Goal: Task Accomplishment & Management: Complete application form

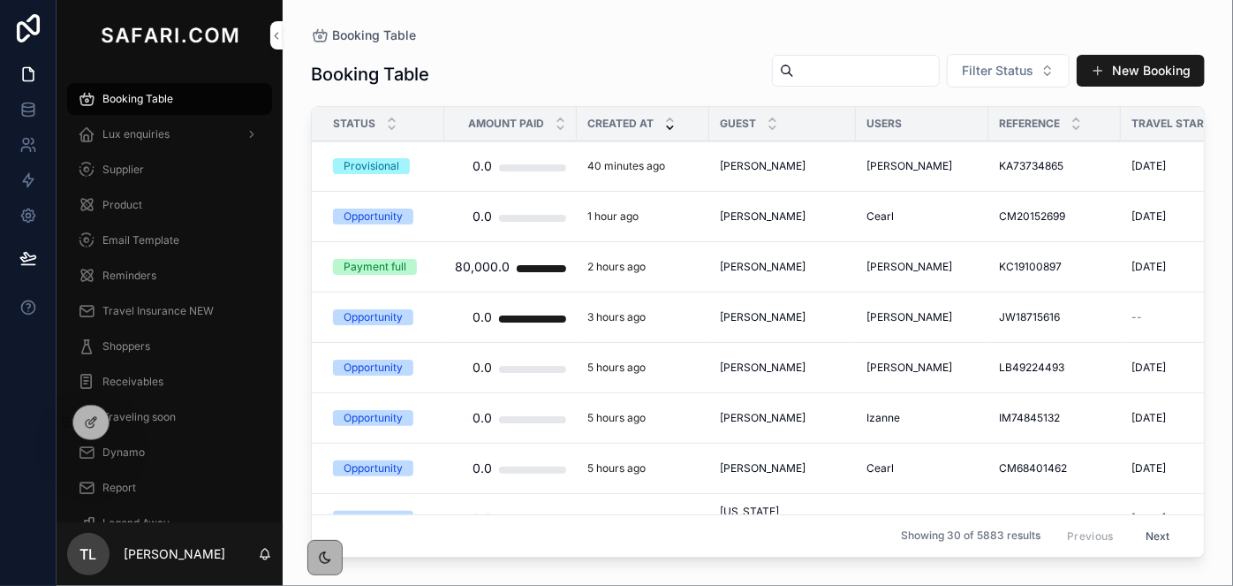
click at [794, 73] on input "scrollable content" at bounding box center [866, 70] width 145 height 25
paste input "**********"
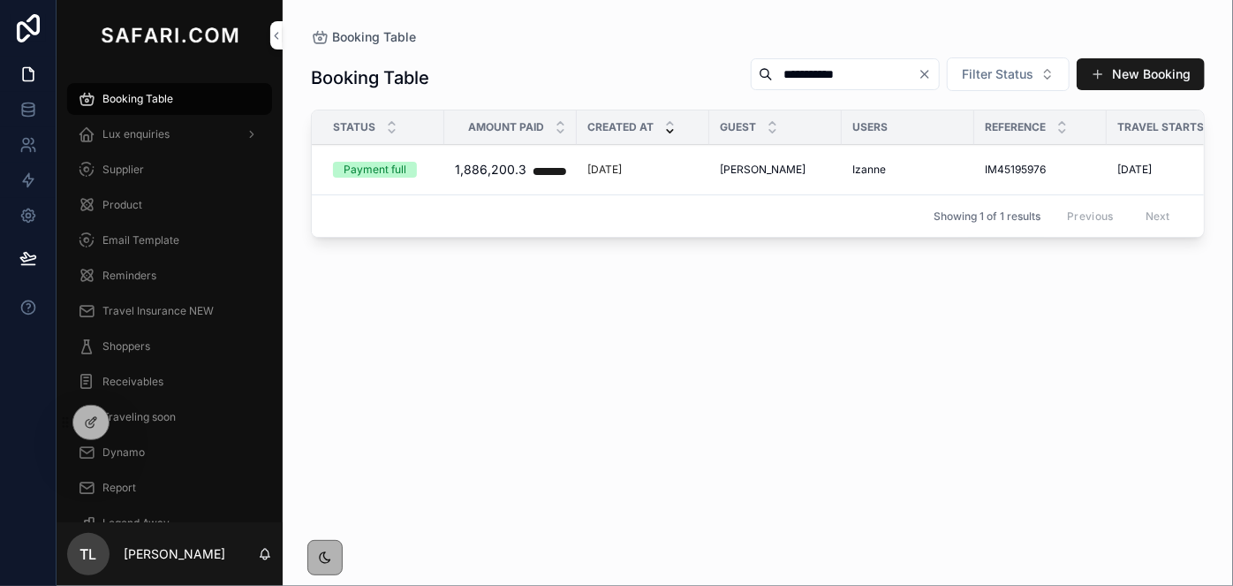
type input "**********"
click at [797, 167] on span "Hannelore Roode" at bounding box center [763, 170] width 86 height 14
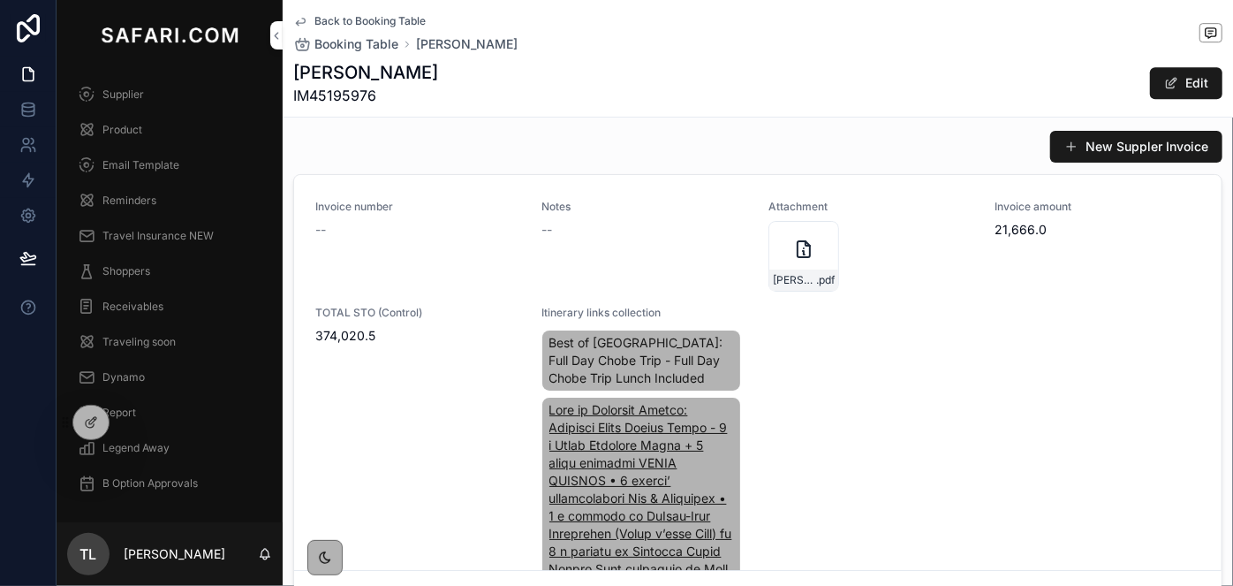
scroll to position [2809, 0]
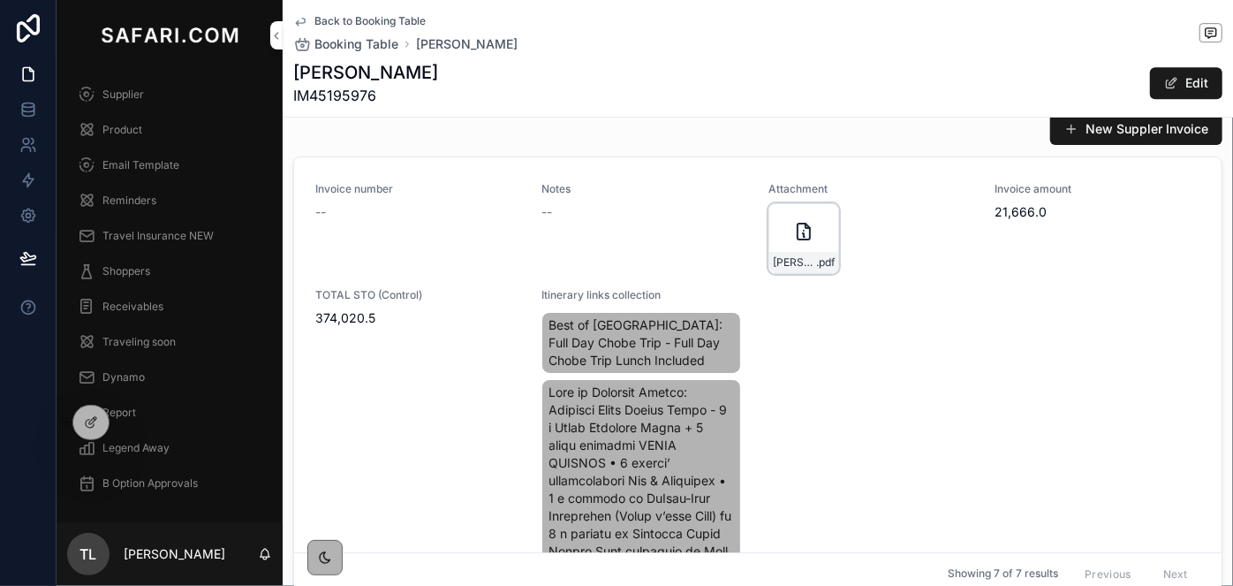
click at [768, 232] on div "Roode-16+1-In-09-April-2026 .pdf" at bounding box center [803, 238] width 71 height 71
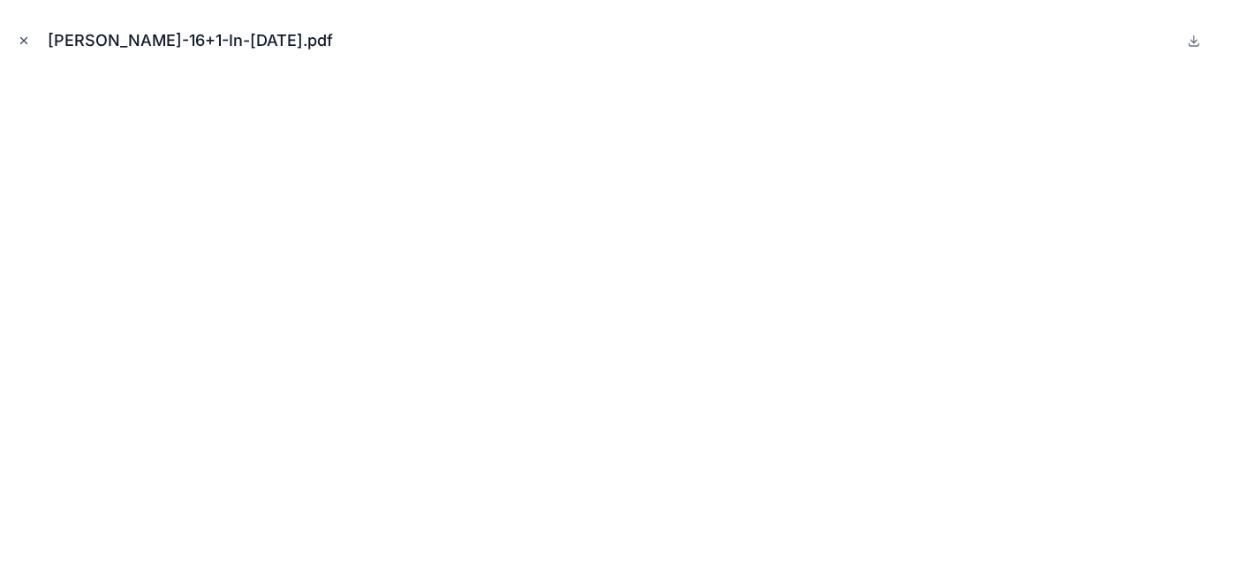
click at [26, 42] on icon "Close modal" at bounding box center [24, 40] width 12 height 12
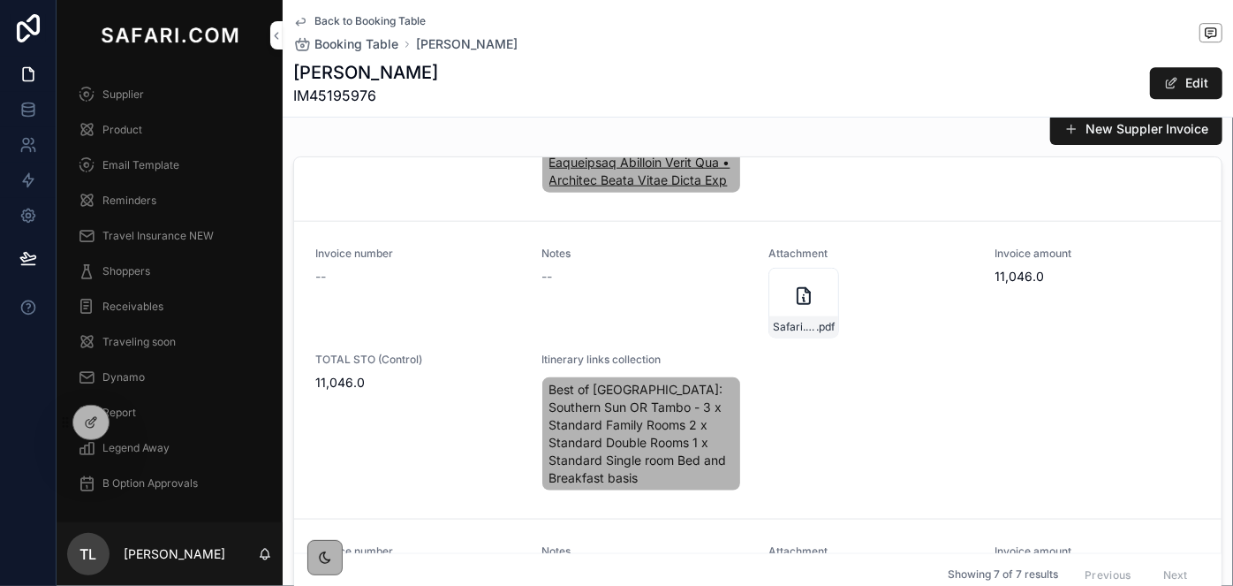
scroll to position [1043, 0]
click at [780, 333] on span "Safari.com-6-rooms" at bounding box center [794, 326] width 43 height 14
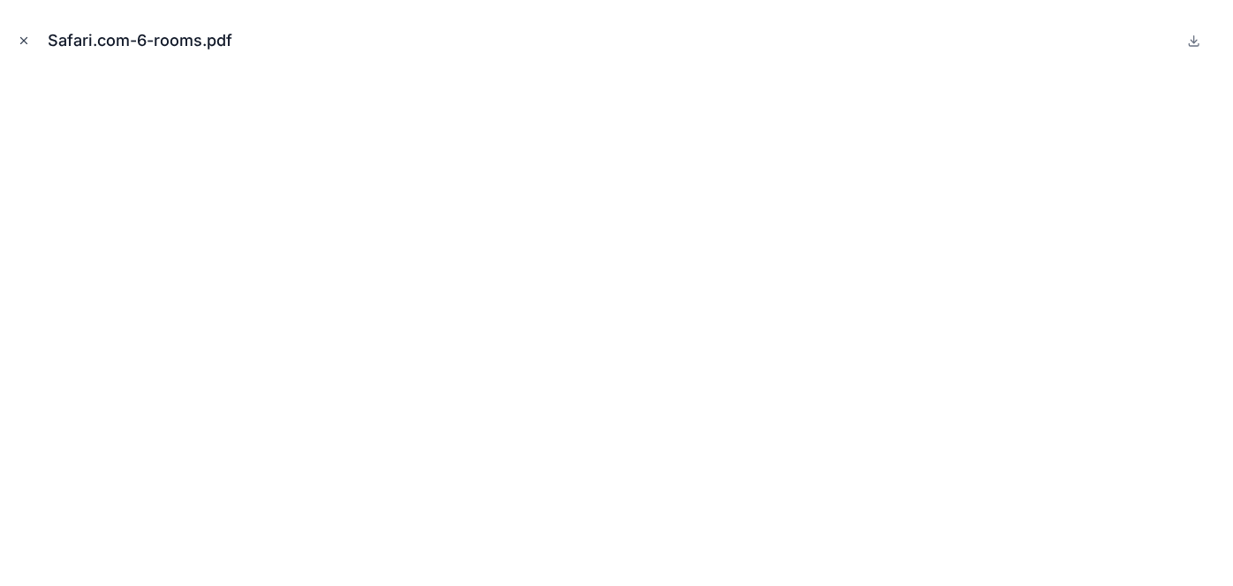
click at [28, 39] on icon "Close modal" at bounding box center [24, 40] width 12 height 12
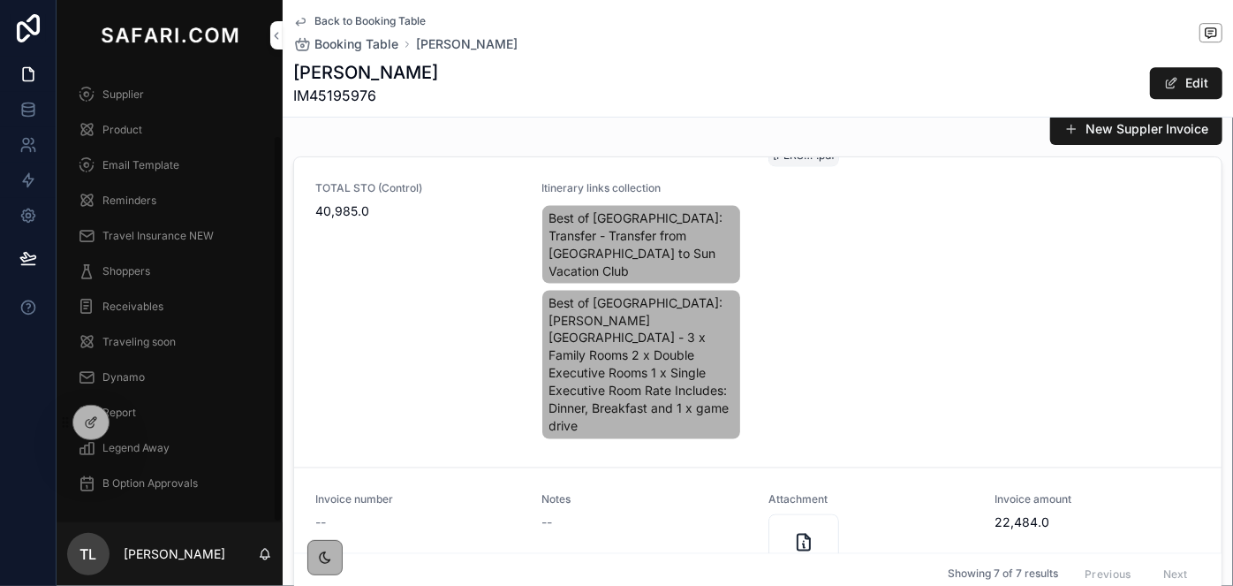
scroll to position [1525, 0]
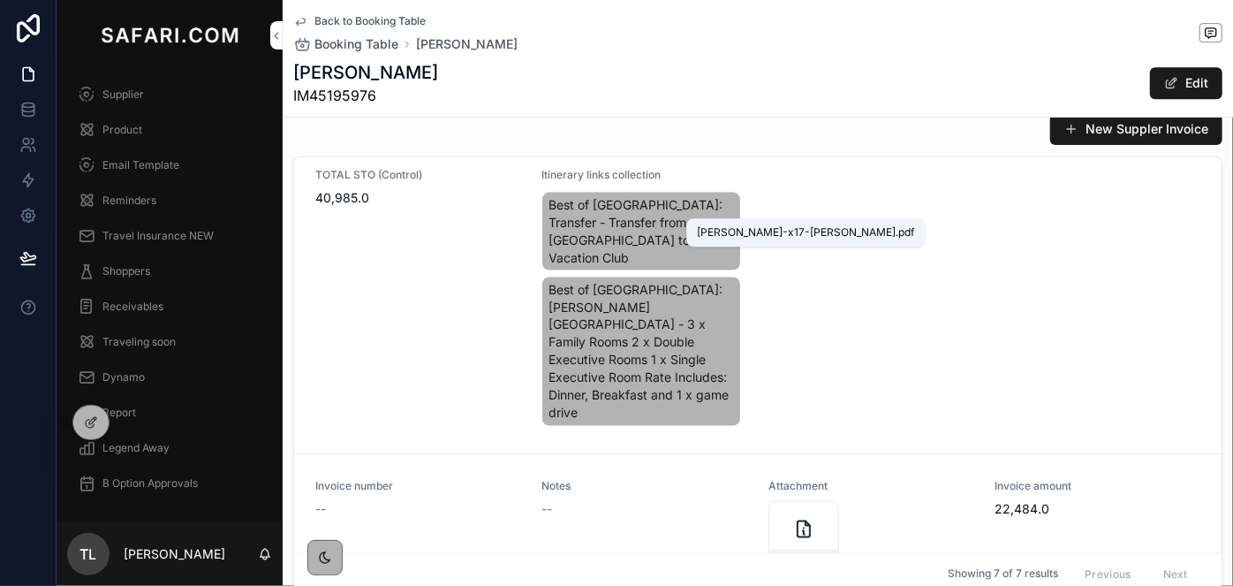
click at [798, 148] on span "Roode-x17-Invoice-Kwa-Maritane" at bounding box center [794, 141] width 43 height 14
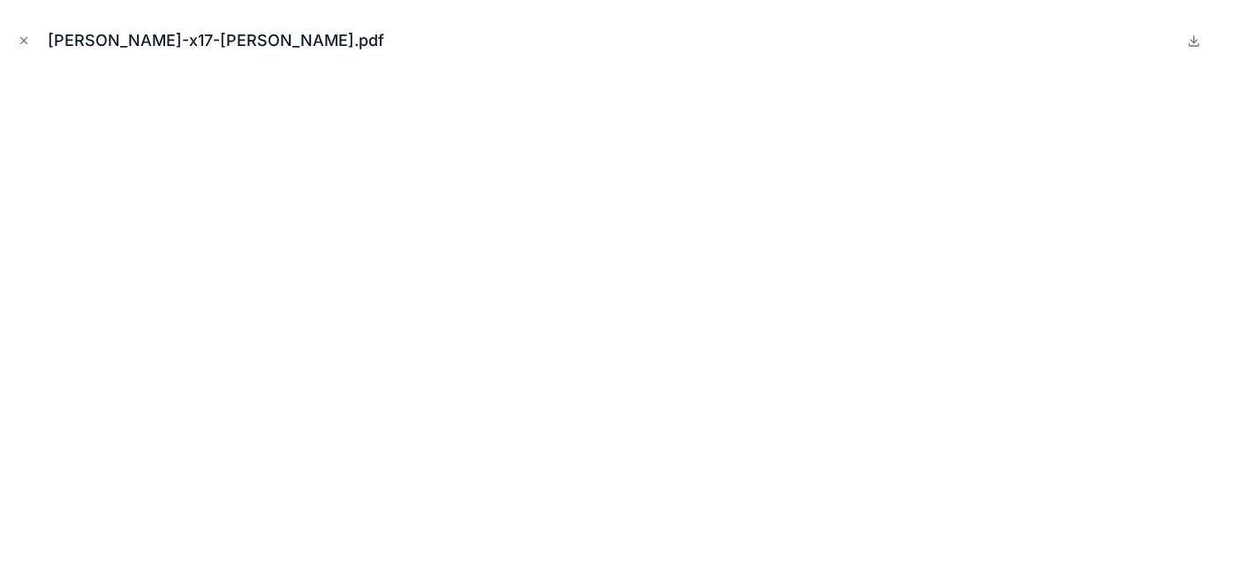
scroll to position [1542, 0]
click at [22, 40] on icon "Close modal" at bounding box center [24, 41] width 6 height 6
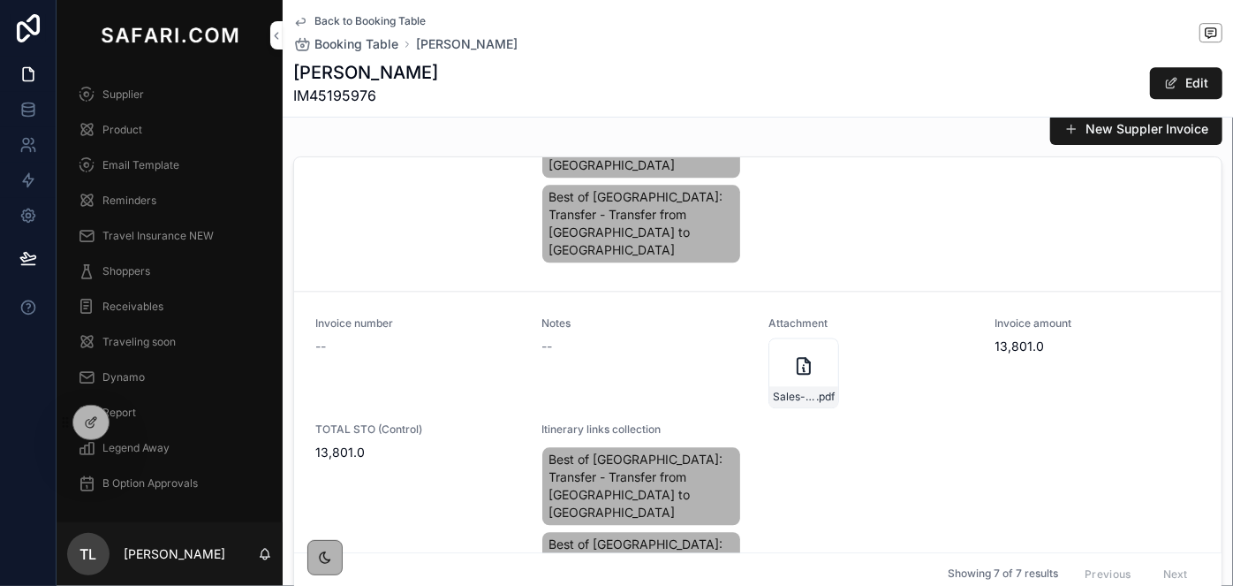
scroll to position [2121, 0]
click at [782, 377] on div "Sales-Order---SO0039442 .pdf" at bounding box center [803, 371] width 71 height 71
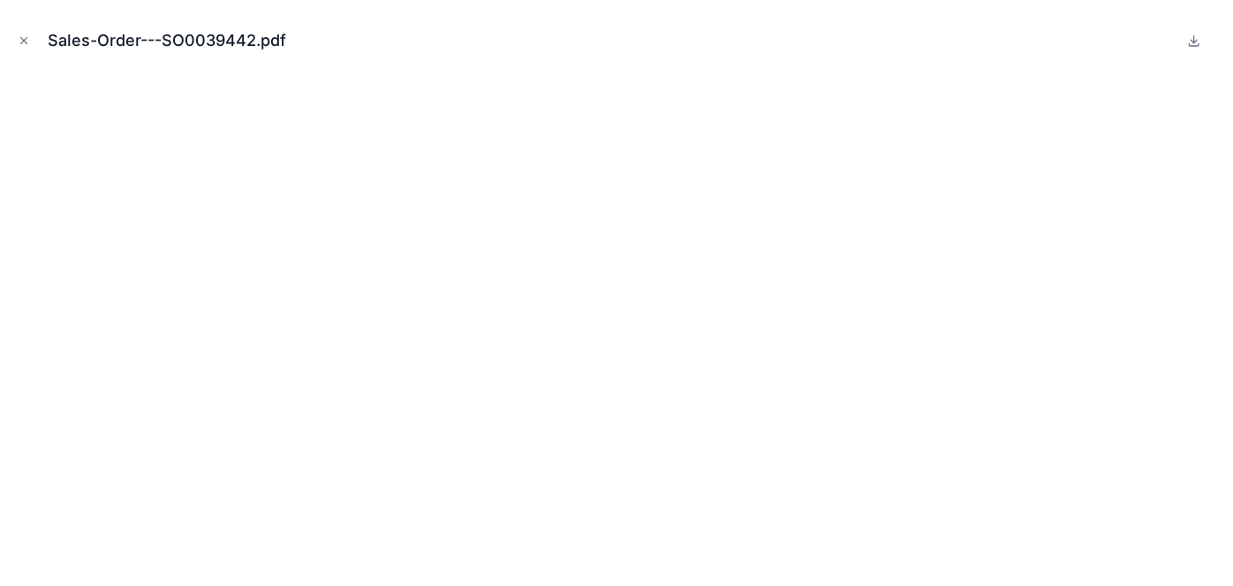
scroll to position [2139, 0]
click at [22, 43] on icon "Close modal" at bounding box center [24, 40] width 12 height 12
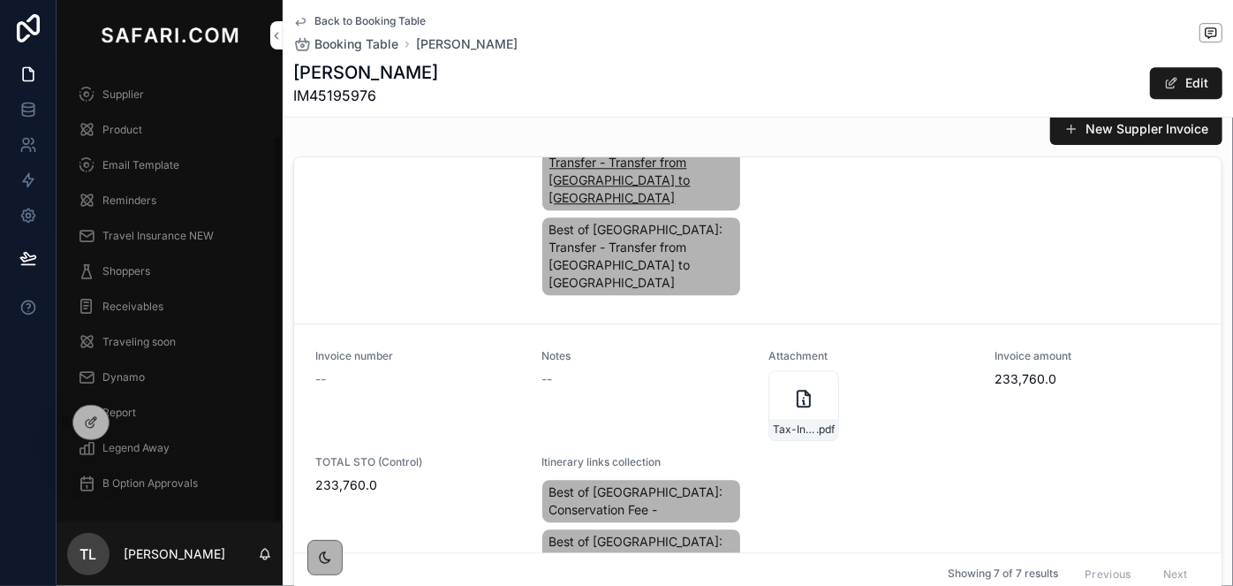
scroll to position [2477, 0]
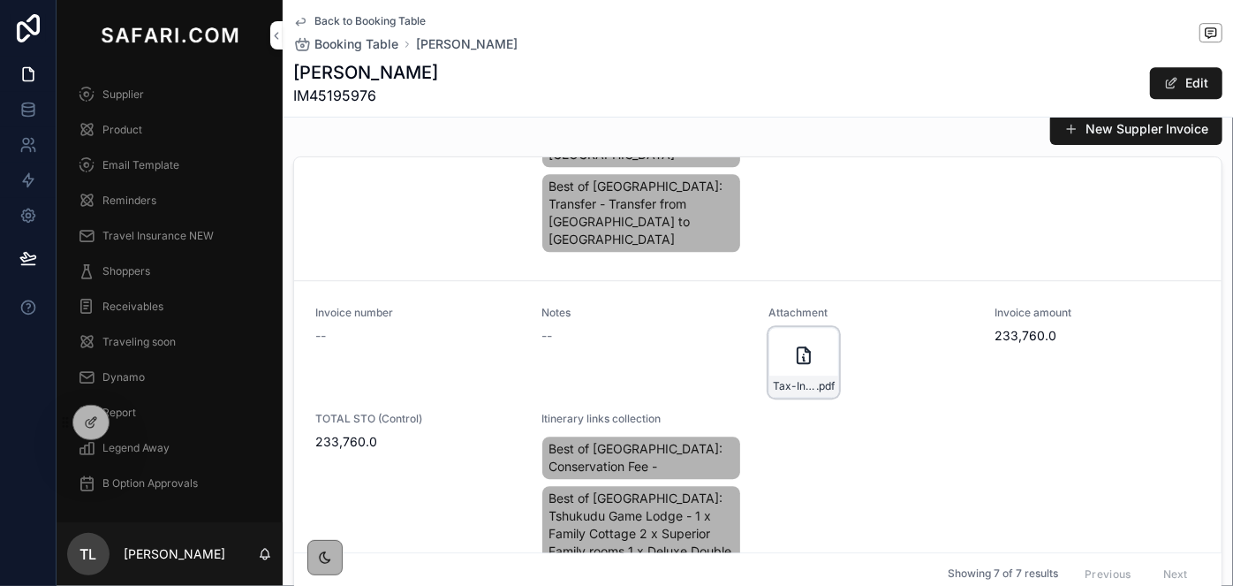
click at [775, 349] on div "Tax-Invoice-for-Booking-221996 .pdf" at bounding box center [803, 362] width 71 height 71
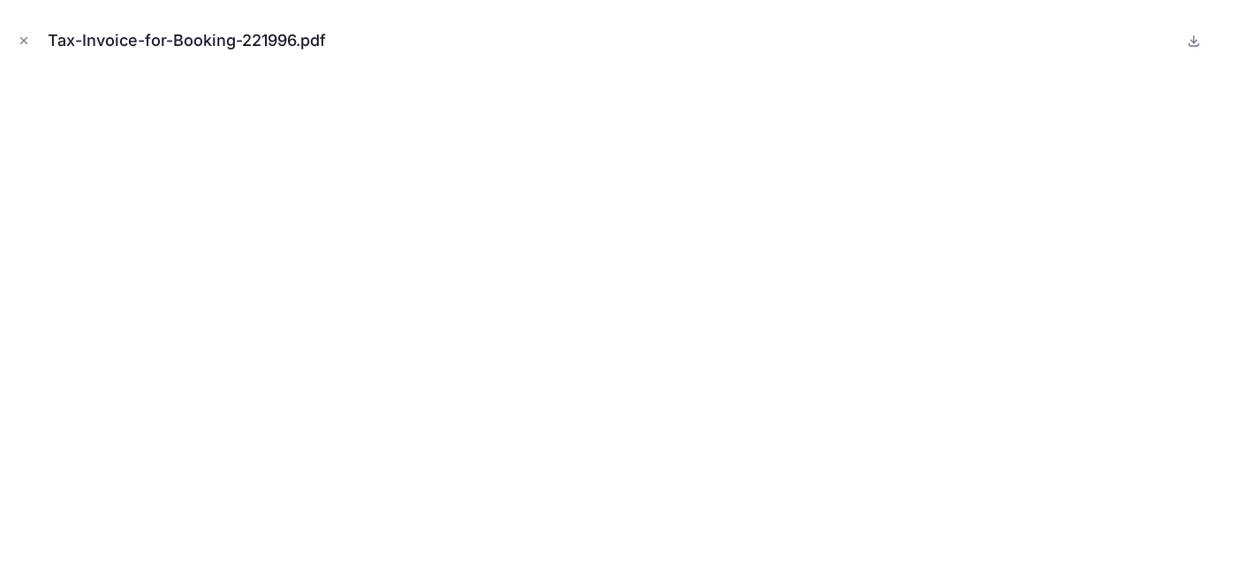
scroll to position [2495, 0]
click at [27, 42] on icon "Close modal" at bounding box center [24, 40] width 12 height 12
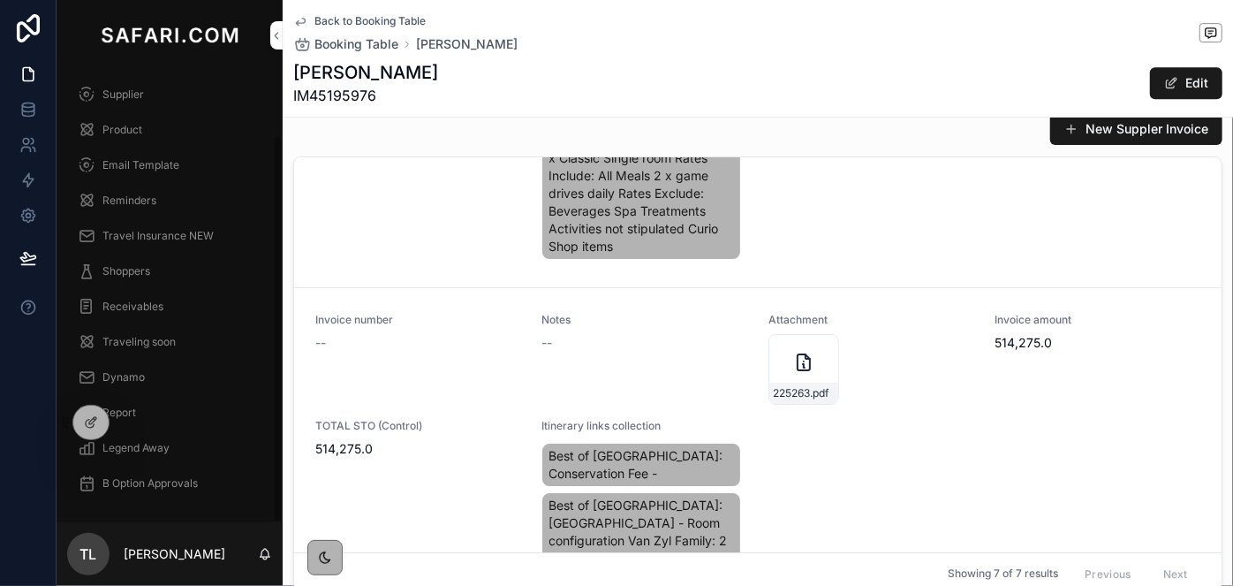
scroll to position [2914, 0]
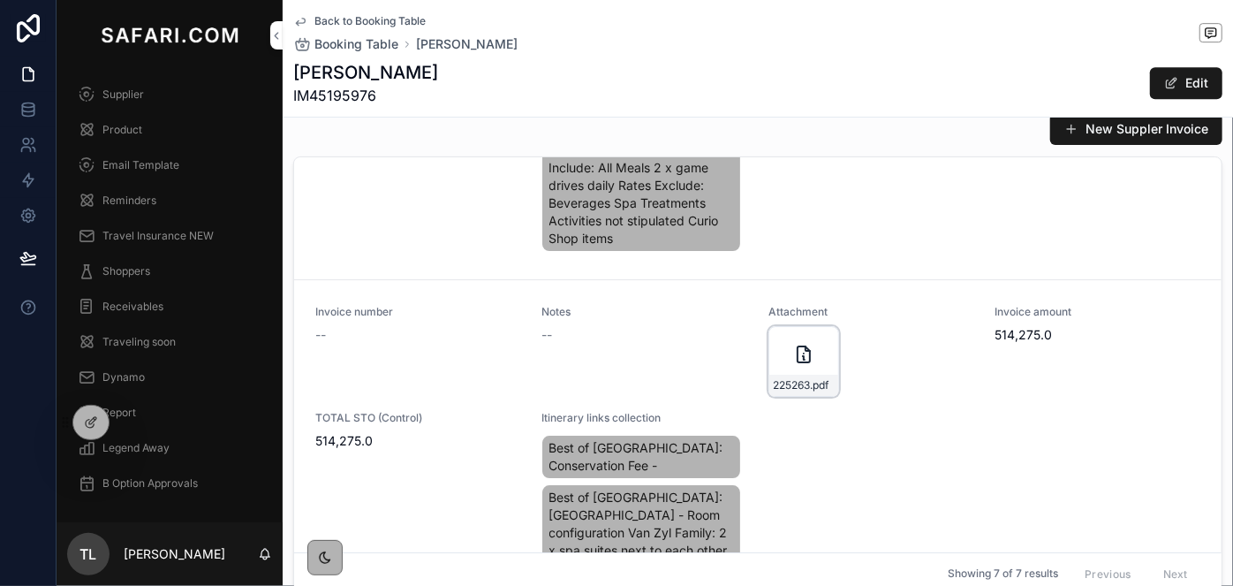
click at [773, 348] on div "225263 .pdf" at bounding box center [803, 361] width 71 height 71
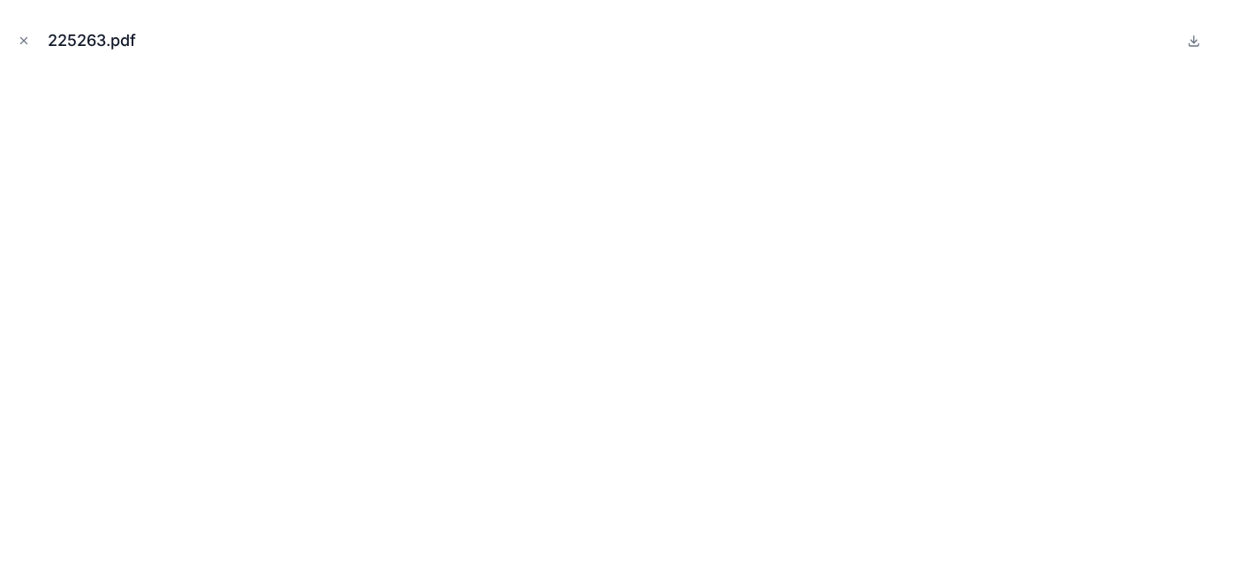
scroll to position [2932, 0]
click at [24, 41] on icon "Close modal" at bounding box center [24, 41] width 6 height 6
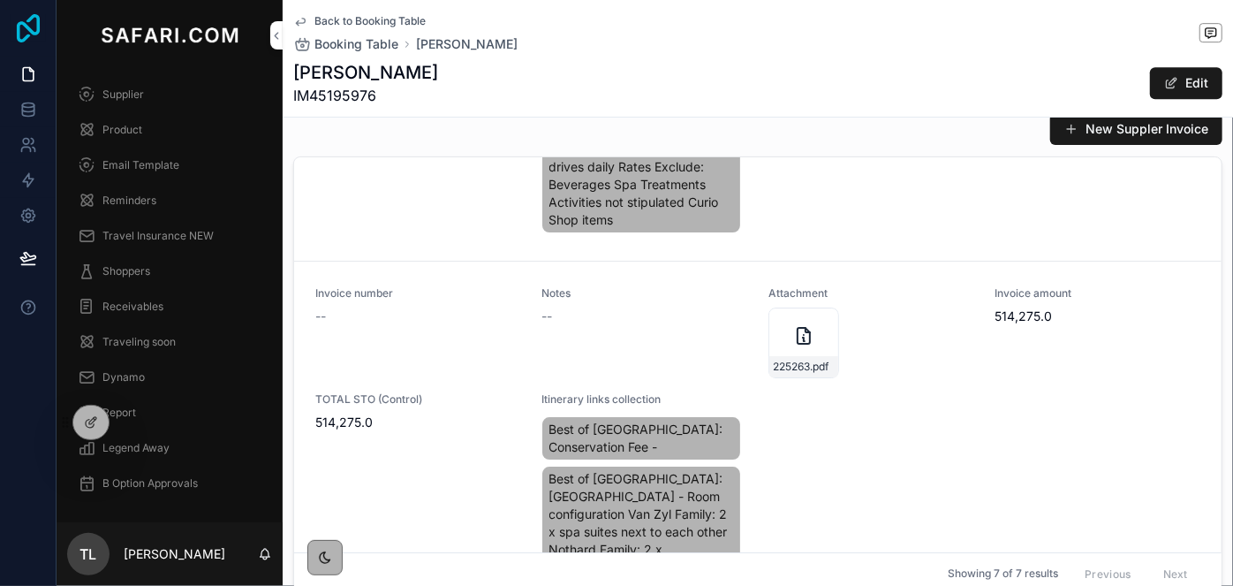
scroll to position [2950, 0]
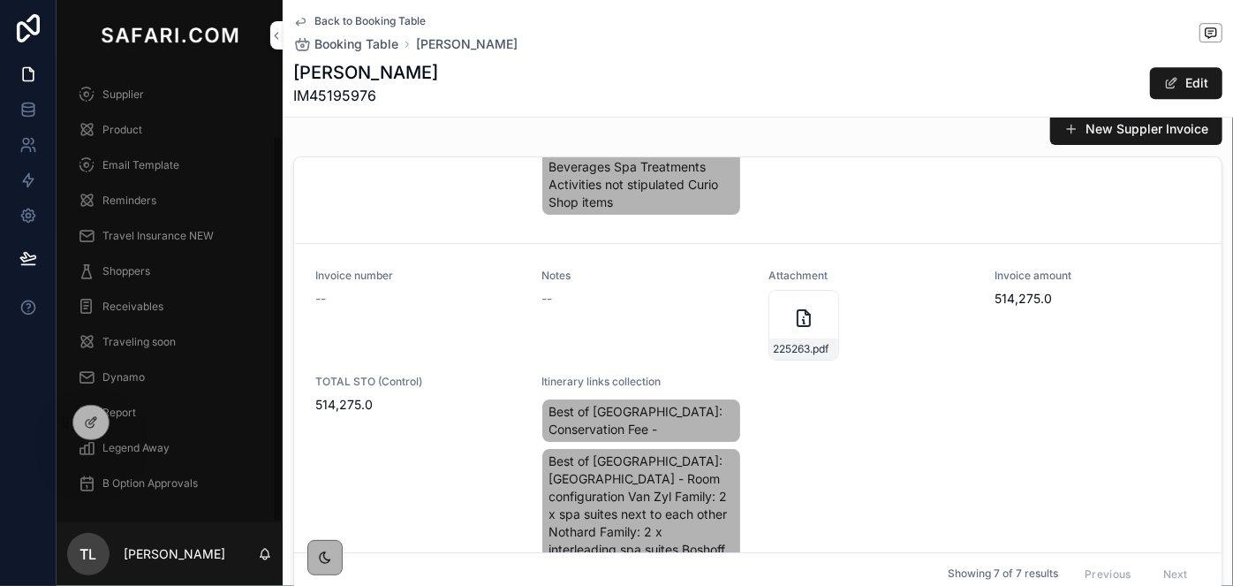
click at [499, 316] on div "Invoice number --" at bounding box center [418, 314] width 206 height 92
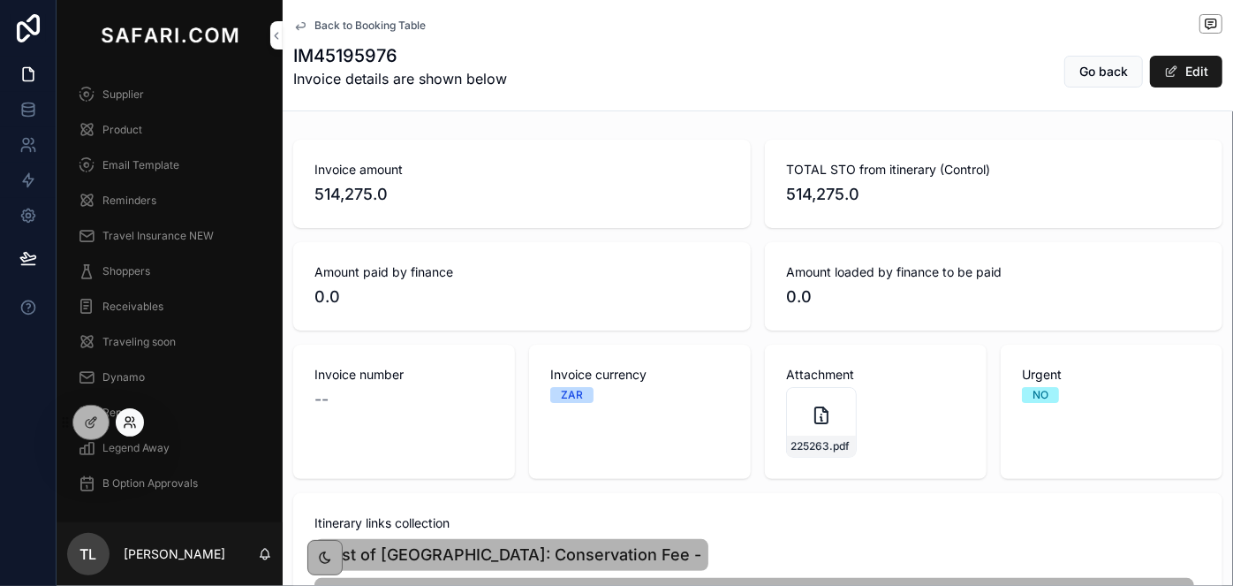
click at [132, 420] on icon at bounding box center [130, 422] width 14 height 14
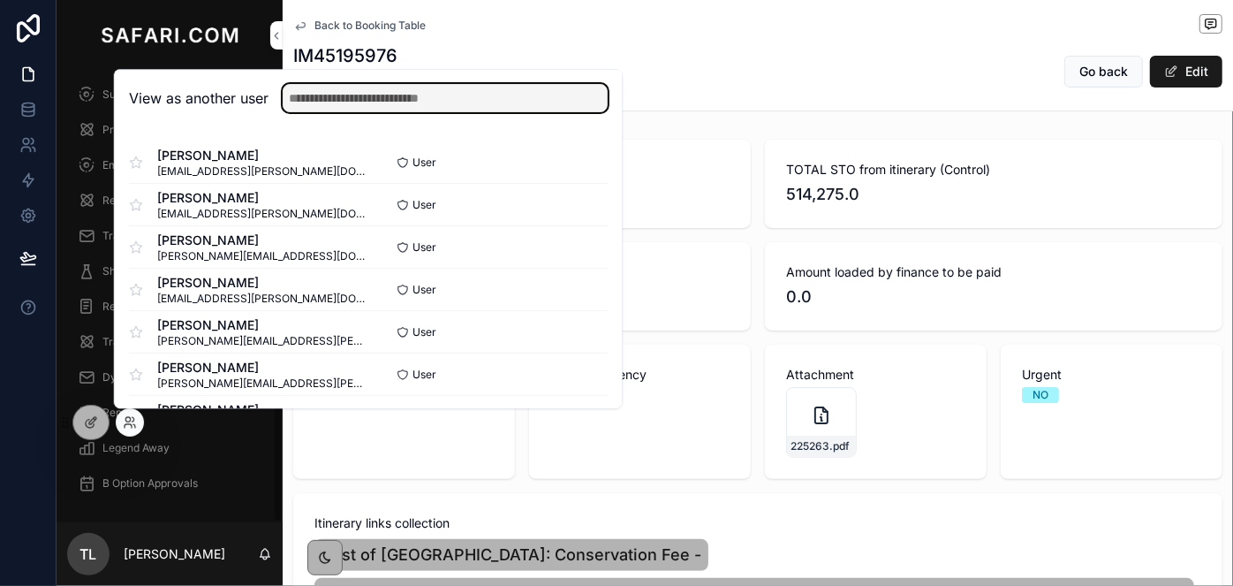
click at [330, 109] on input "text" at bounding box center [445, 98] width 325 height 28
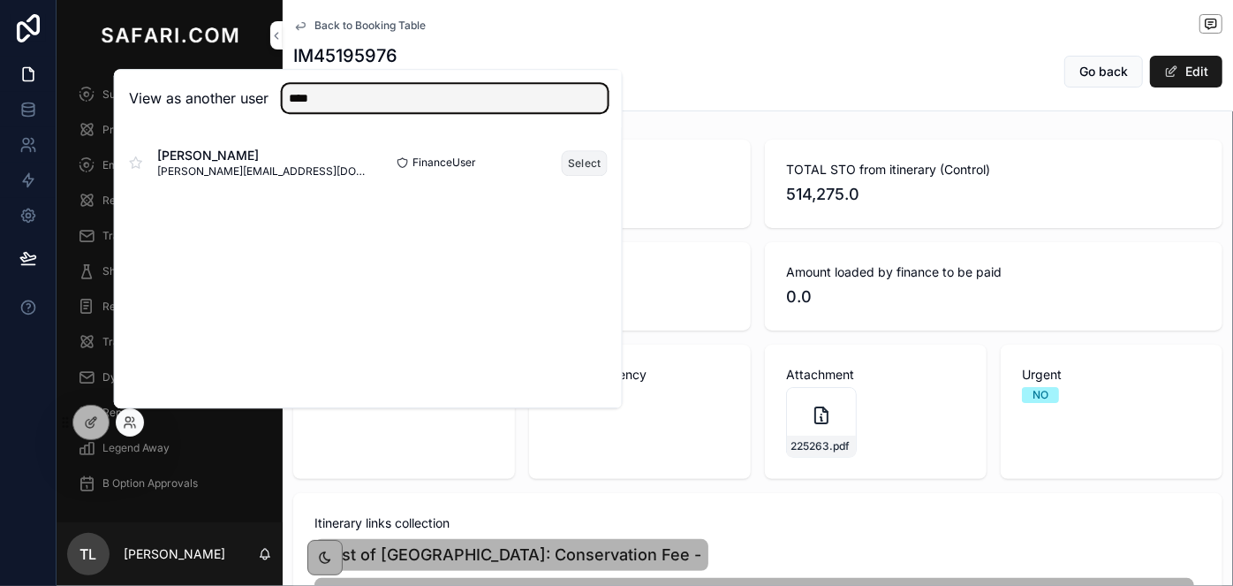
type input "****"
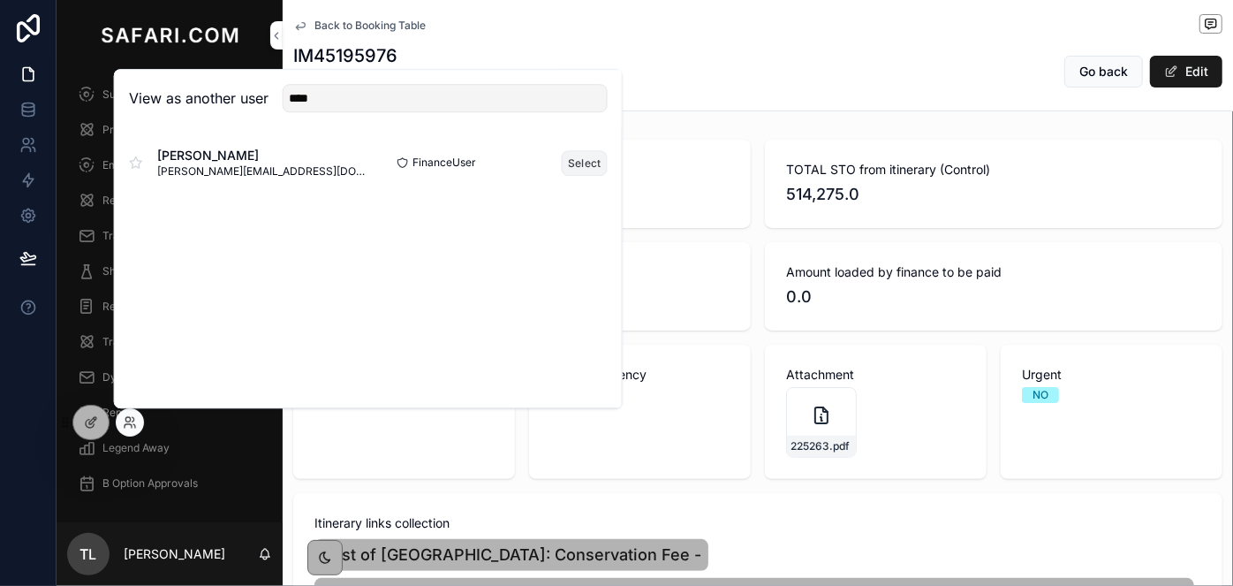
click at [584, 163] on button "Select" at bounding box center [585, 163] width 46 height 26
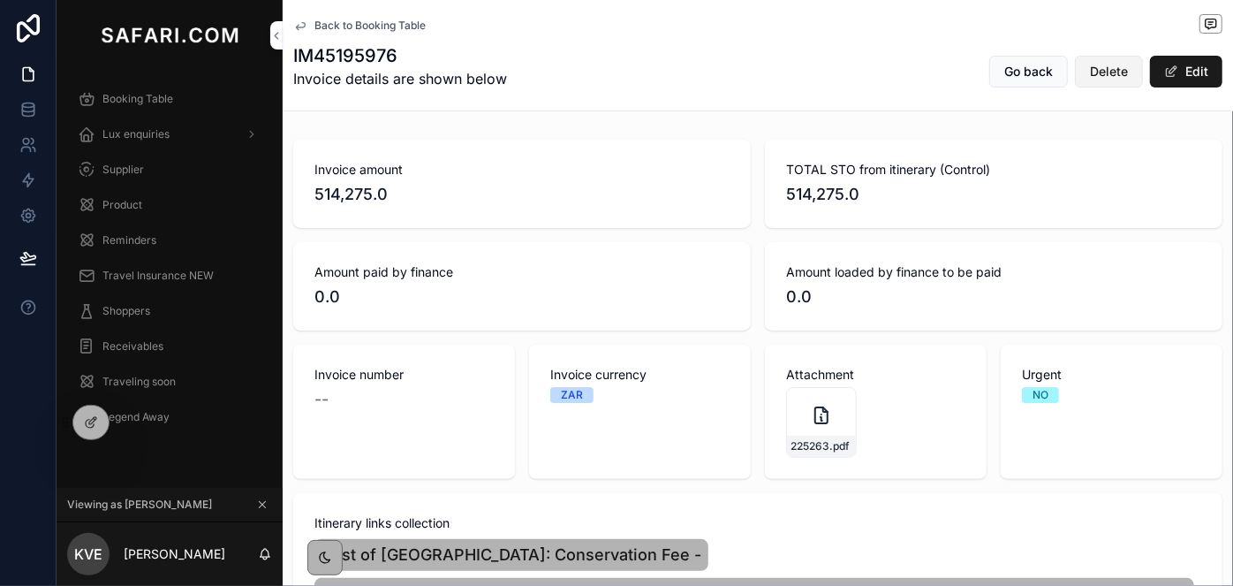
click at [1110, 79] on span "Delete" at bounding box center [1109, 72] width 38 height 18
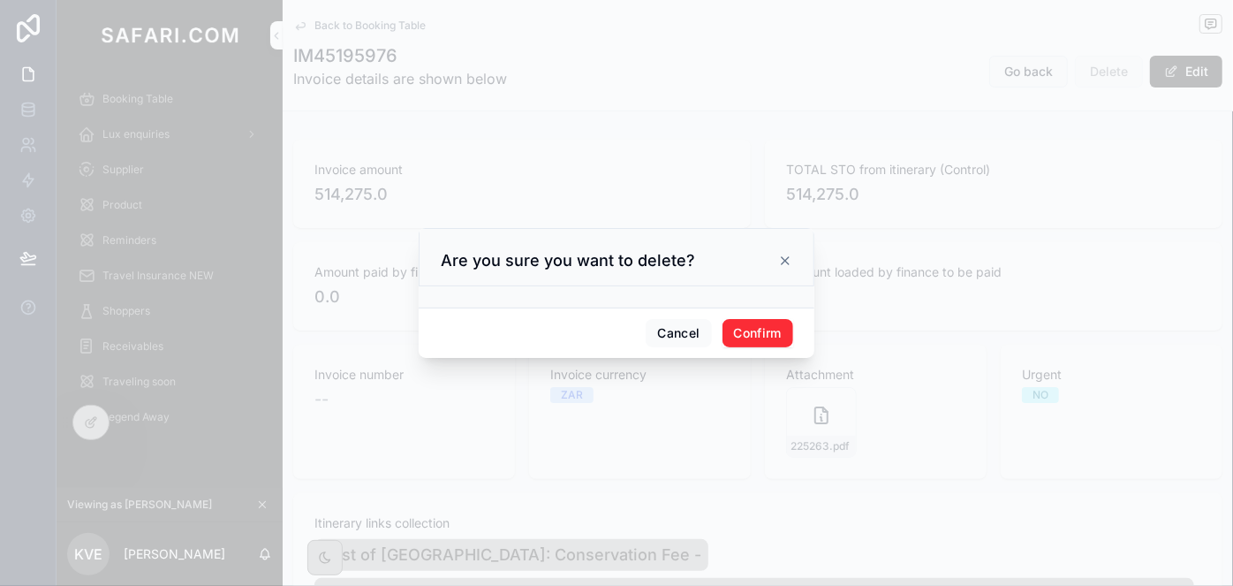
click at [753, 337] on button "Confirm" at bounding box center [757, 333] width 71 height 28
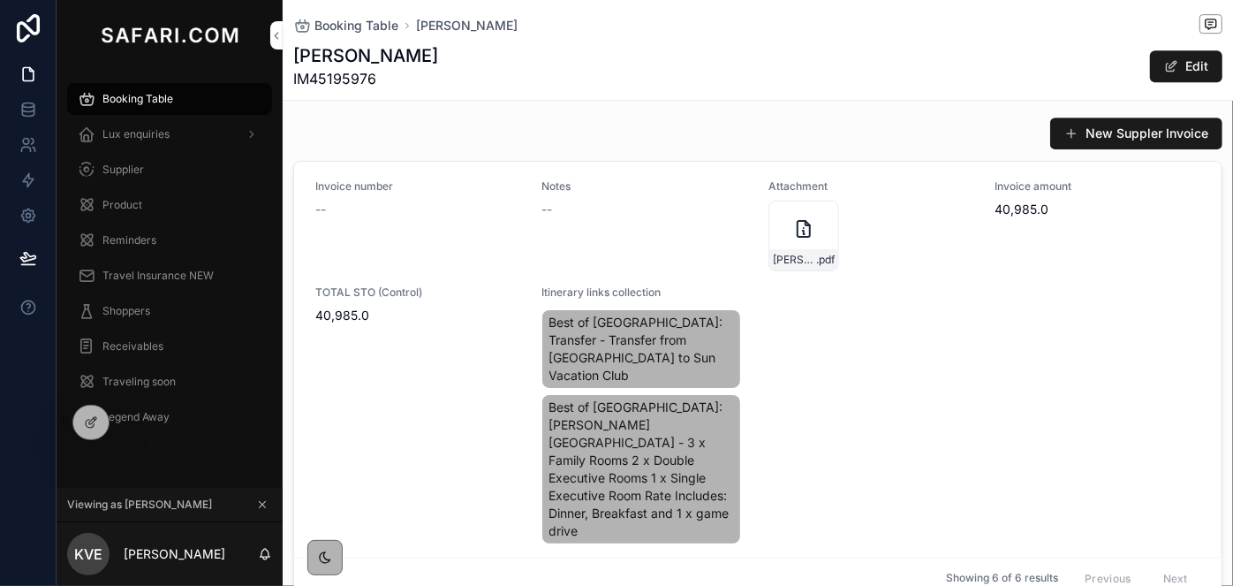
scroll to position [1445, 0]
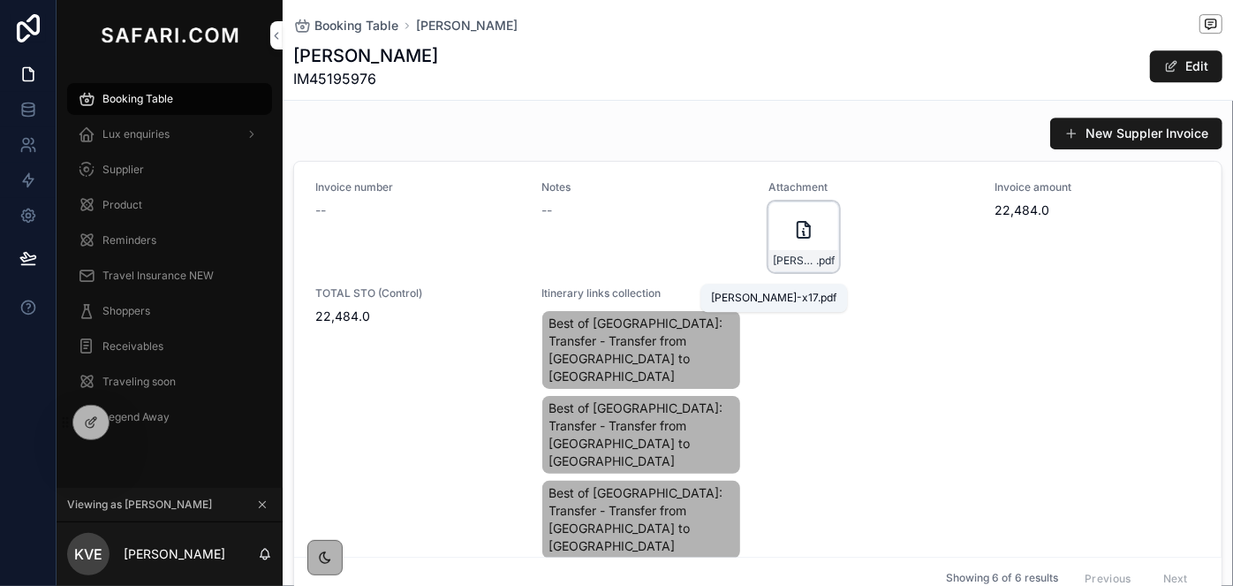
click at [778, 268] on span "April-Hannelore-Roodes-x17" at bounding box center [794, 260] width 43 height 14
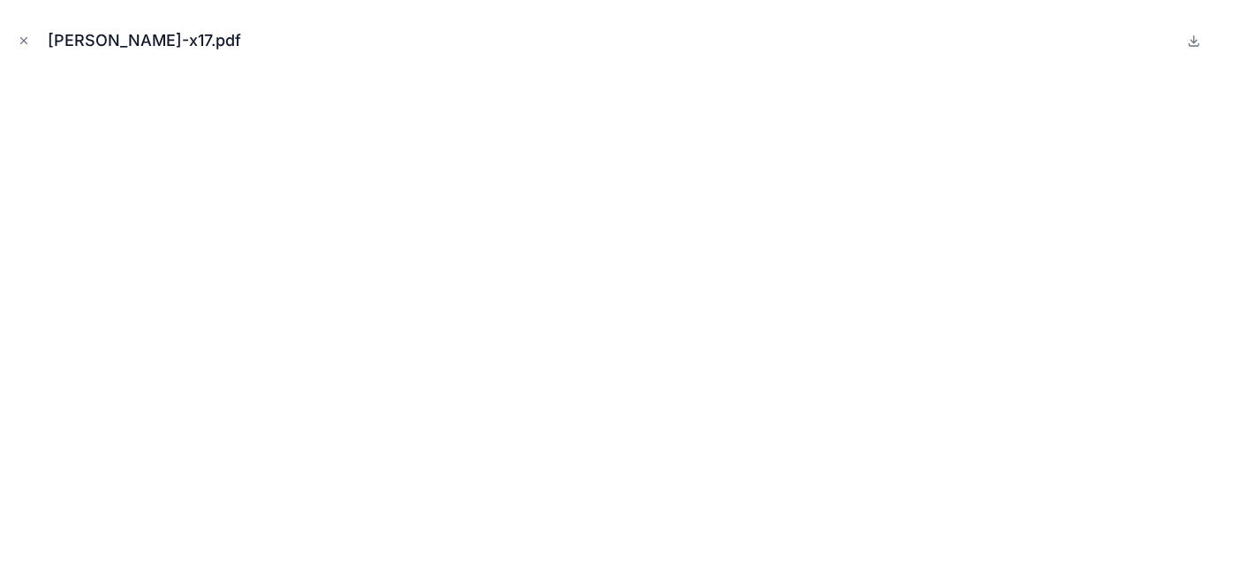
scroll to position [1863, 0]
click at [30, 34] on button "Close modal" at bounding box center [23, 40] width 19 height 19
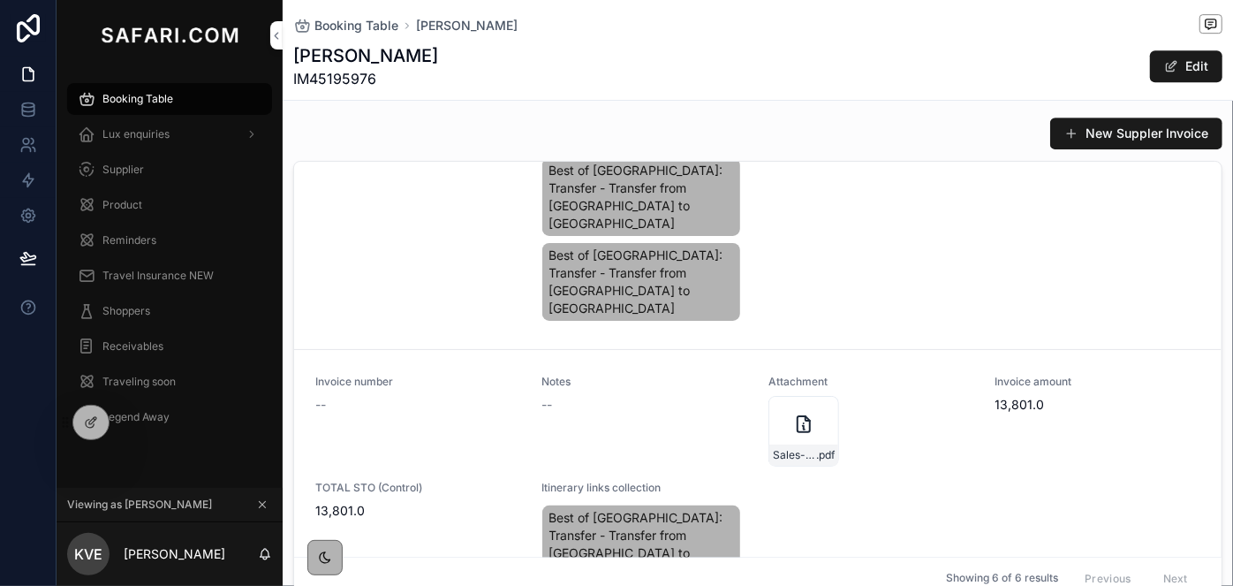
scroll to position [2121, 0]
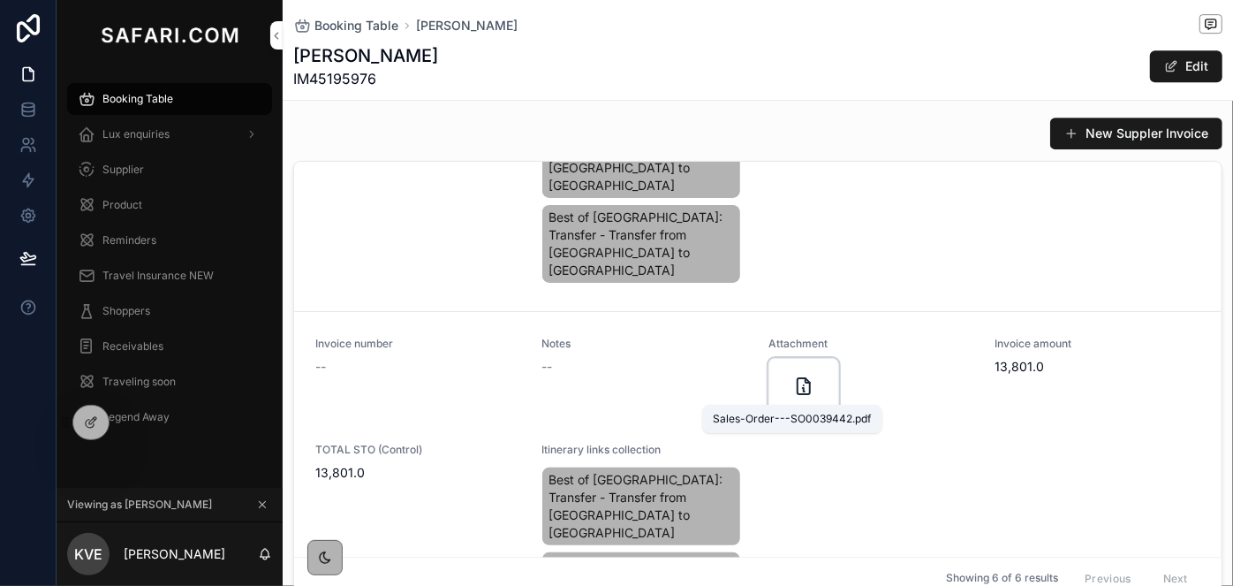
click at [786, 410] on span "Sales-Order---SO0039442" at bounding box center [794, 417] width 43 height 14
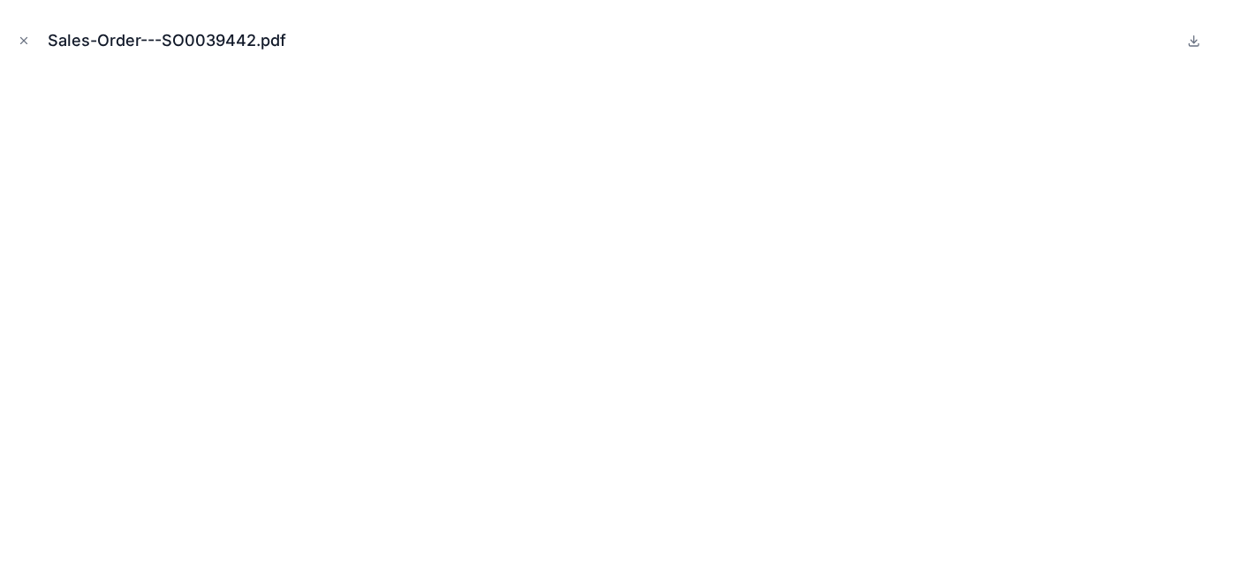
scroll to position [2139, 0]
click at [28, 37] on icon "Close modal" at bounding box center [24, 40] width 12 height 12
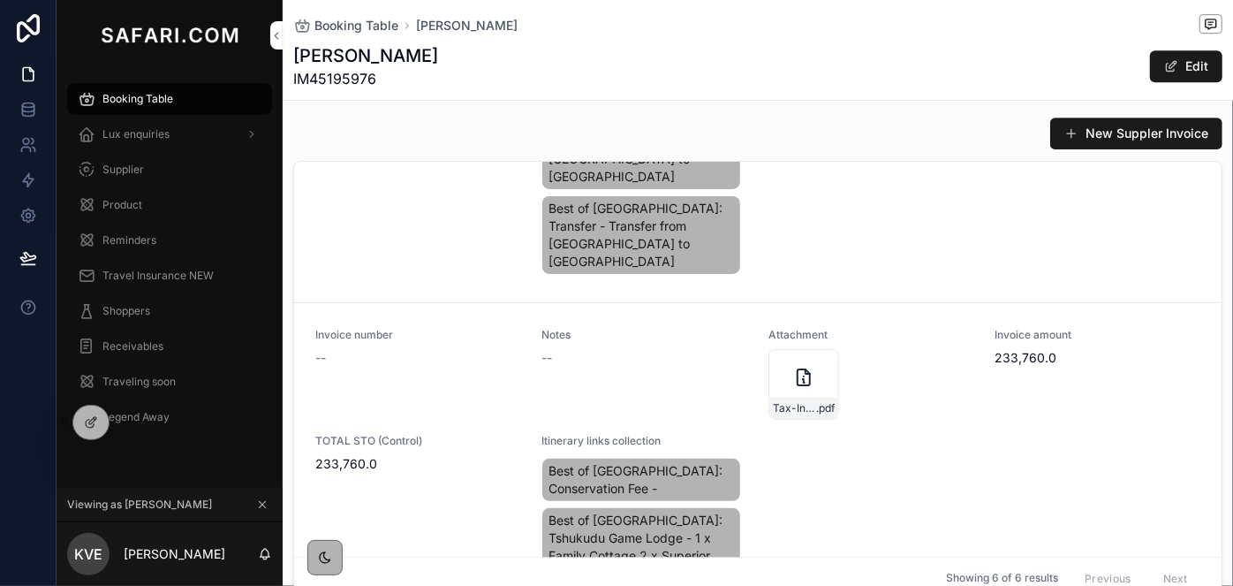
scroll to position [2477, 0]
click at [775, 397] on div "Tax-Invoice-for-Booking-221996 .pdf" at bounding box center [803, 407] width 69 height 21
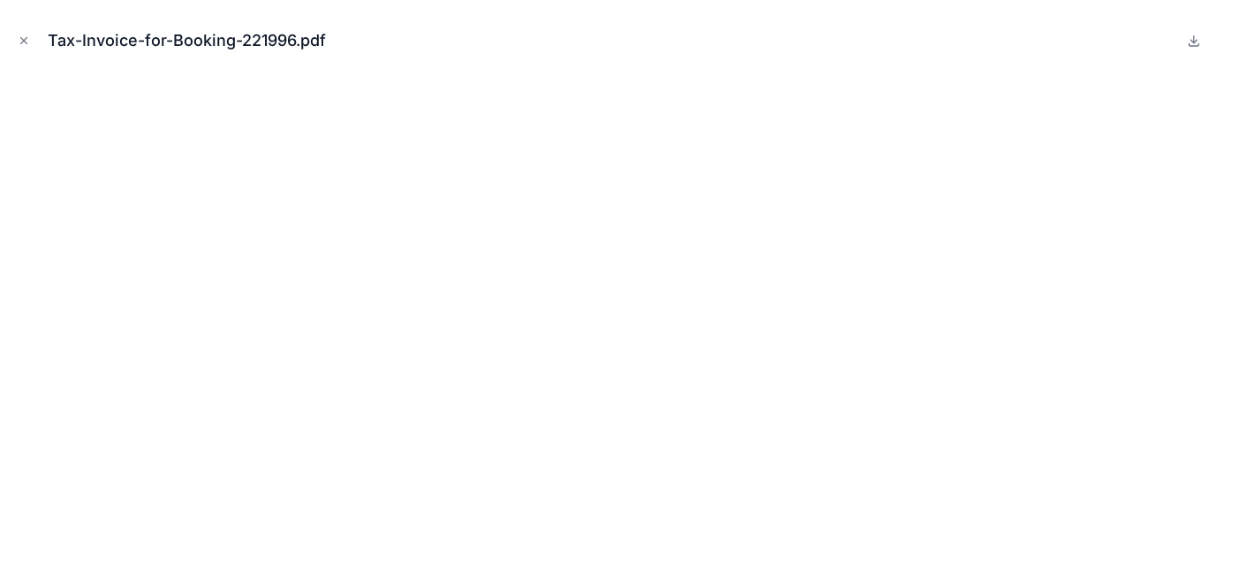
scroll to position [2495, 0]
click at [23, 34] on icon "Close modal" at bounding box center [24, 40] width 12 height 12
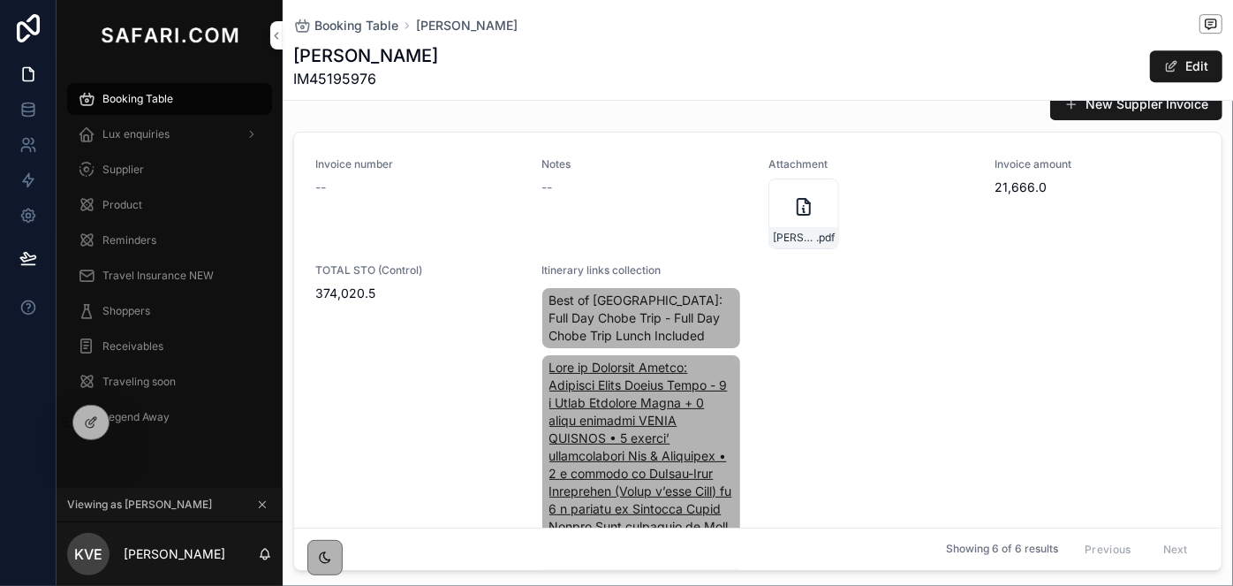
scroll to position [2809, 0]
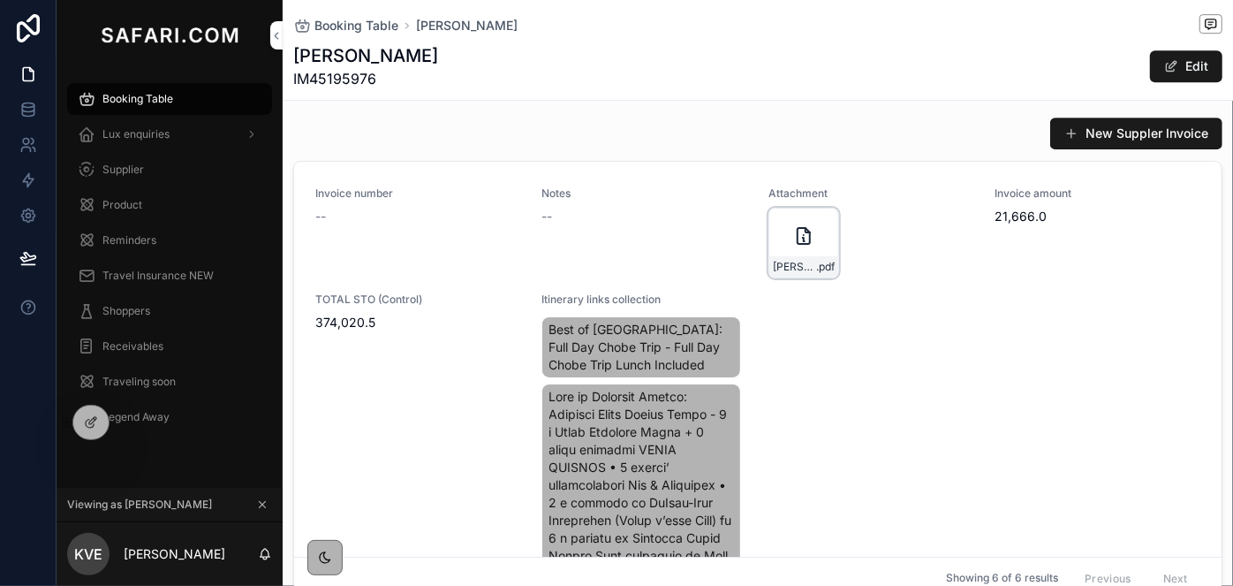
click at [773, 256] on div "Roode-16+1-In-09-April-2026 .pdf" at bounding box center [803, 266] width 69 height 21
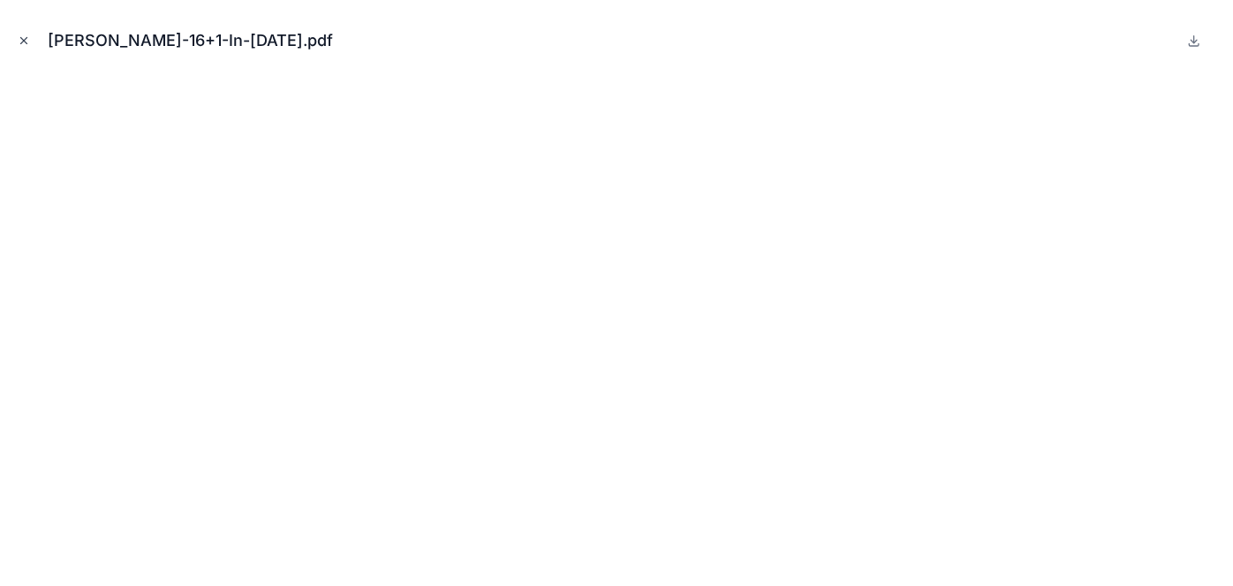
click at [25, 39] on icon "Close modal" at bounding box center [24, 41] width 6 height 6
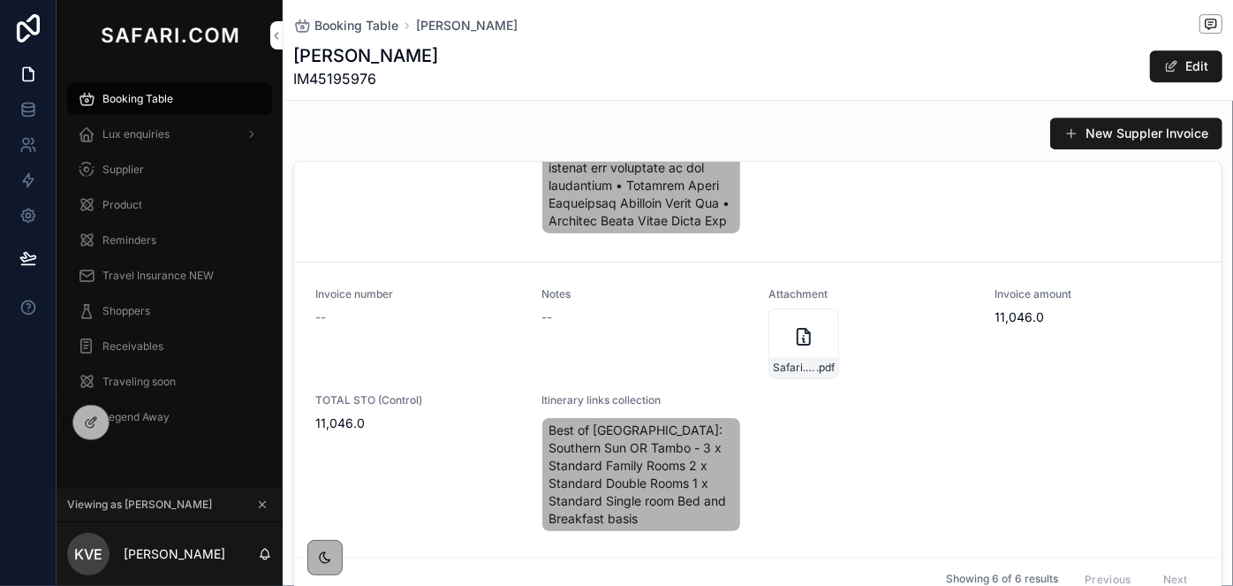
scroll to position [1043, 0]
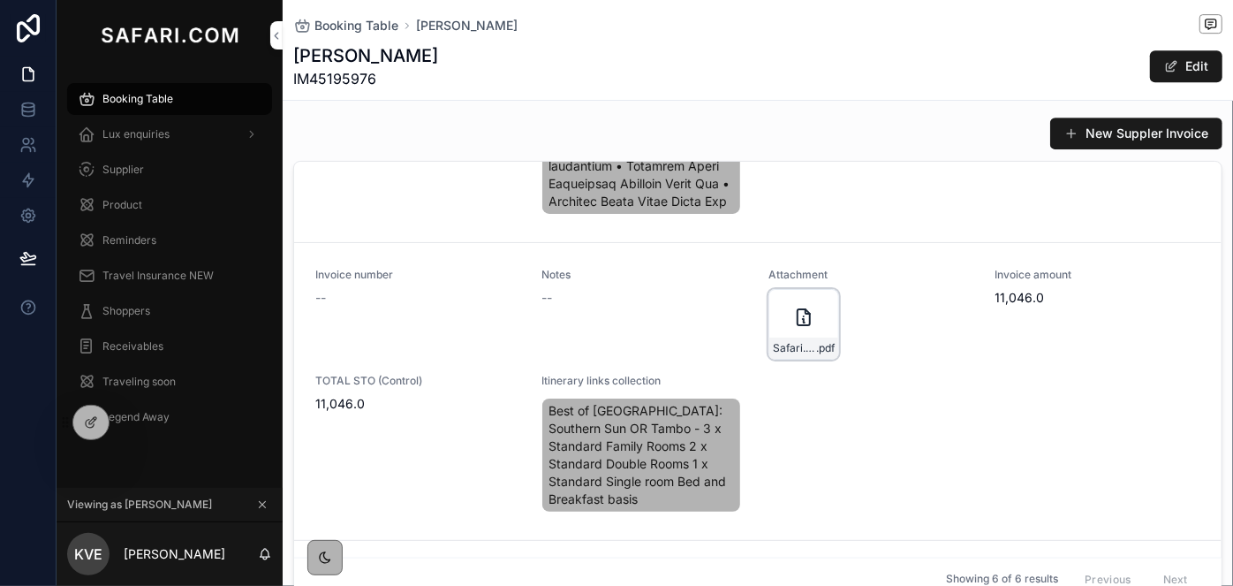
click at [777, 345] on div "Safari.com-6-rooms .pdf" at bounding box center [803, 324] width 71 height 71
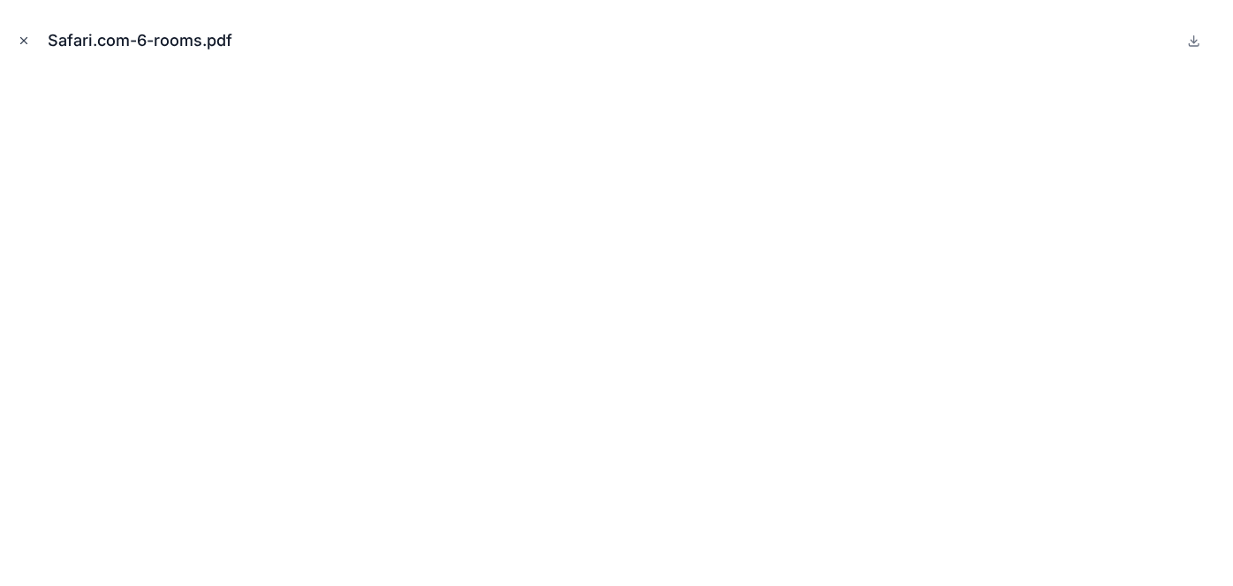
click at [29, 41] on icon "Close modal" at bounding box center [24, 40] width 12 height 12
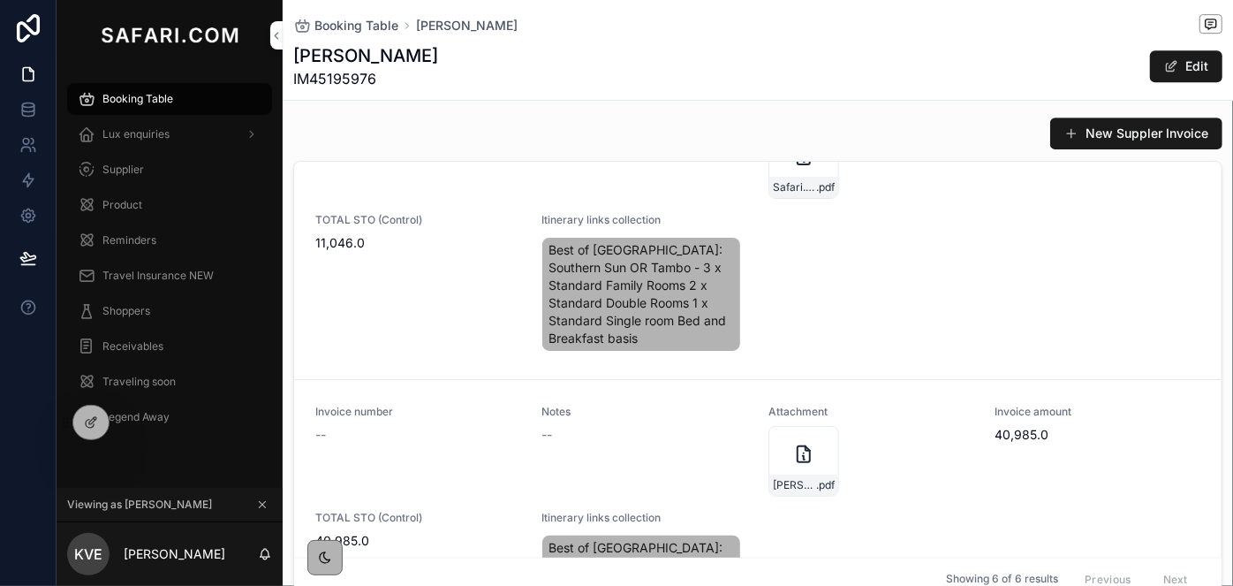
scroll to position [1364, 0]
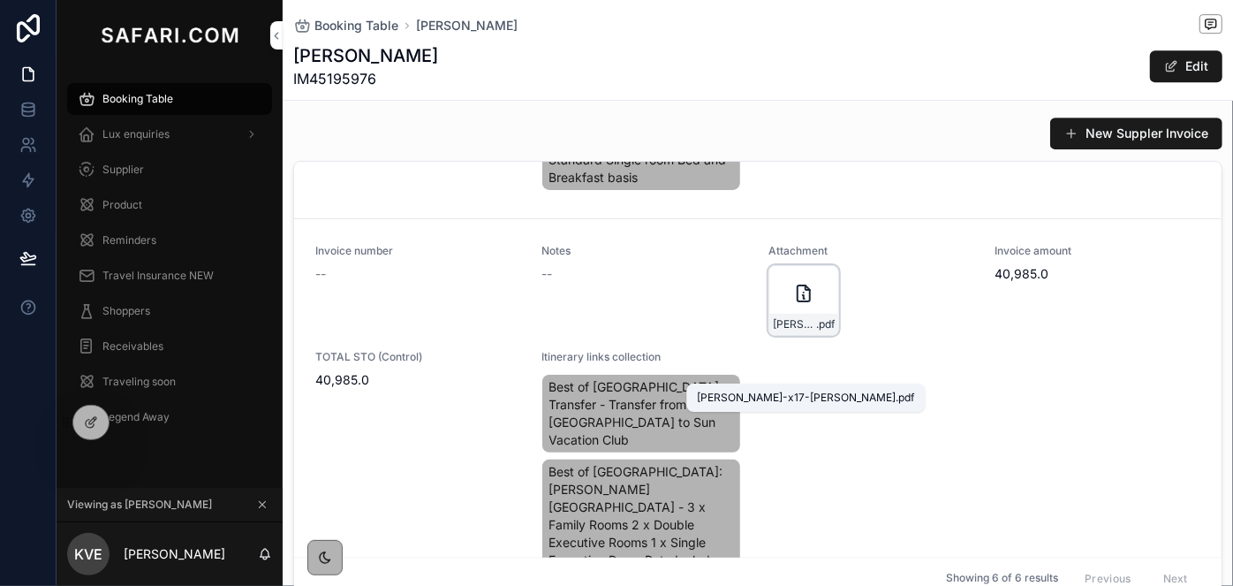
click at [773, 331] on span "Roode-x17-Invoice-Kwa-Maritane" at bounding box center [794, 324] width 43 height 14
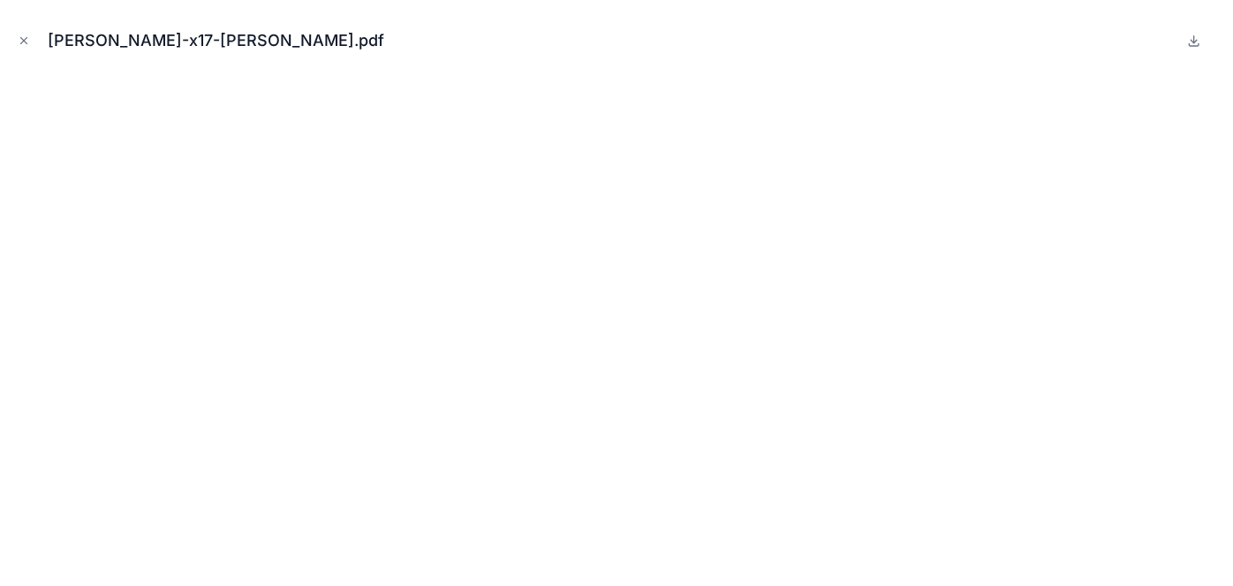
scroll to position [1382, 0]
click at [26, 34] on icon "Close modal" at bounding box center [24, 40] width 12 height 12
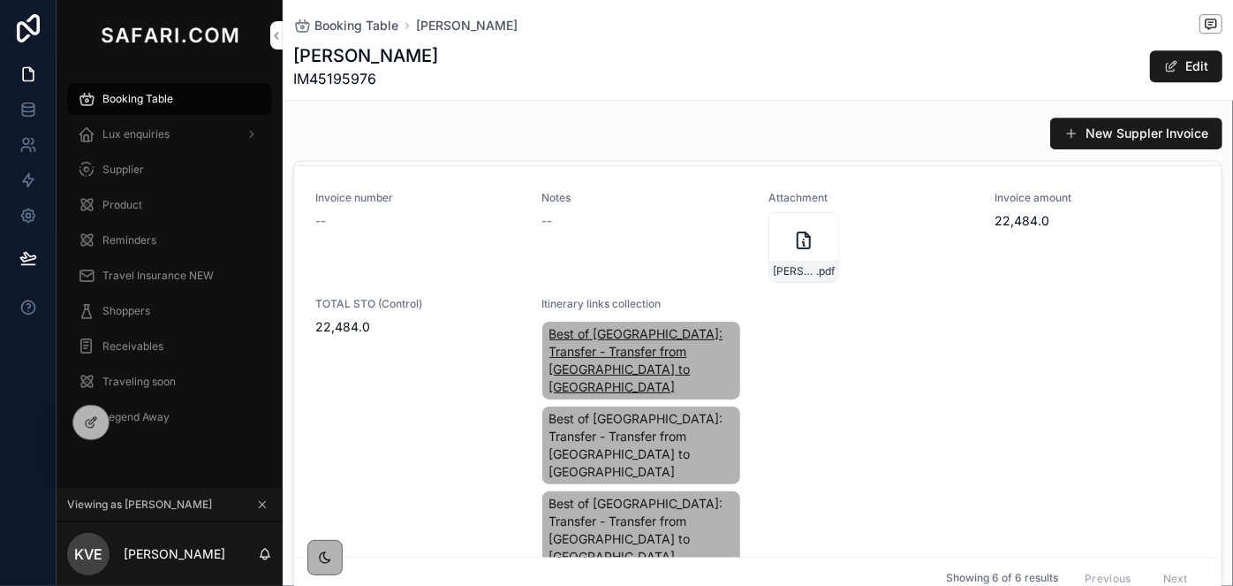
scroll to position [1853, 0]
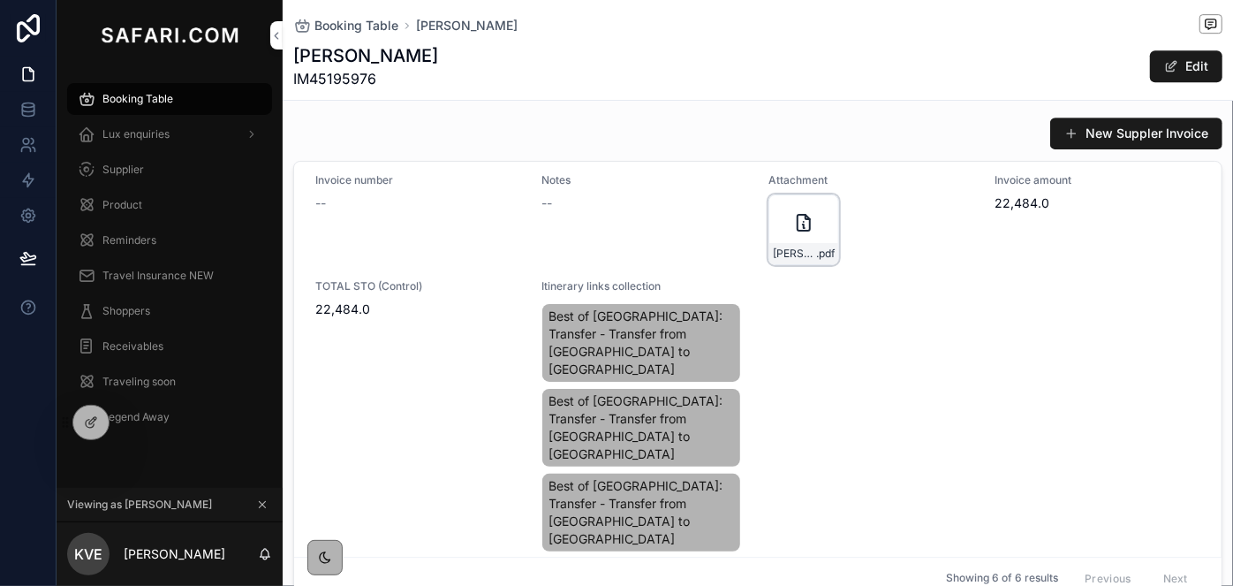
click at [779, 256] on div "April-Hannelore-Roodes-x17 .pdf" at bounding box center [803, 253] width 69 height 21
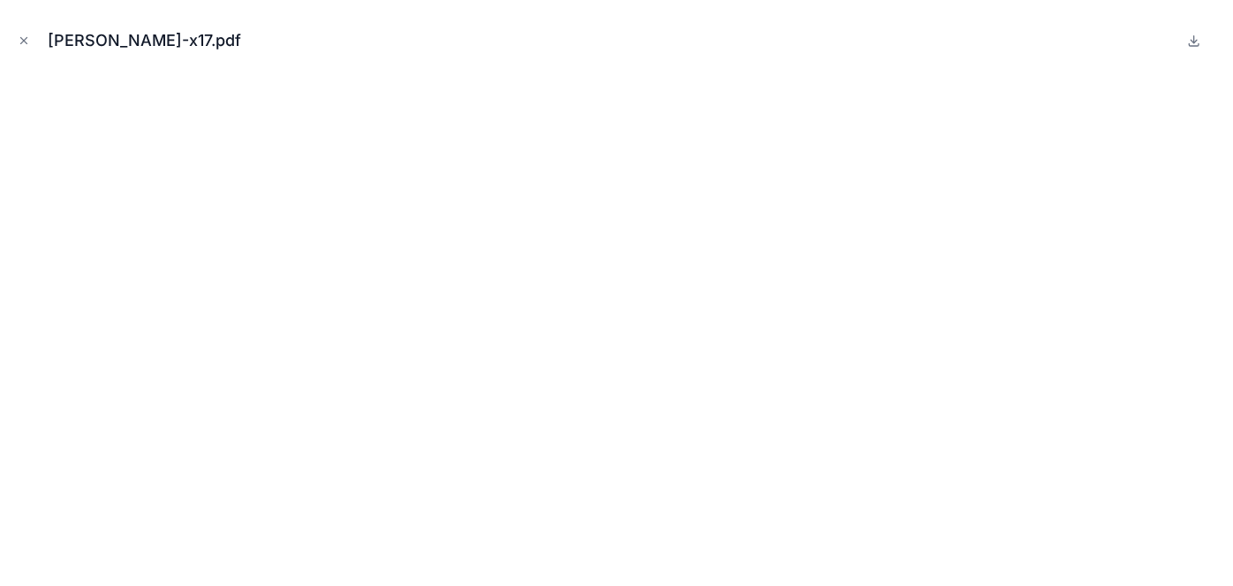
scroll to position [1871, 0]
click at [23, 41] on icon "Close modal" at bounding box center [24, 41] width 6 height 6
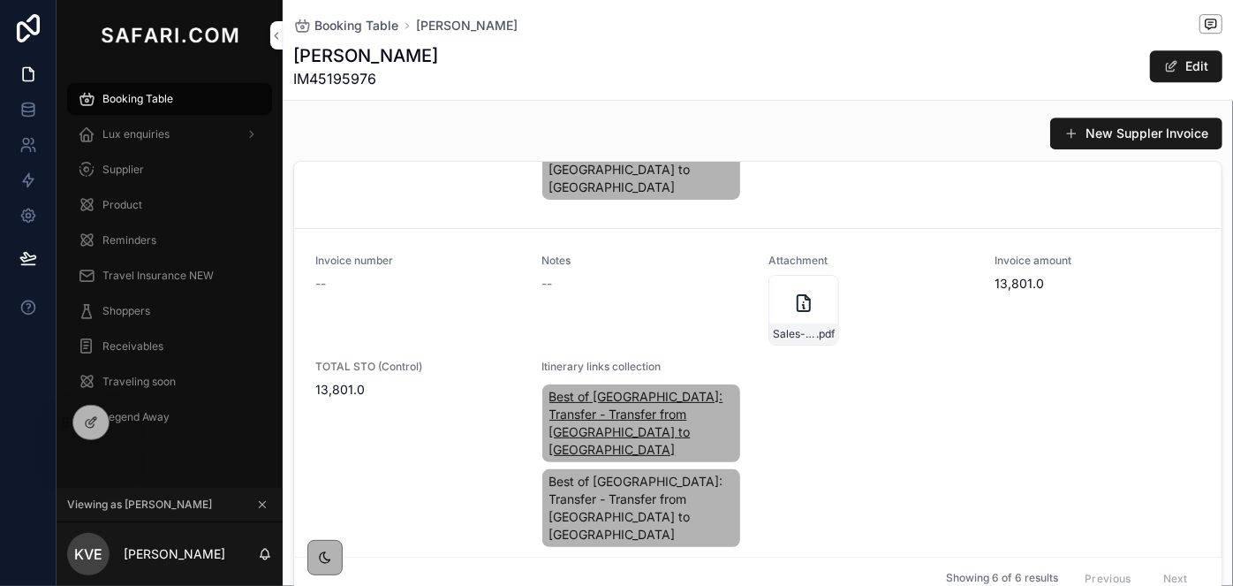
scroll to position [2209, 0]
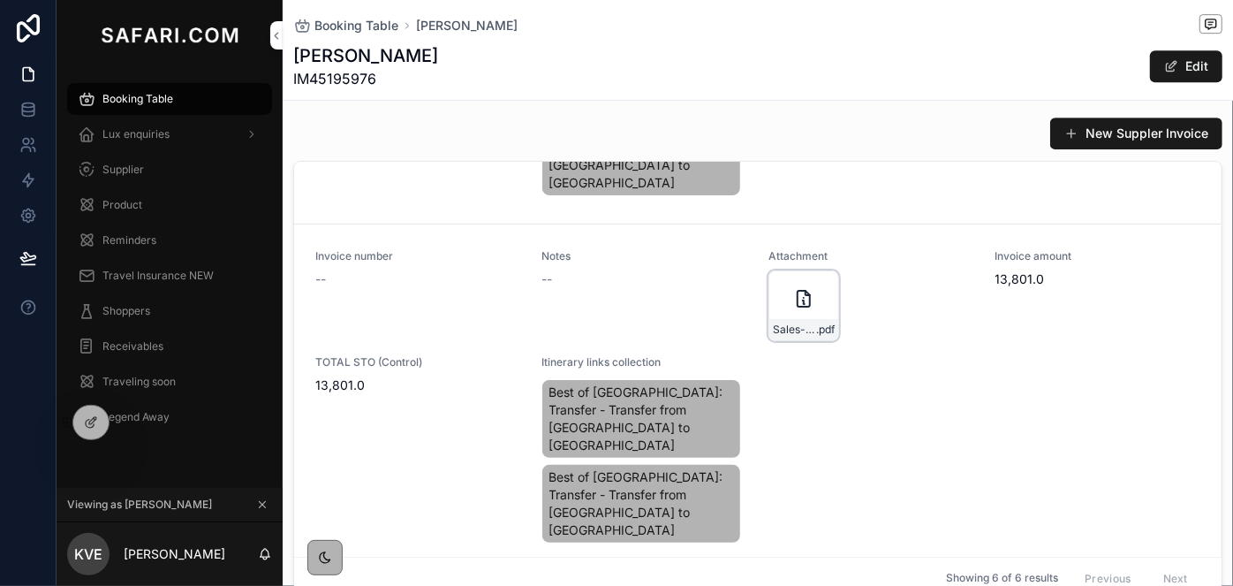
click at [780, 319] on div "Sales-Order---SO0039442 .pdf" at bounding box center [803, 329] width 69 height 21
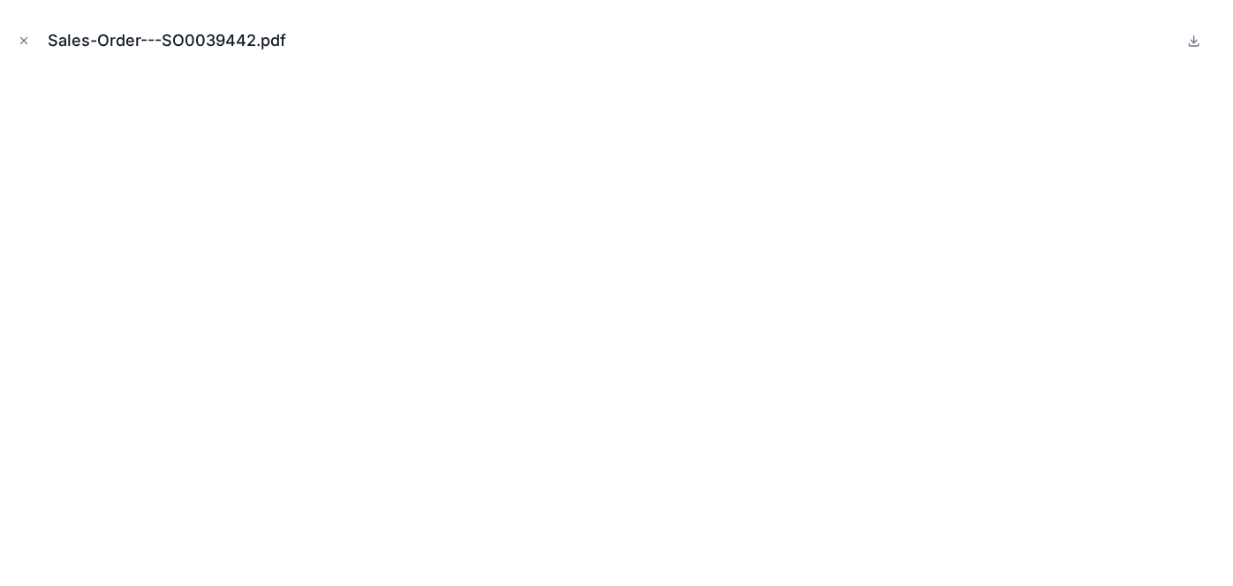
scroll to position [2226, 0]
drag, startPoint x: 26, startPoint y: 38, endPoint x: 120, endPoint y: 109, distance: 117.3
click at [26, 38] on icon "Close modal" at bounding box center [24, 40] width 12 height 12
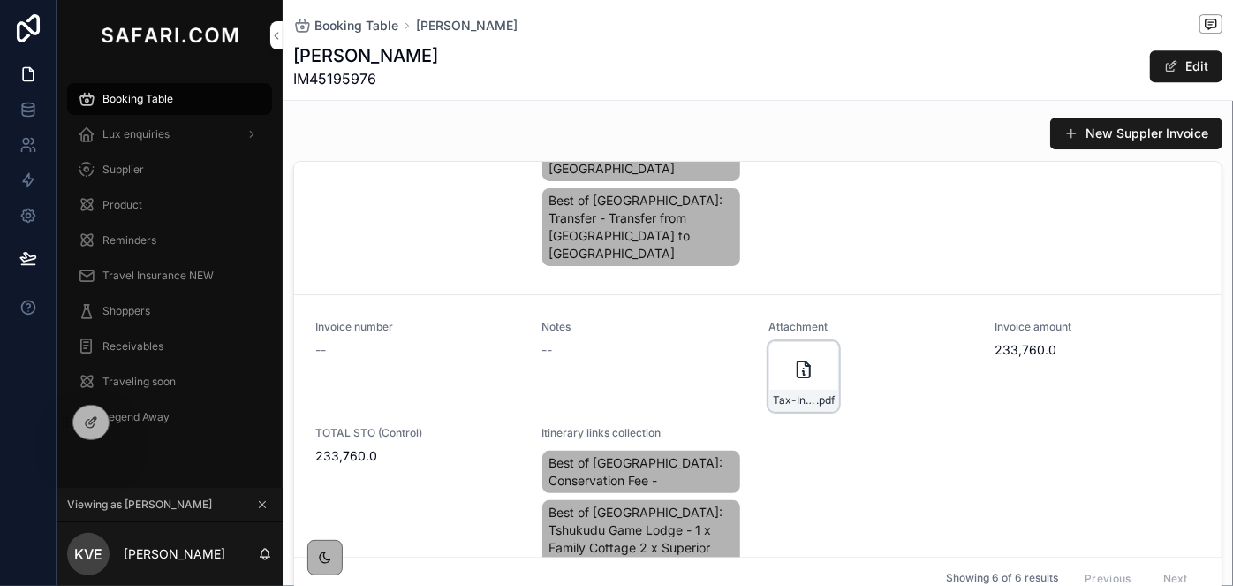
click at [772, 346] on div "Tax-Invoice-for-Booking-221996 .pdf" at bounding box center [803, 376] width 71 height 71
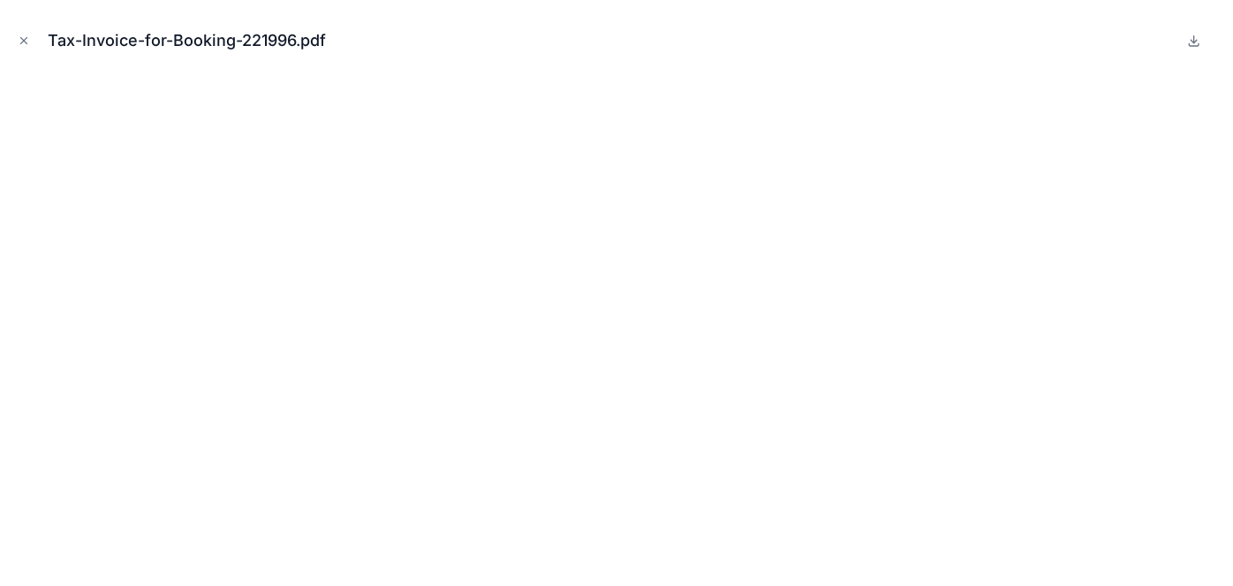
scroll to position [2503, 0]
click at [22, 39] on icon "Close modal" at bounding box center [24, 41] width 6 height 6
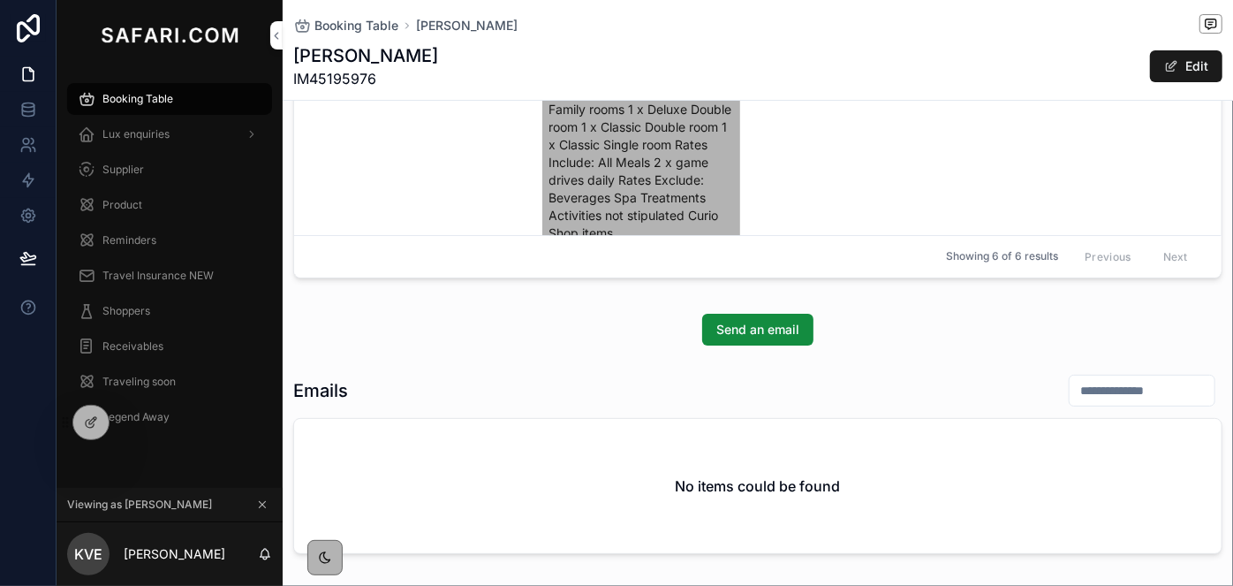
scroll to position [2620, 0]
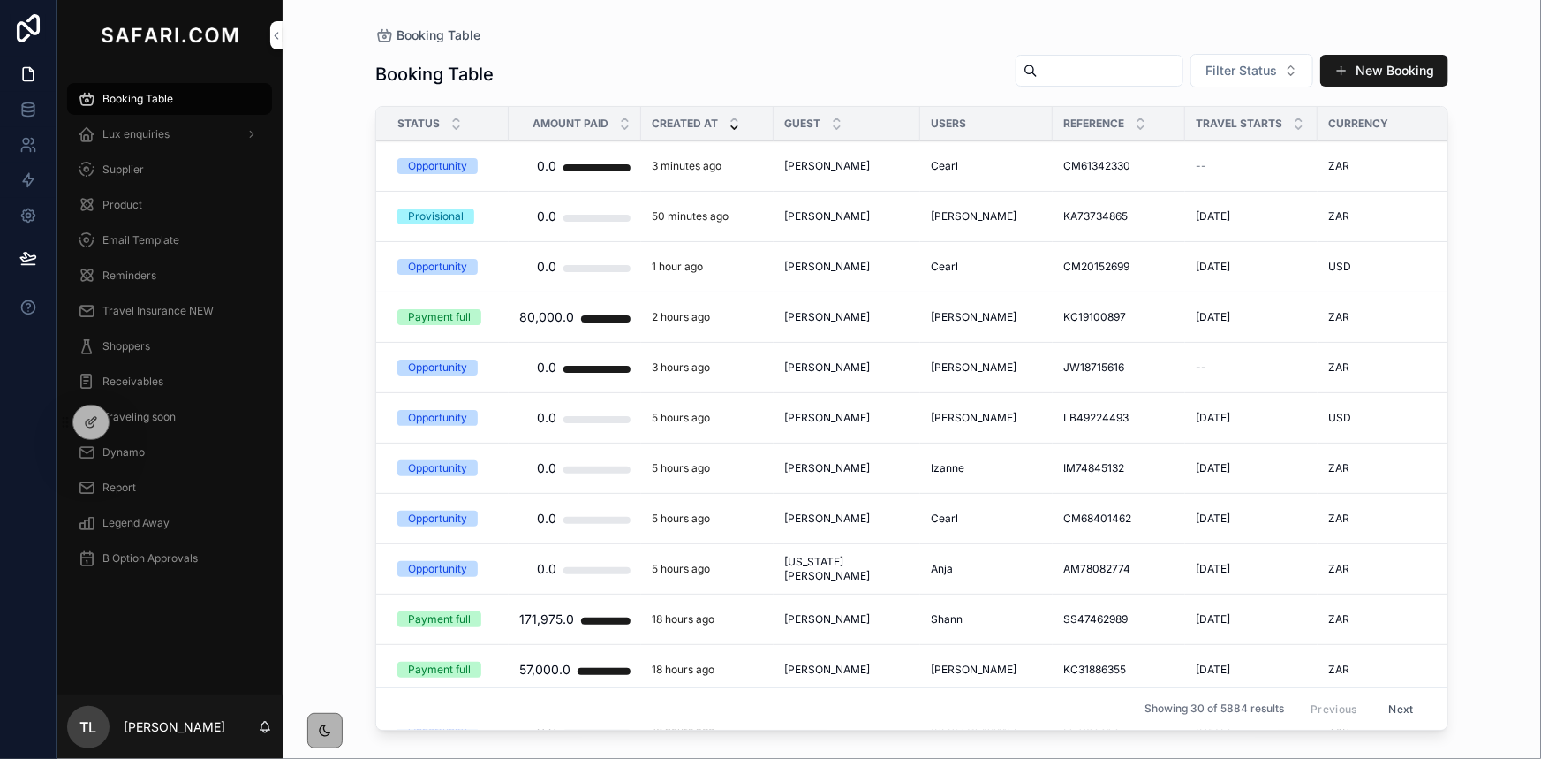
click at [1100, 79] on input "scrollable content" at bounding box center [1110, 70] width 145 height 25
drag, startPoint x: 1137, startPoint y: 163, endPoint x: 1100, endPoint y: 79, distance: 90.9
click at [1100, 79] on input "scrollable content" at bounding box center [1110, 70] width 145 height 25
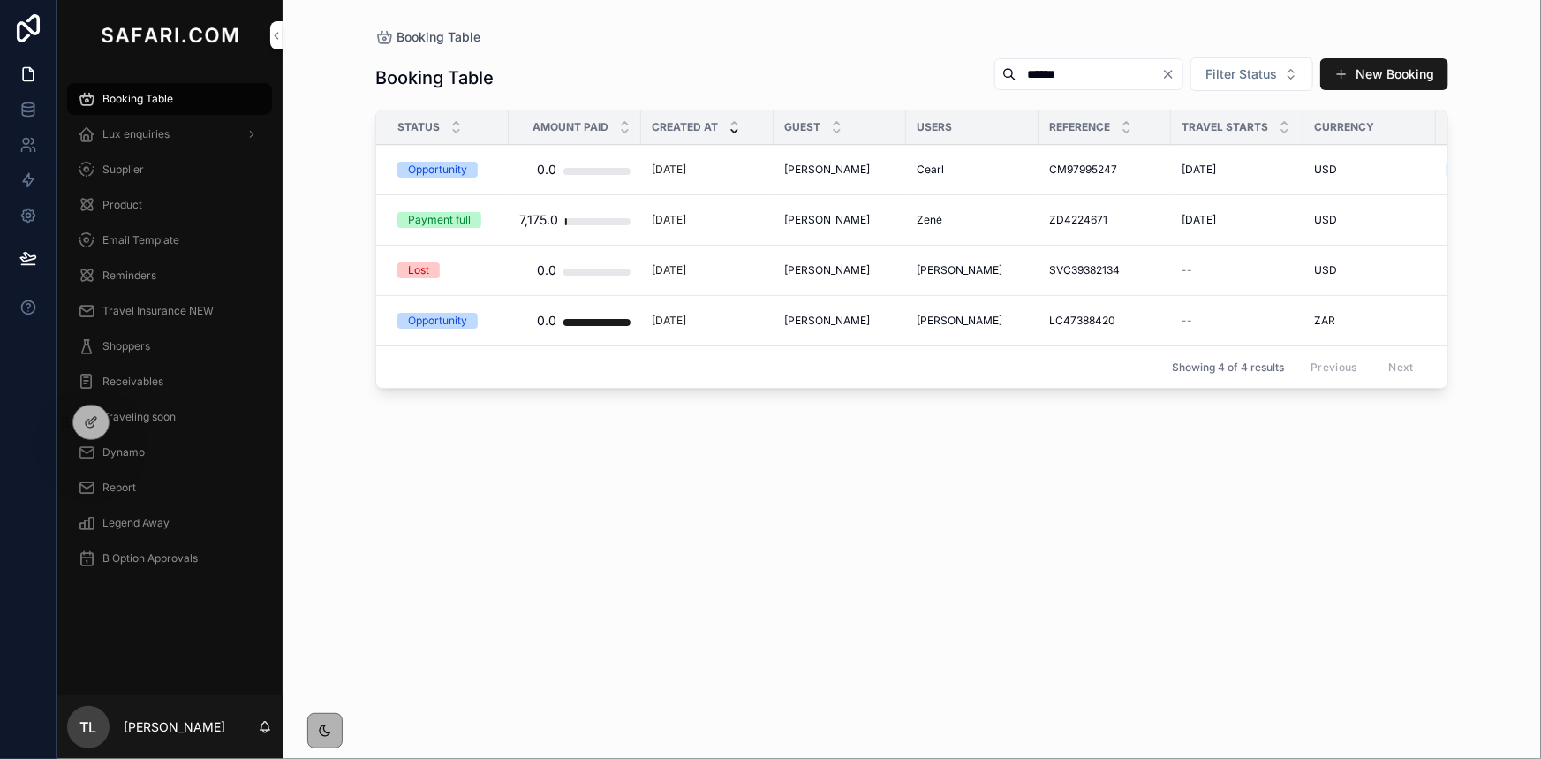
type input "******"
click at [848, 168] on span "Norman Gaylis" at bounding box center [827, 170] width 86 height 14
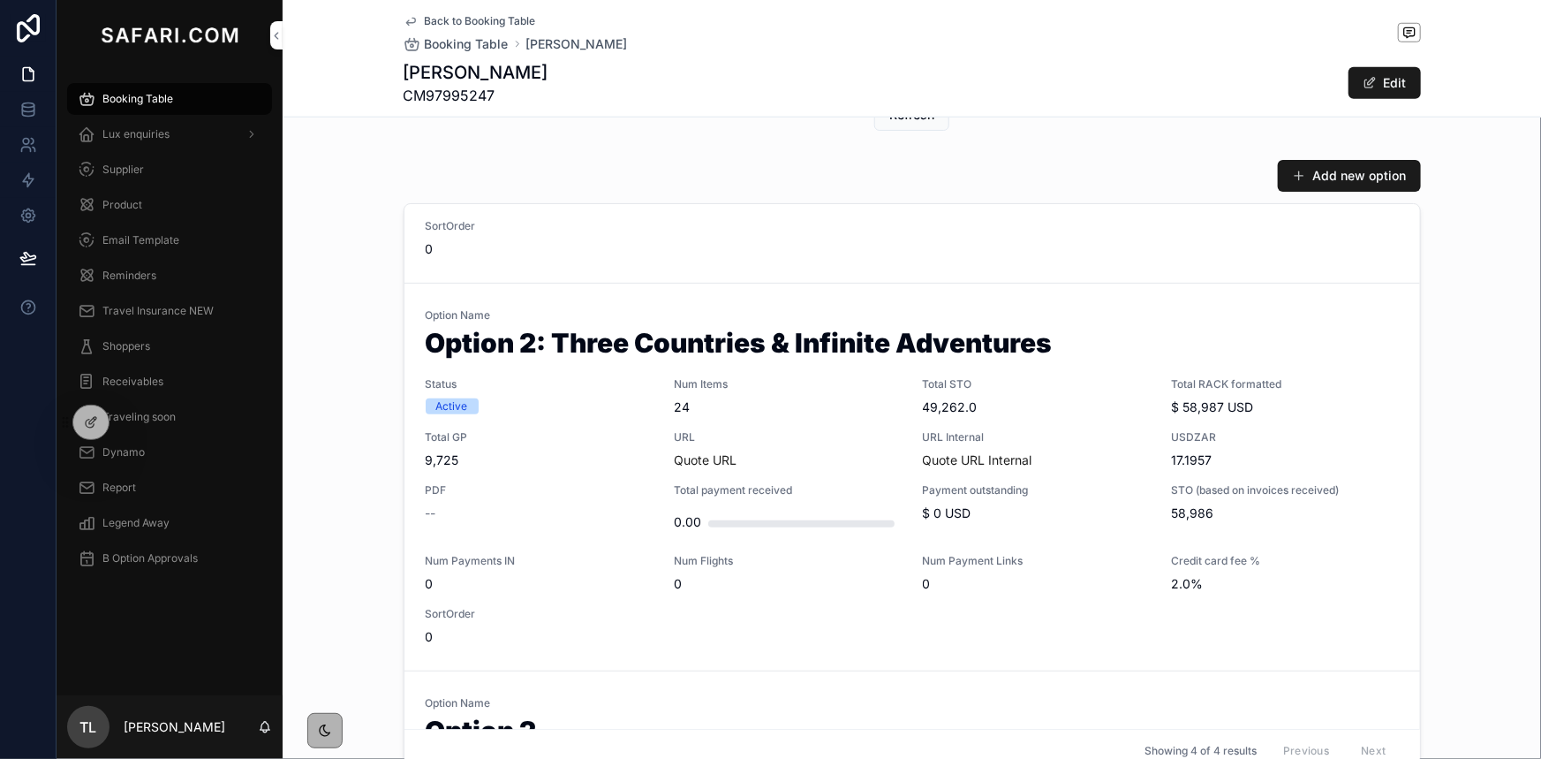
scroll to position [321, 0]
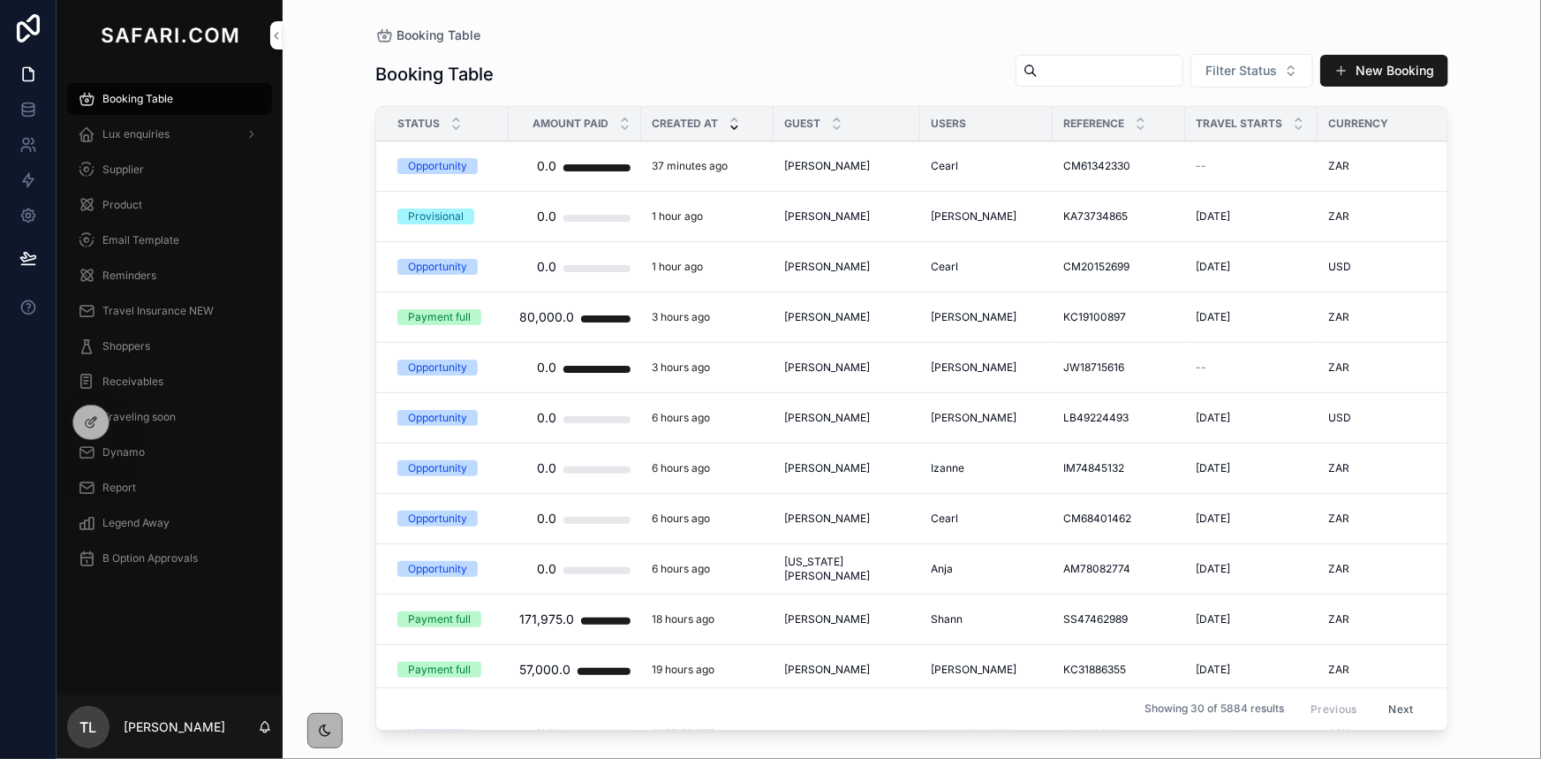
click at [1038, 76] on input "scrollable content" at bounding box center [1110, 70] width 145 height 25
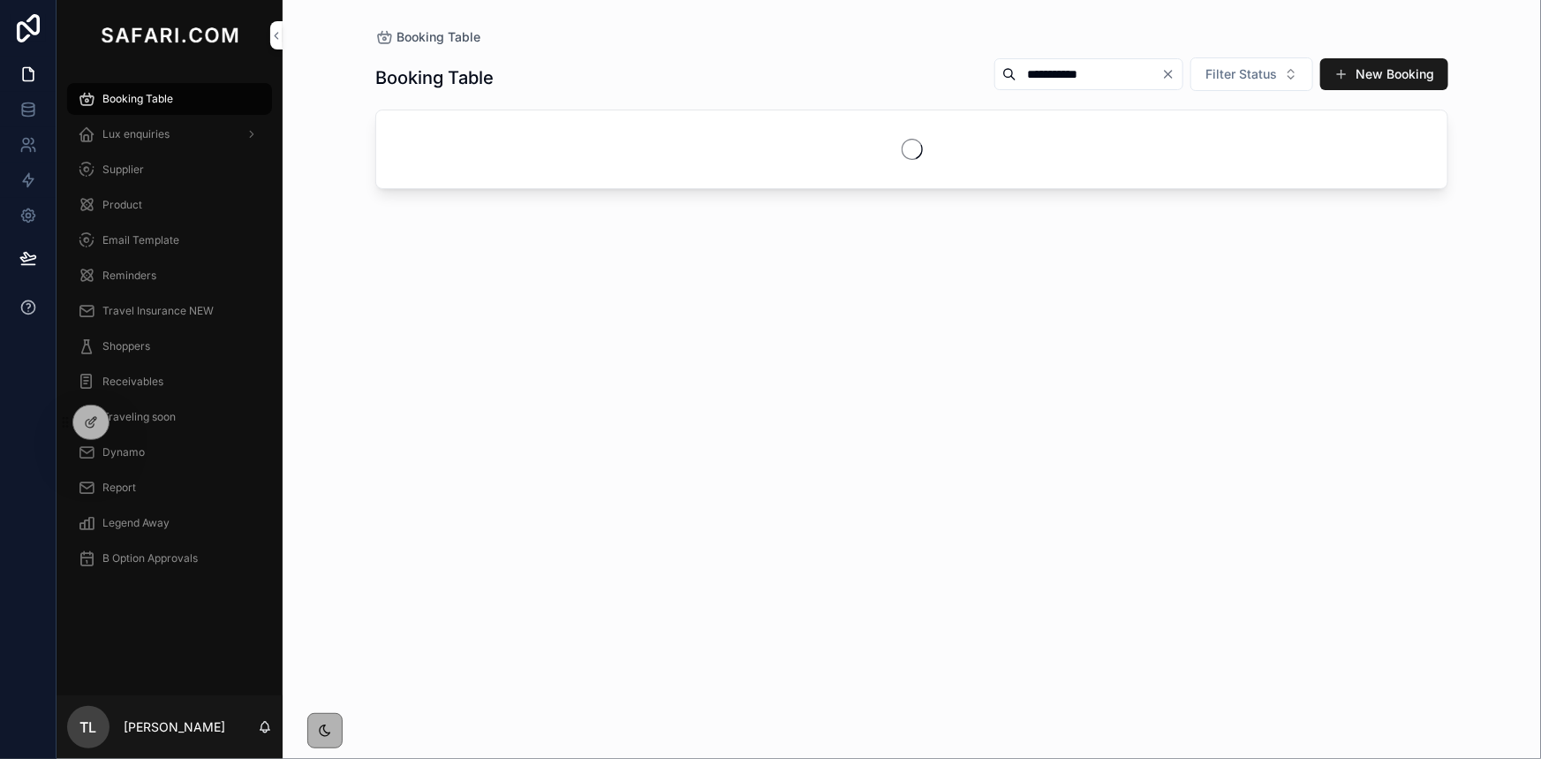
type input "**********"
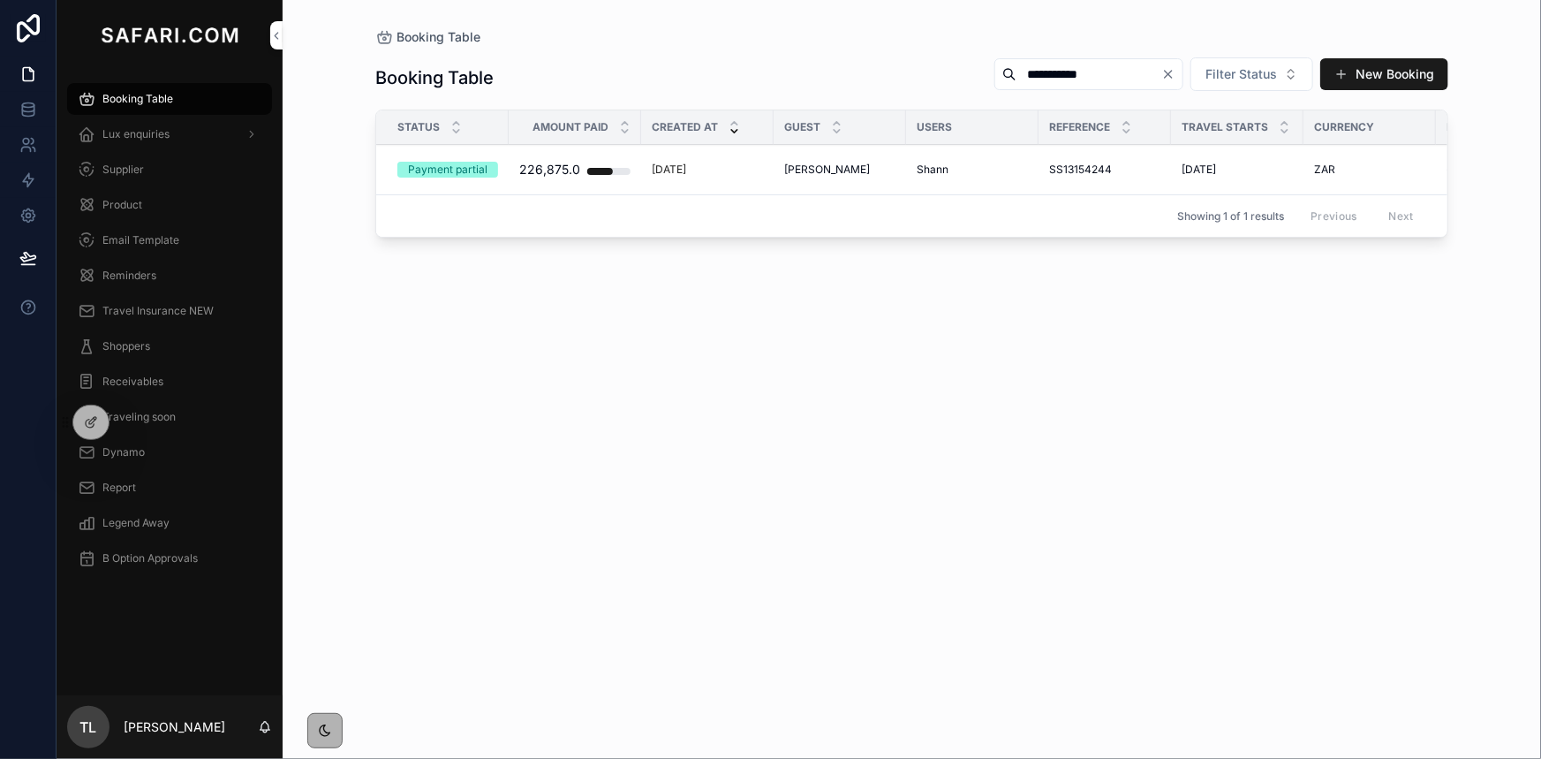
click at [820, 165] on span "[PERSON_NAME]" at bounding box center [827, 170] width 86 height 14
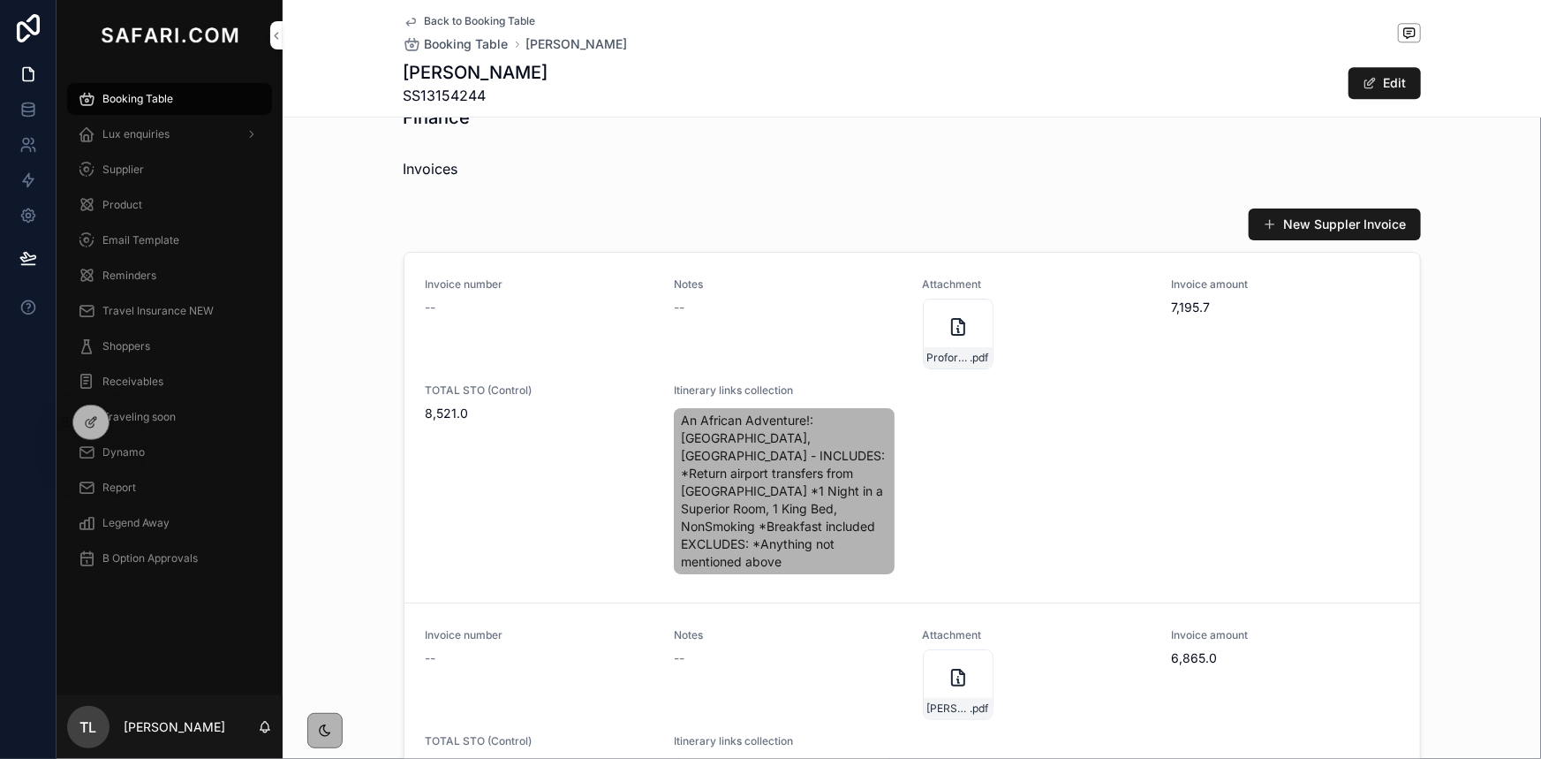
scroll to position [2328, 0]
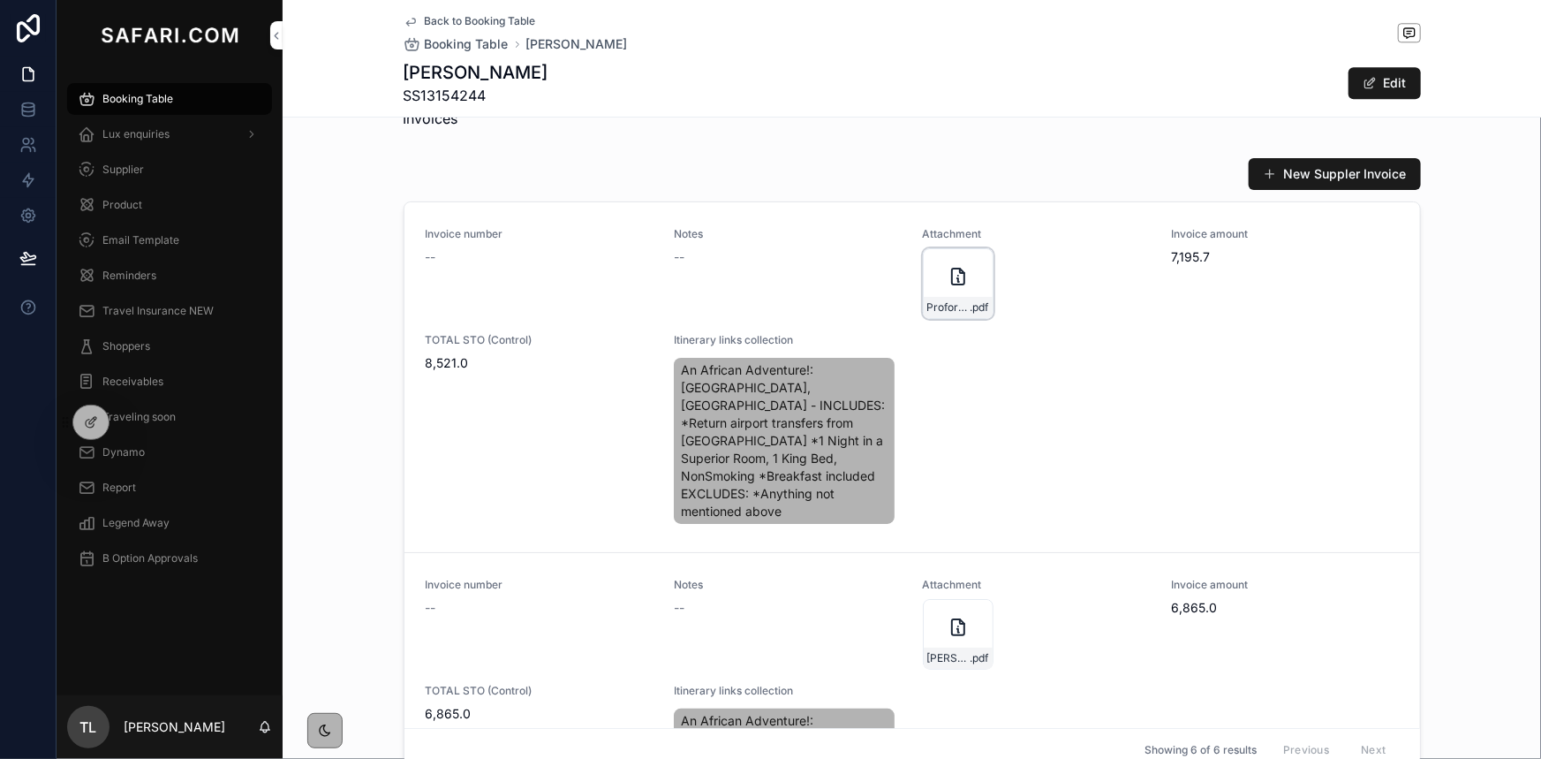
click at [943, 291] on div "ProformaHotelInvoice_9097cd43-d87c-4447-b456-93b2ed5d622c .pdf" at bounding box center [958, 283] width 71 height 71
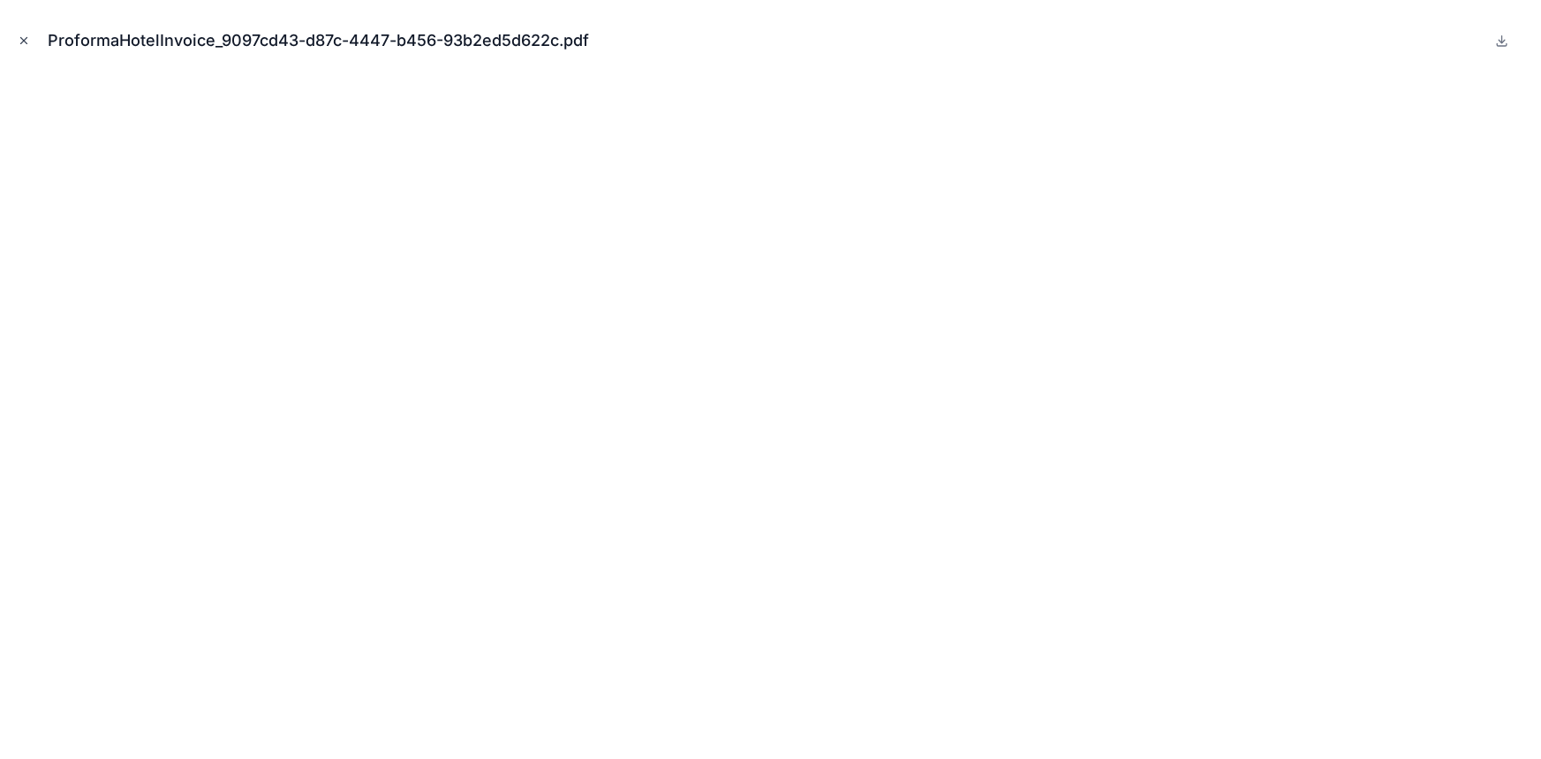
click at [26, 38] on icon "Close modal" at bounding box center [24, 41] width 6 height 6
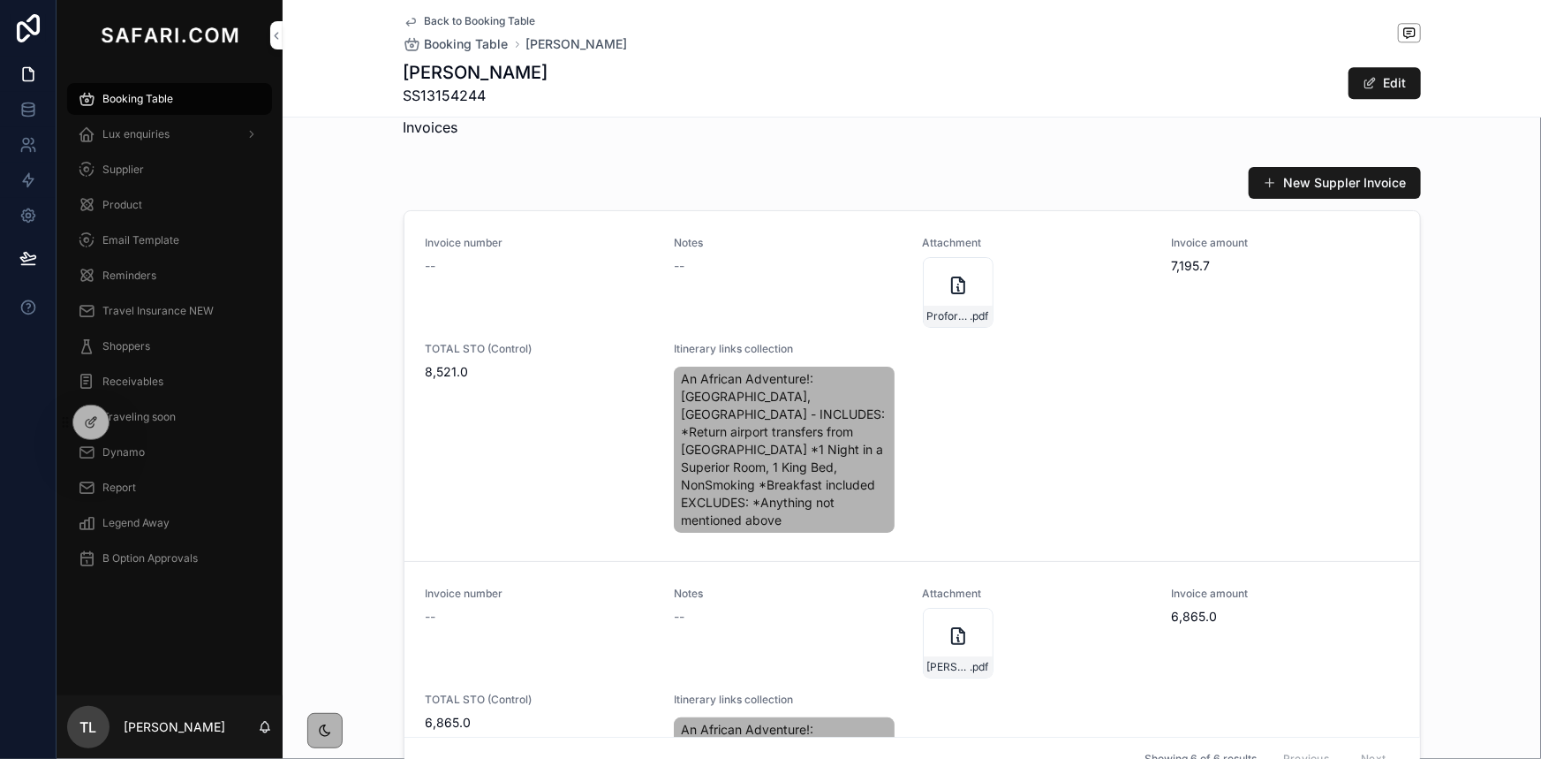
scroll to position [2337, 0]
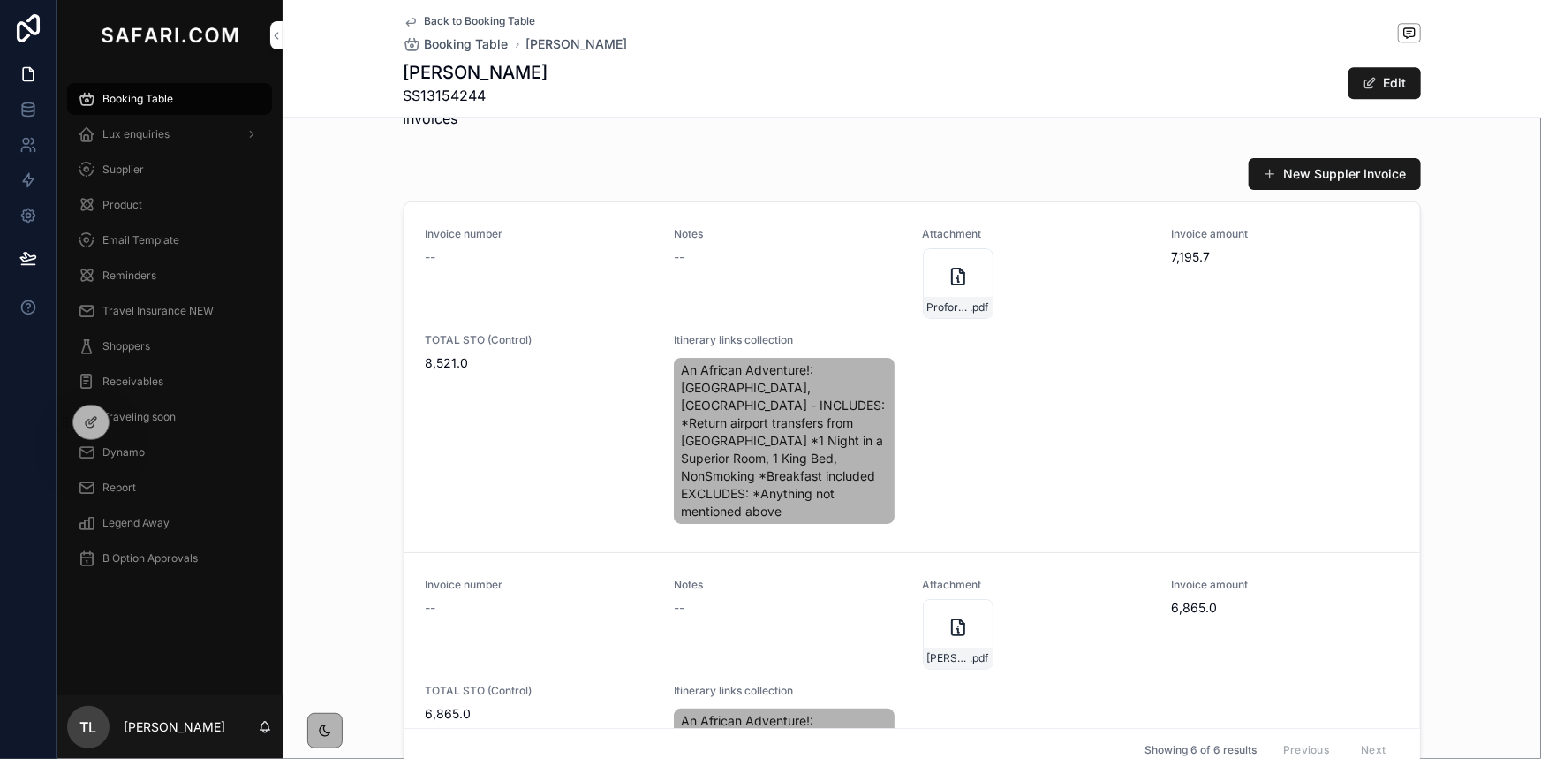
click at [1071, 345] on div "Invoice number -- Notes -- Attachment ProformaHotelInvoice_9097cd43-d87c-4447-b…" at bounding box center [912, 377] width 973 height 300
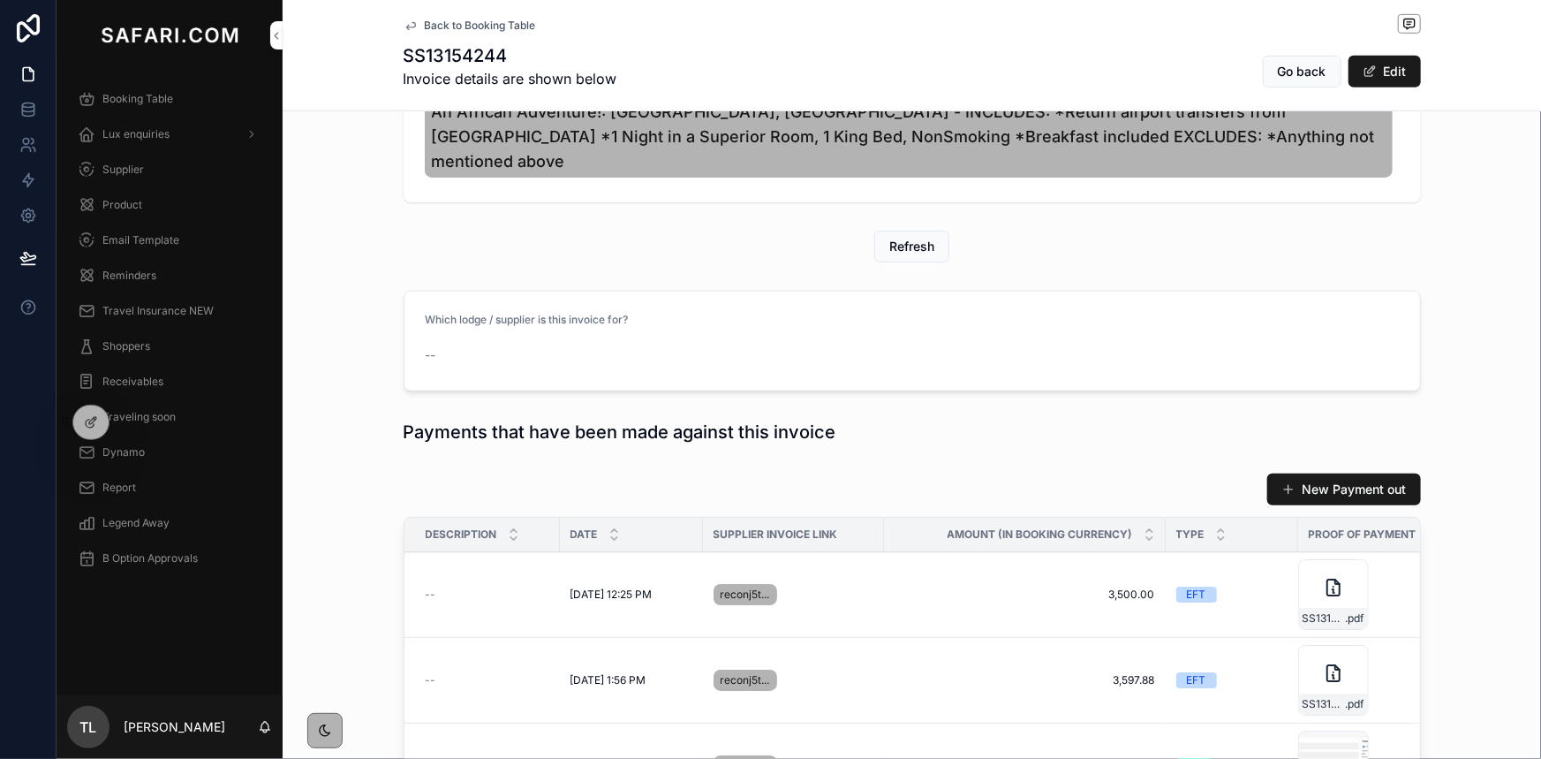
scroll to position [648, 0]
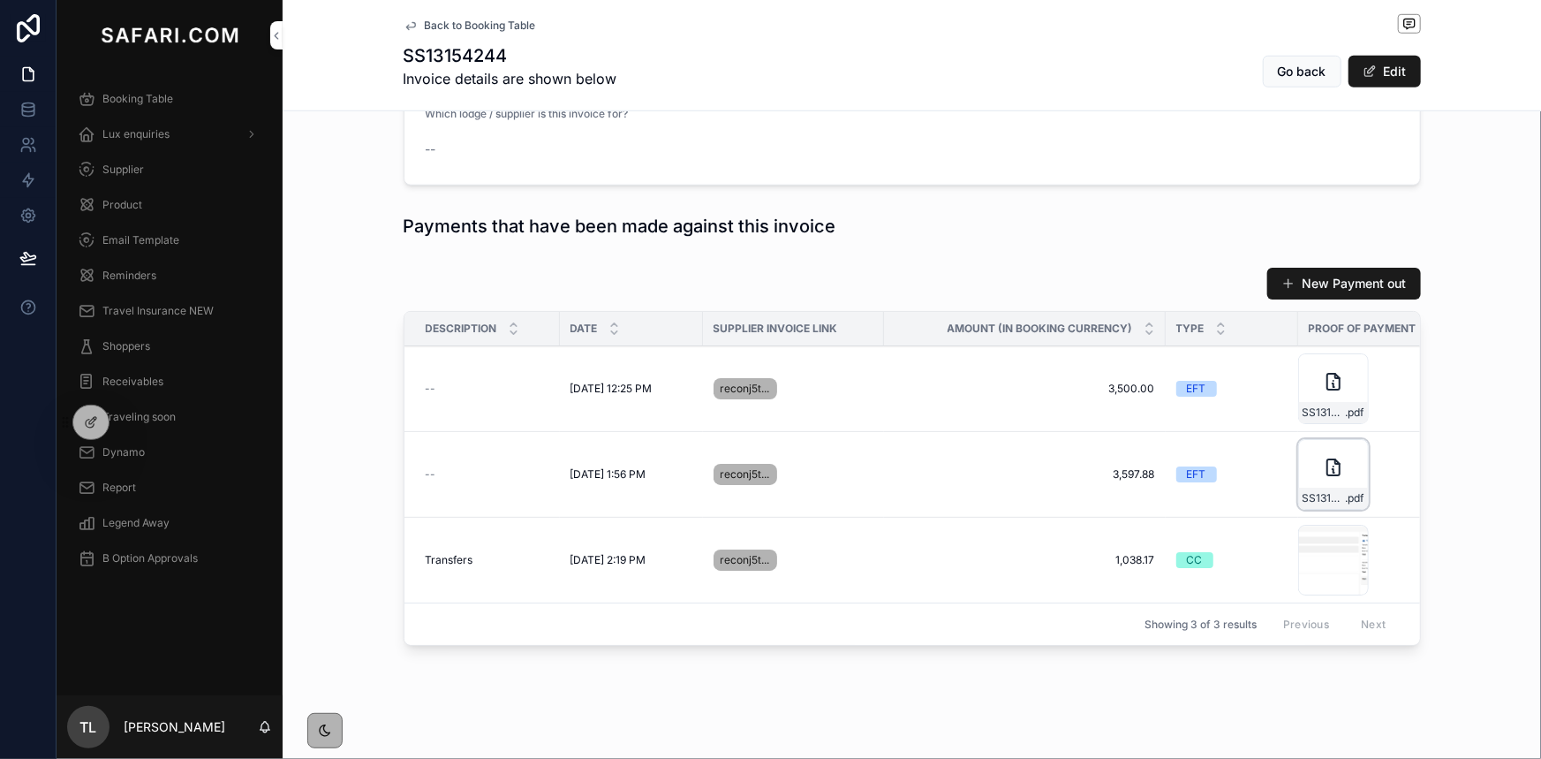
click at [1312, 452] on div "SS13154244-TBO-HOLID-POP .pdf" at bounding box center [1333, 474] width 71 height 71
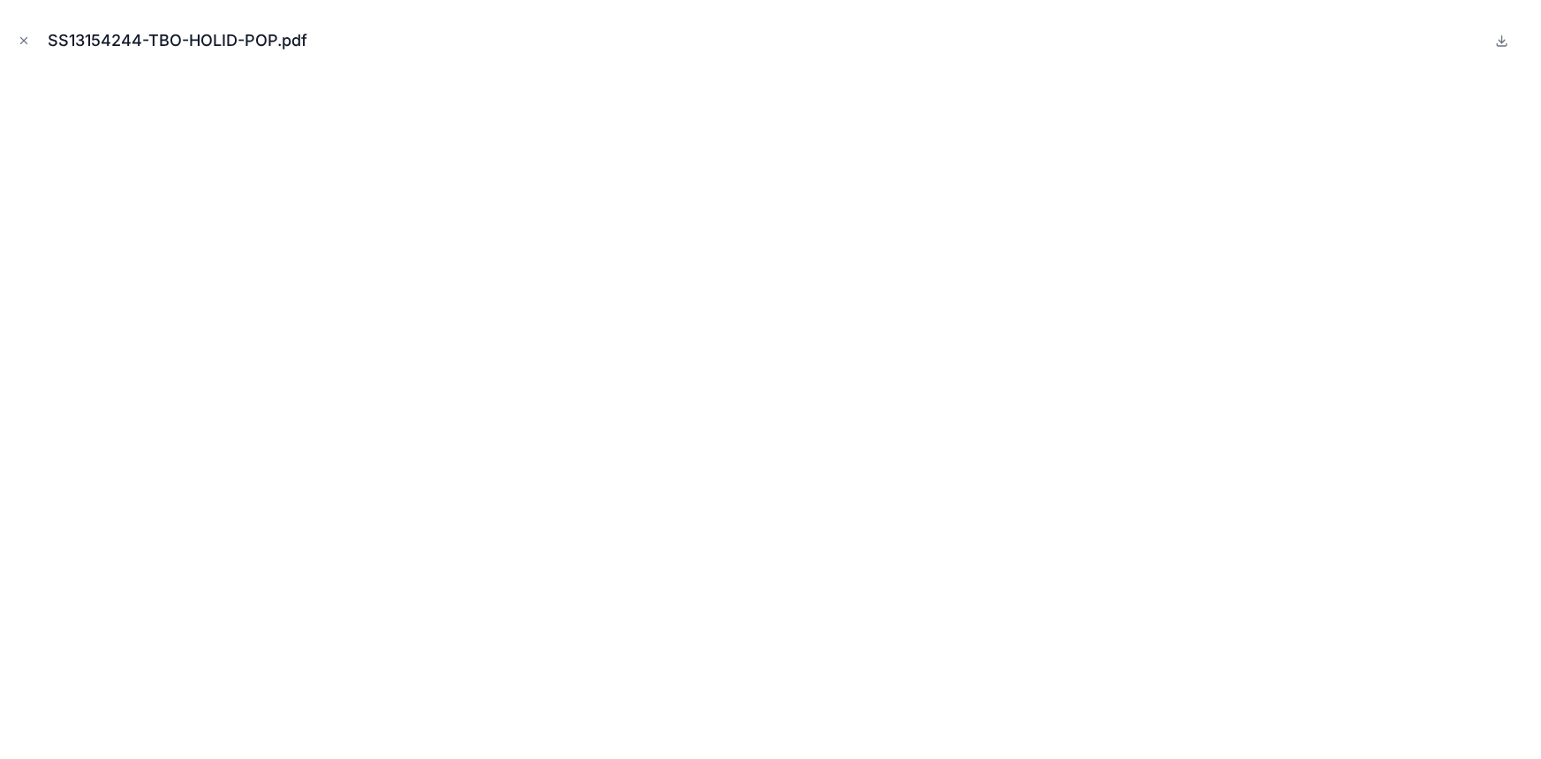
click at [19, 39] on icon "Close modal" at bounding box center [24, 40] width 12 height 12
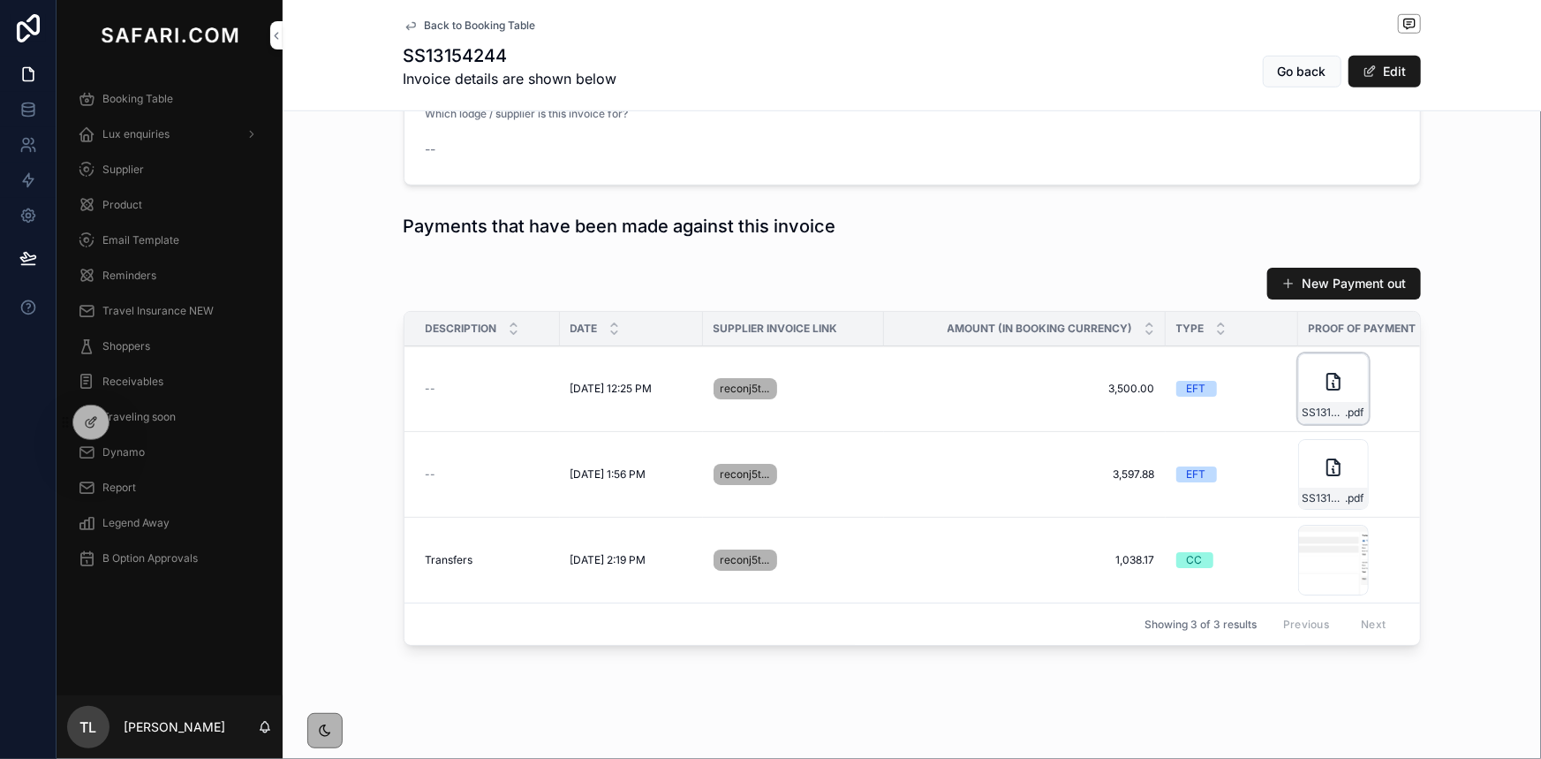
click at [1327, 374] on icon "scrollable content" at bounding box center [1333, 382] width 12 height 16
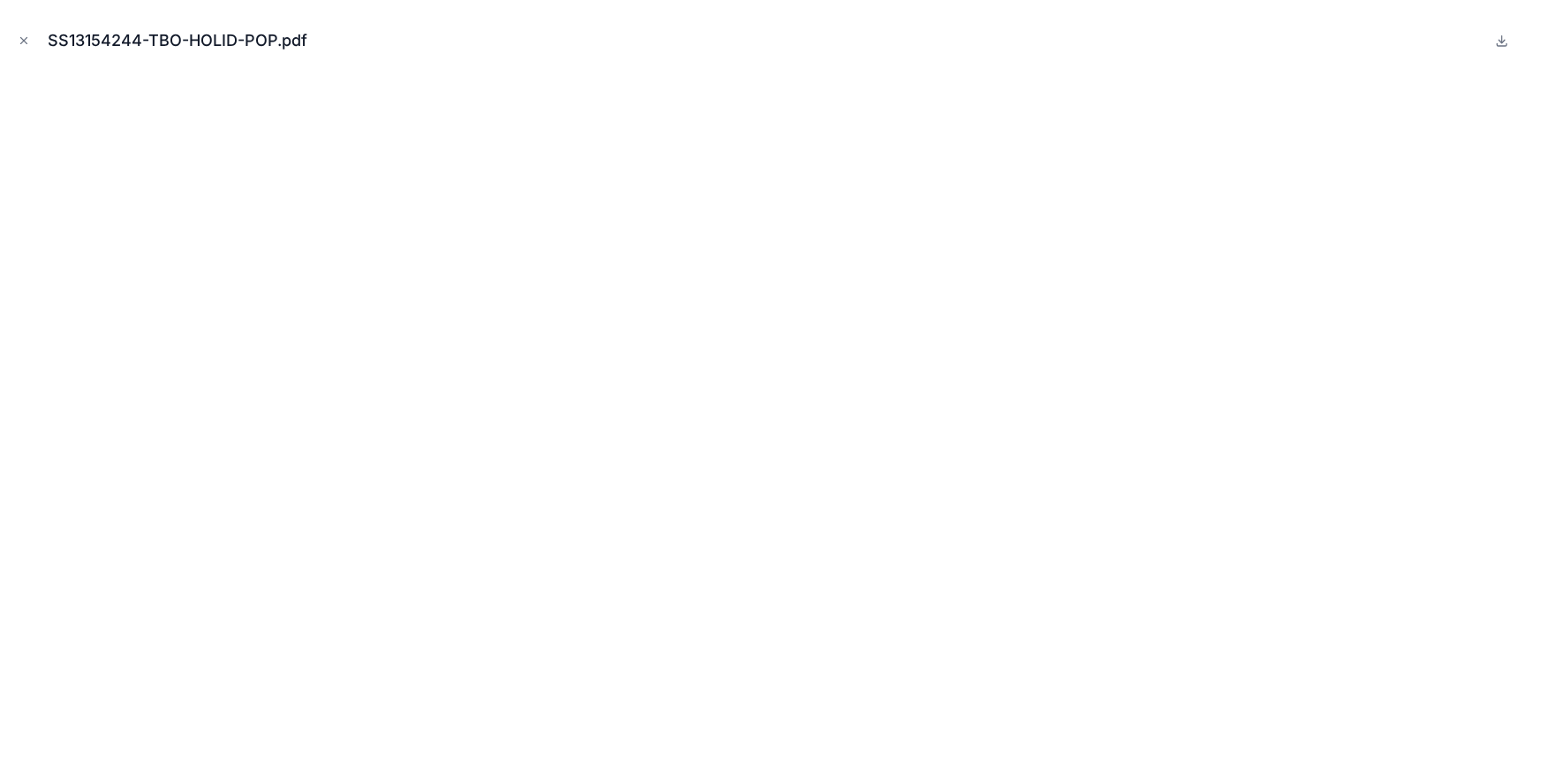
click at [30, 40] on button "Close modal" at bounding box center [23, 40] width 19 height 19
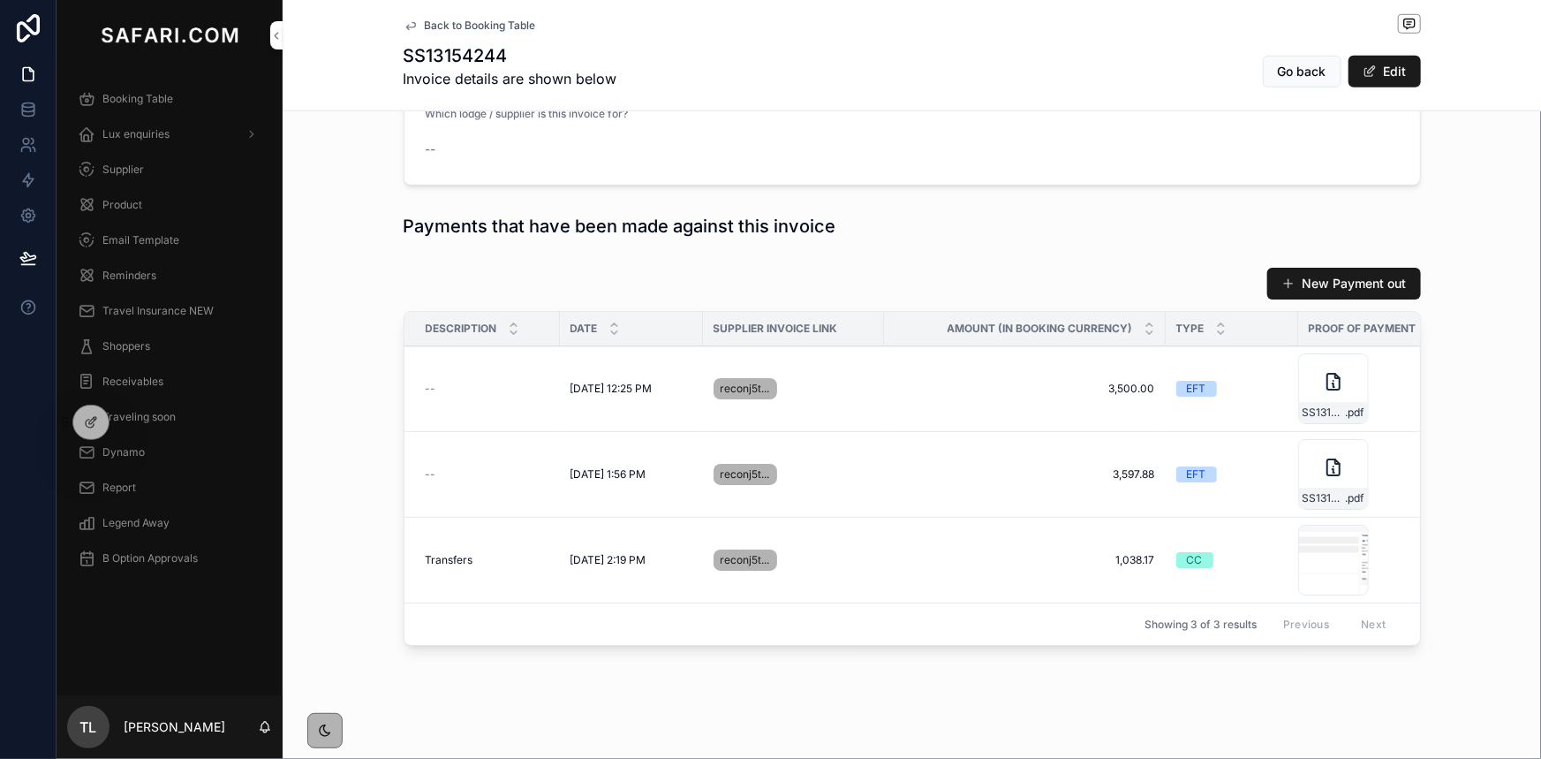
click at [472, 54] on h1 "SS13154244" at bounding box center [511, 55] width 214 height 25
copy h1 "SS13154244"
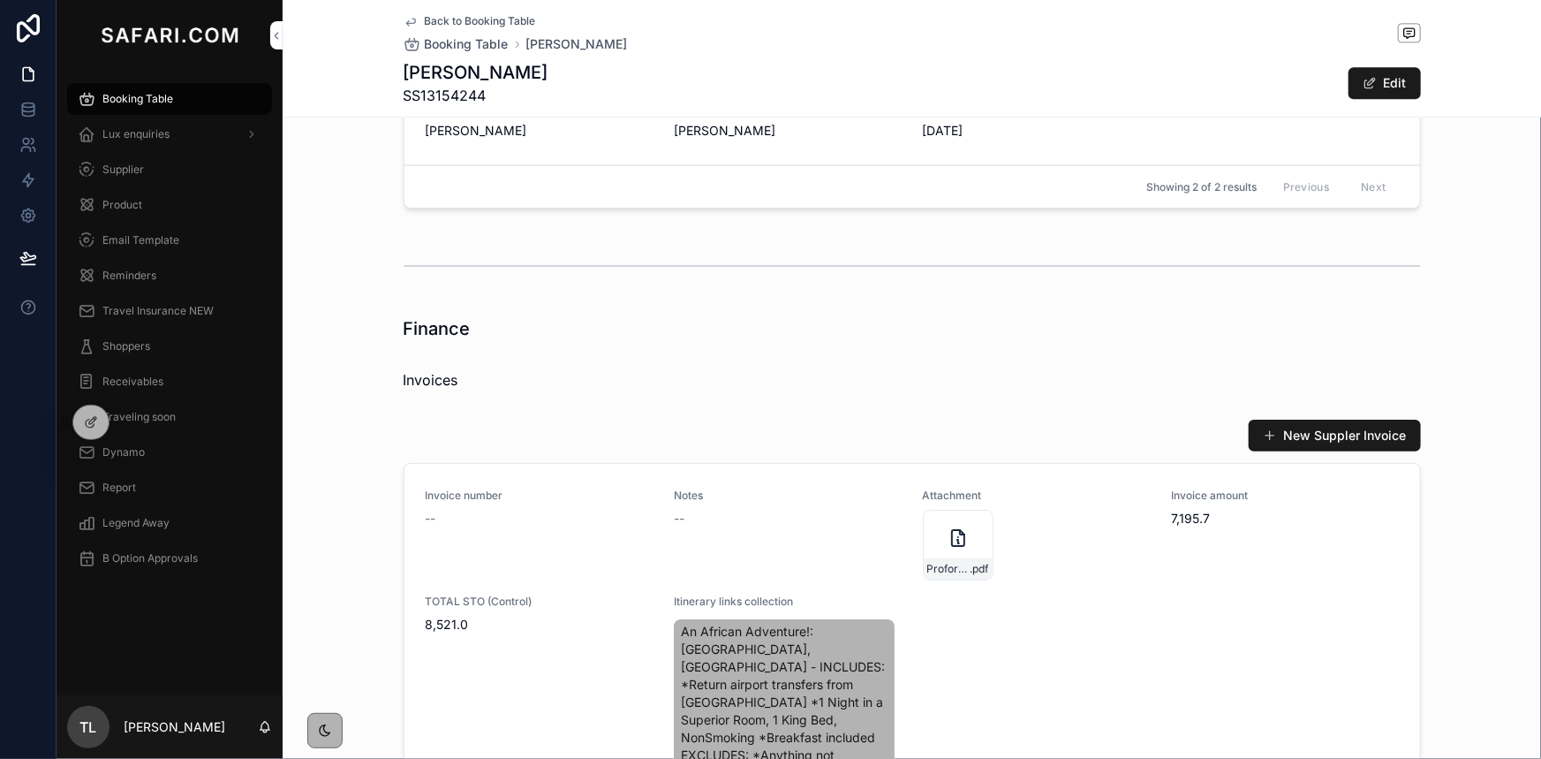
scroll to position [2254, 0]
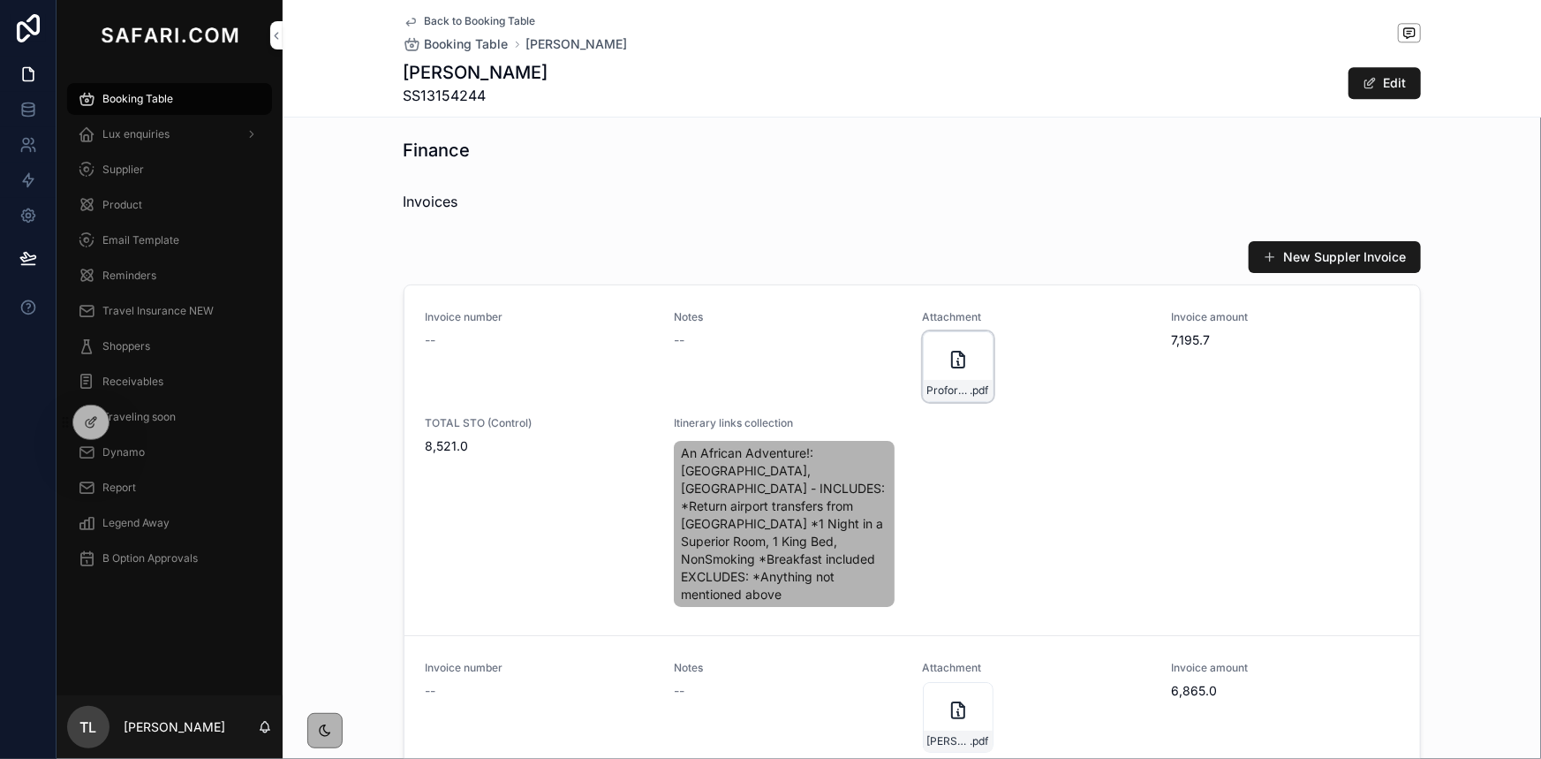
click at [929, 367] on div "ProformaHotelInvoice_9097cd43-d87c-4447-b456-93b2ed5d622c .pdf" at bounding box center [958, 366] width 71 height 71
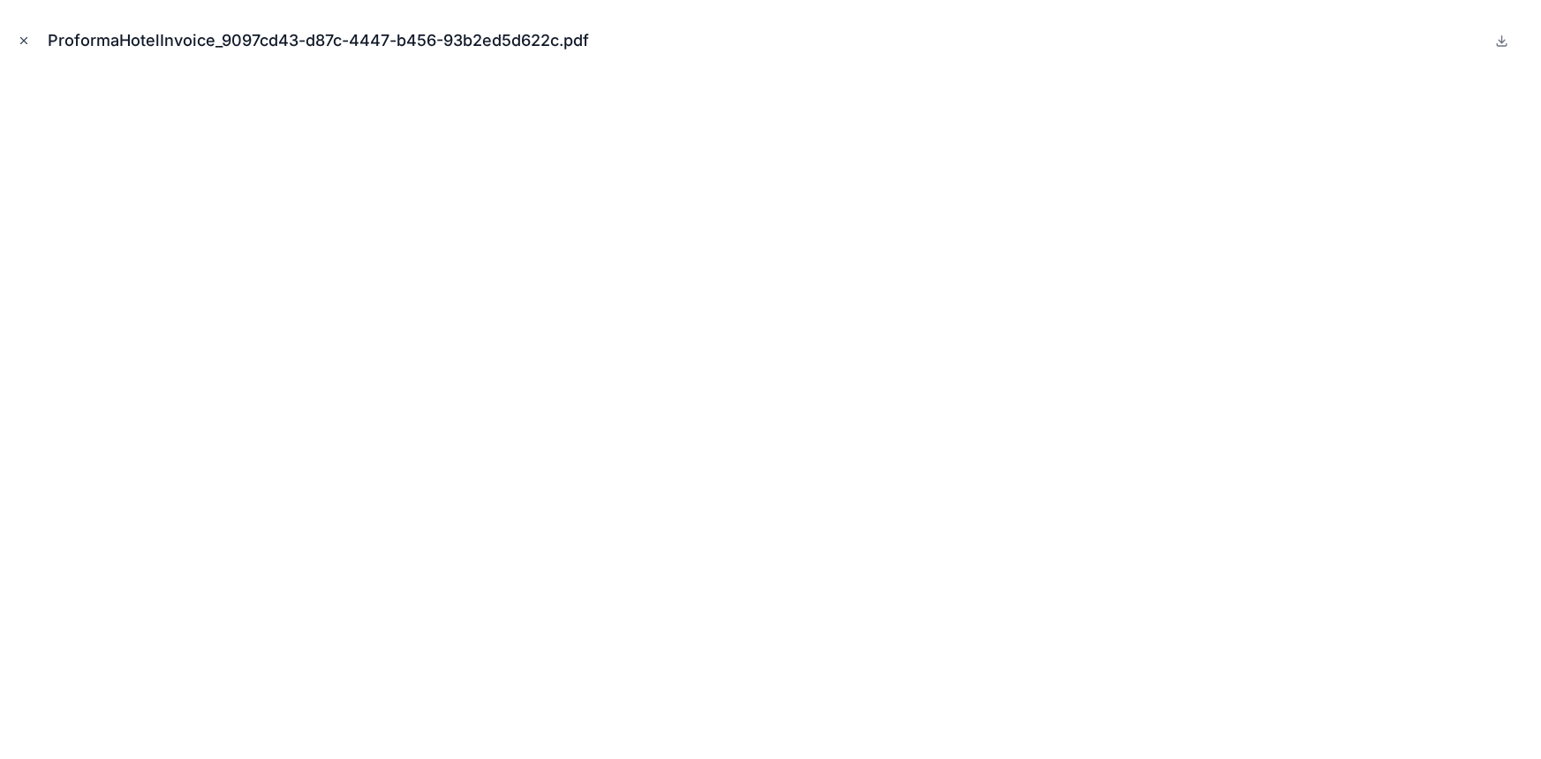
click at [27, 40] on icon "Close modal" at bounding box center [24, 40] width 12 height 12
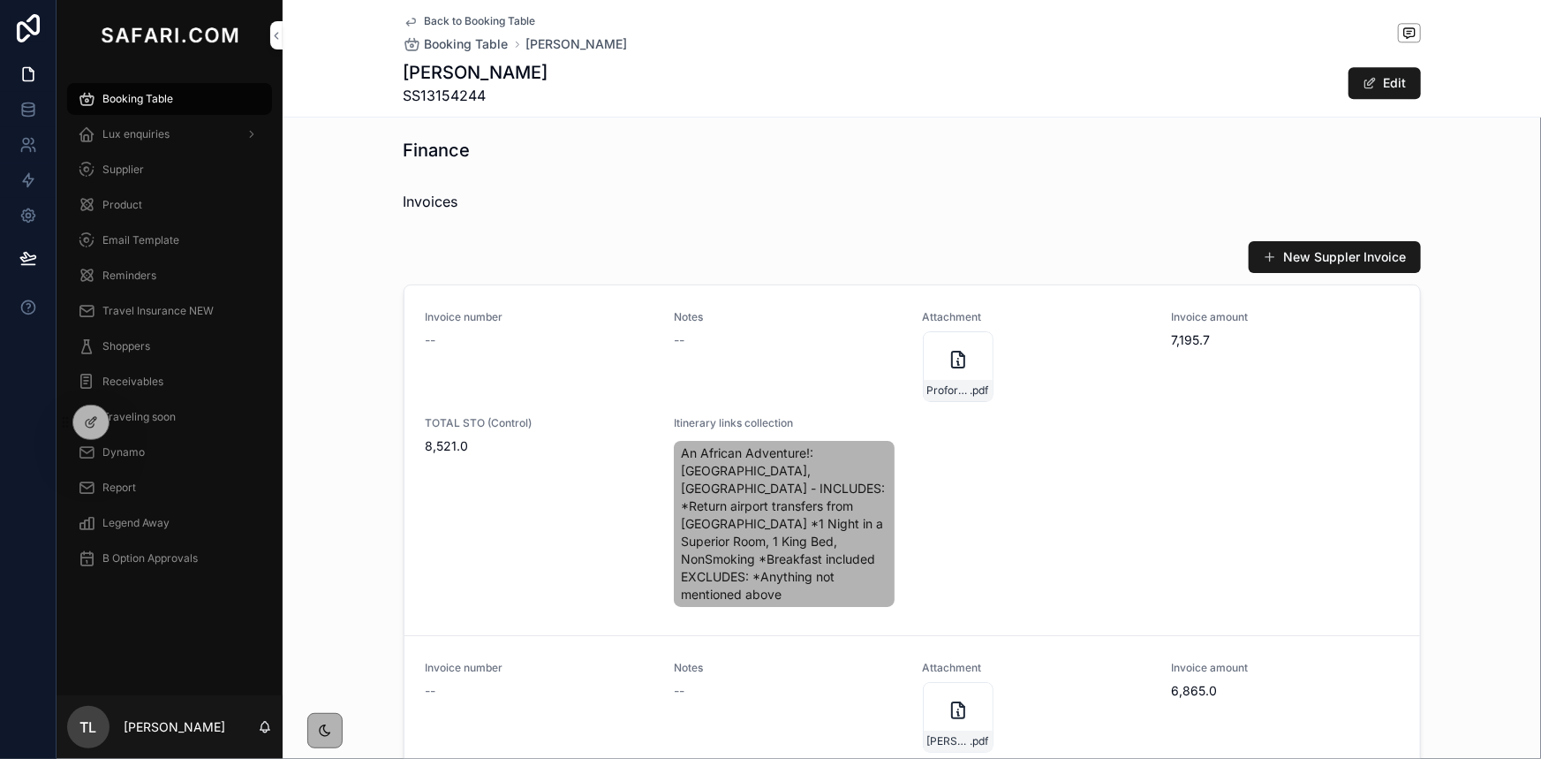
click at [744, 362] on div "Notes --" at bounding box center [788, 356] width 228 height 92
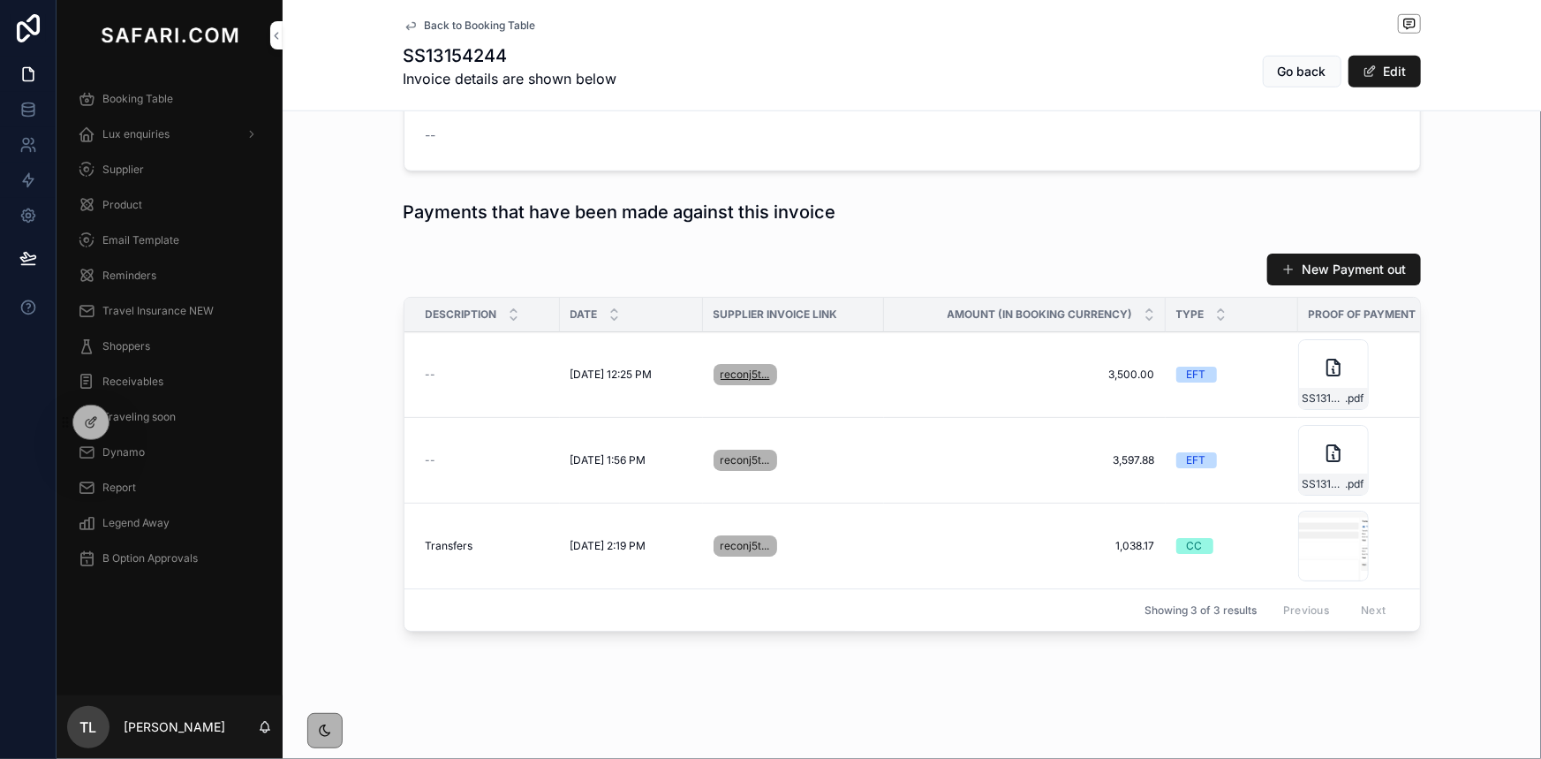
scroll to position [648, 0]
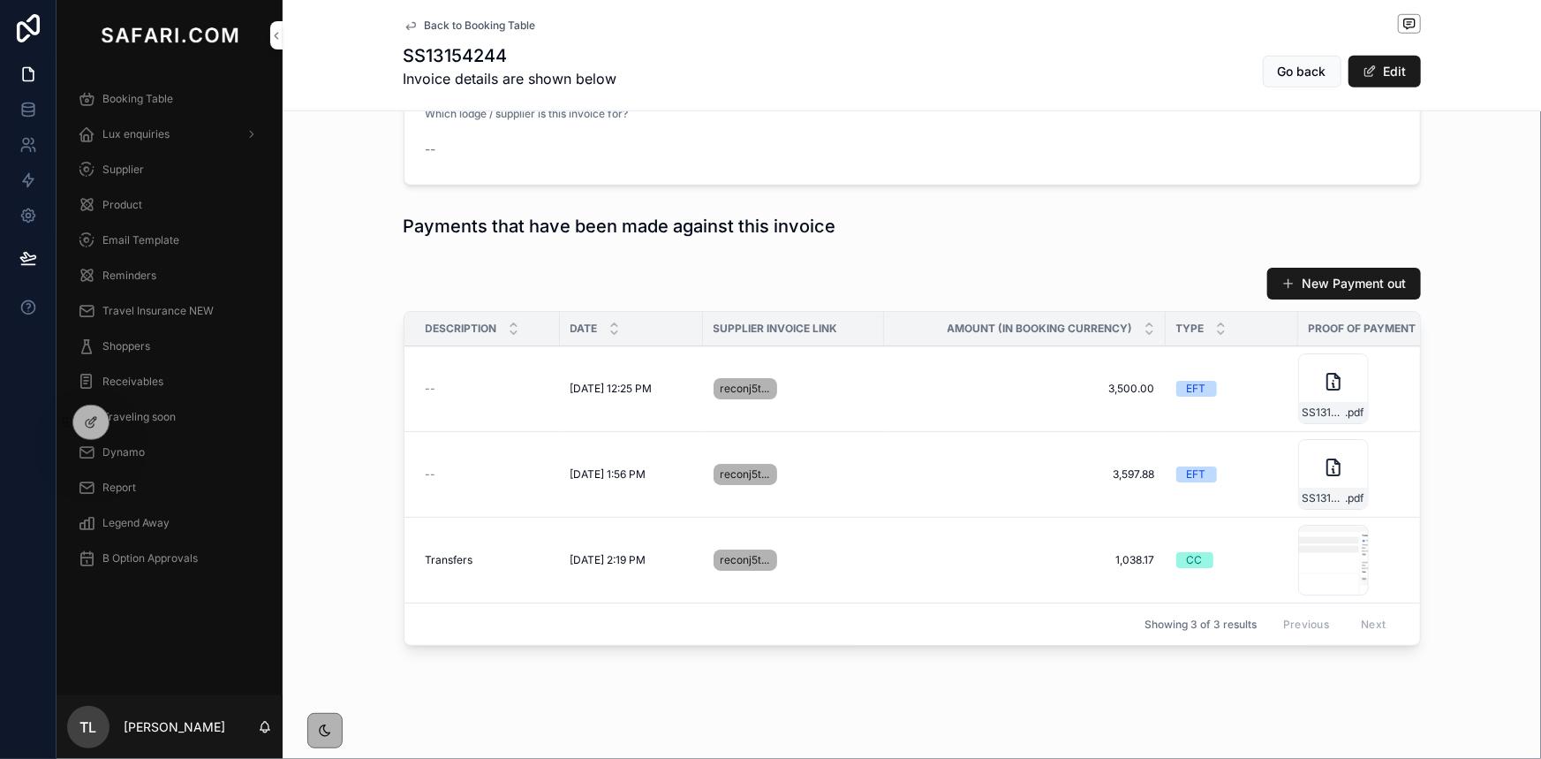
click at [147, 491] on div "Report" at bounding box center [170, 487] width 184 height 28
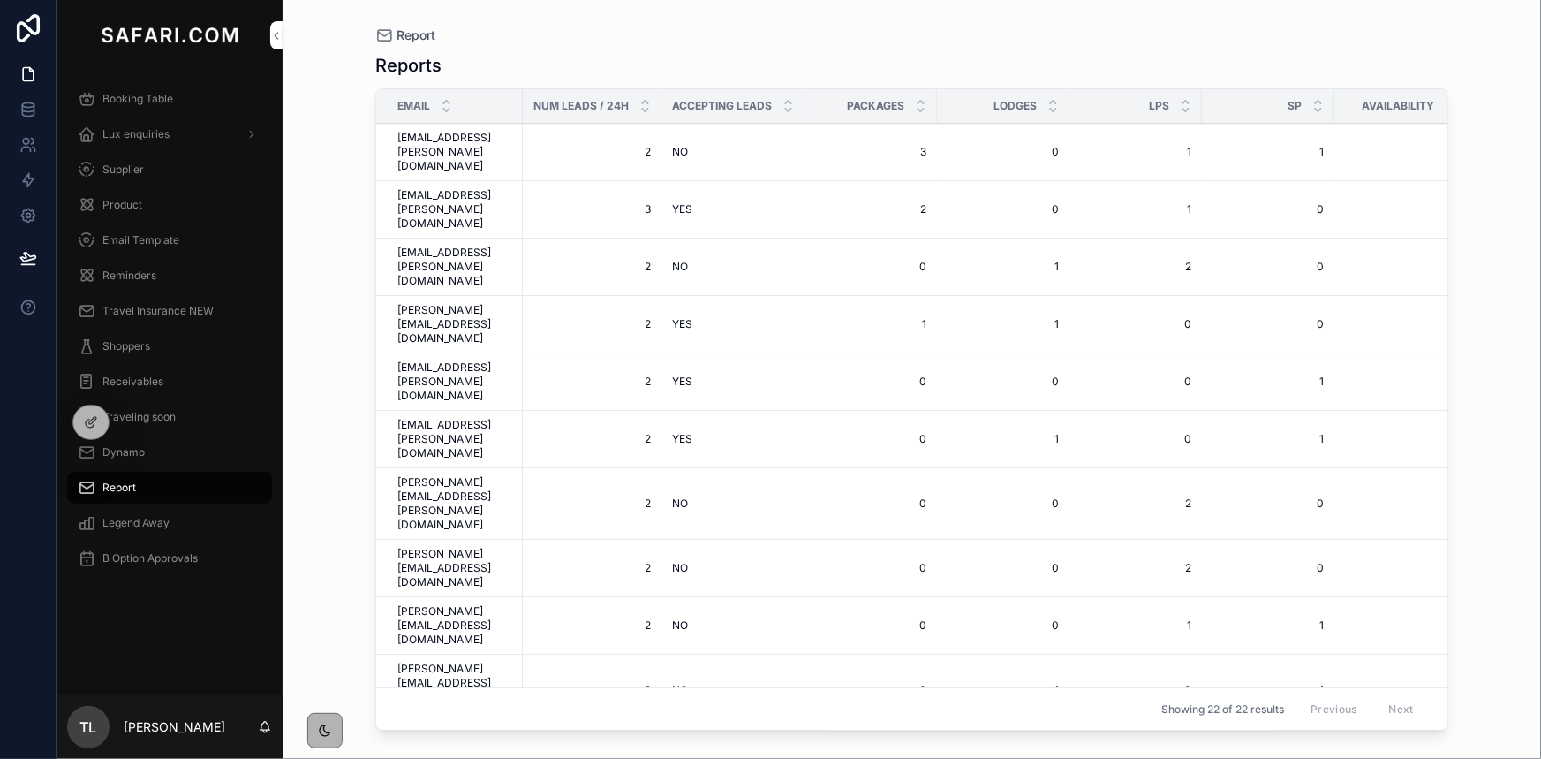
click at [147, 478] on div "Report" at bounding box center [170, 487] width 184 height 28
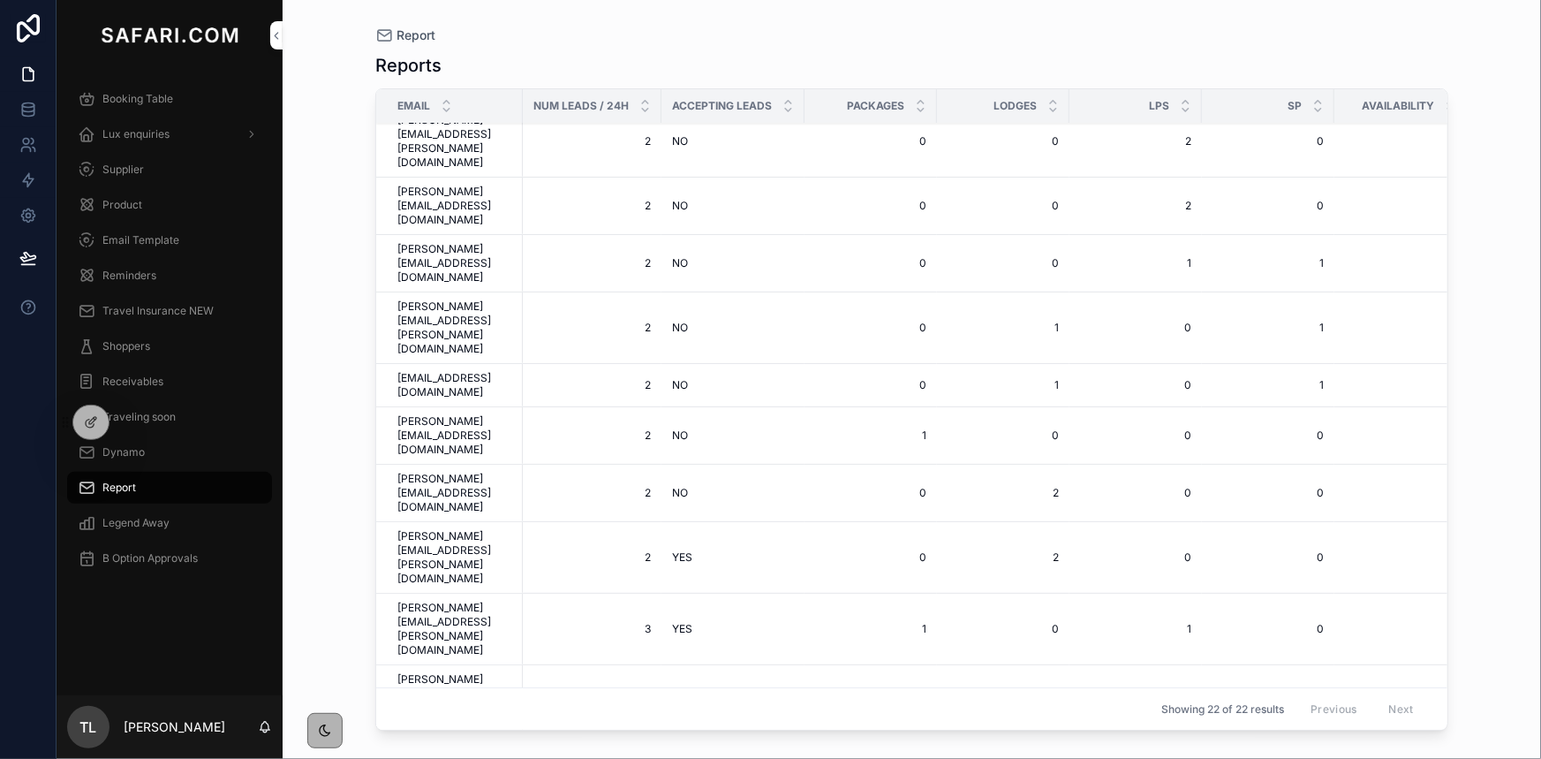
scroll to position [382, 0]
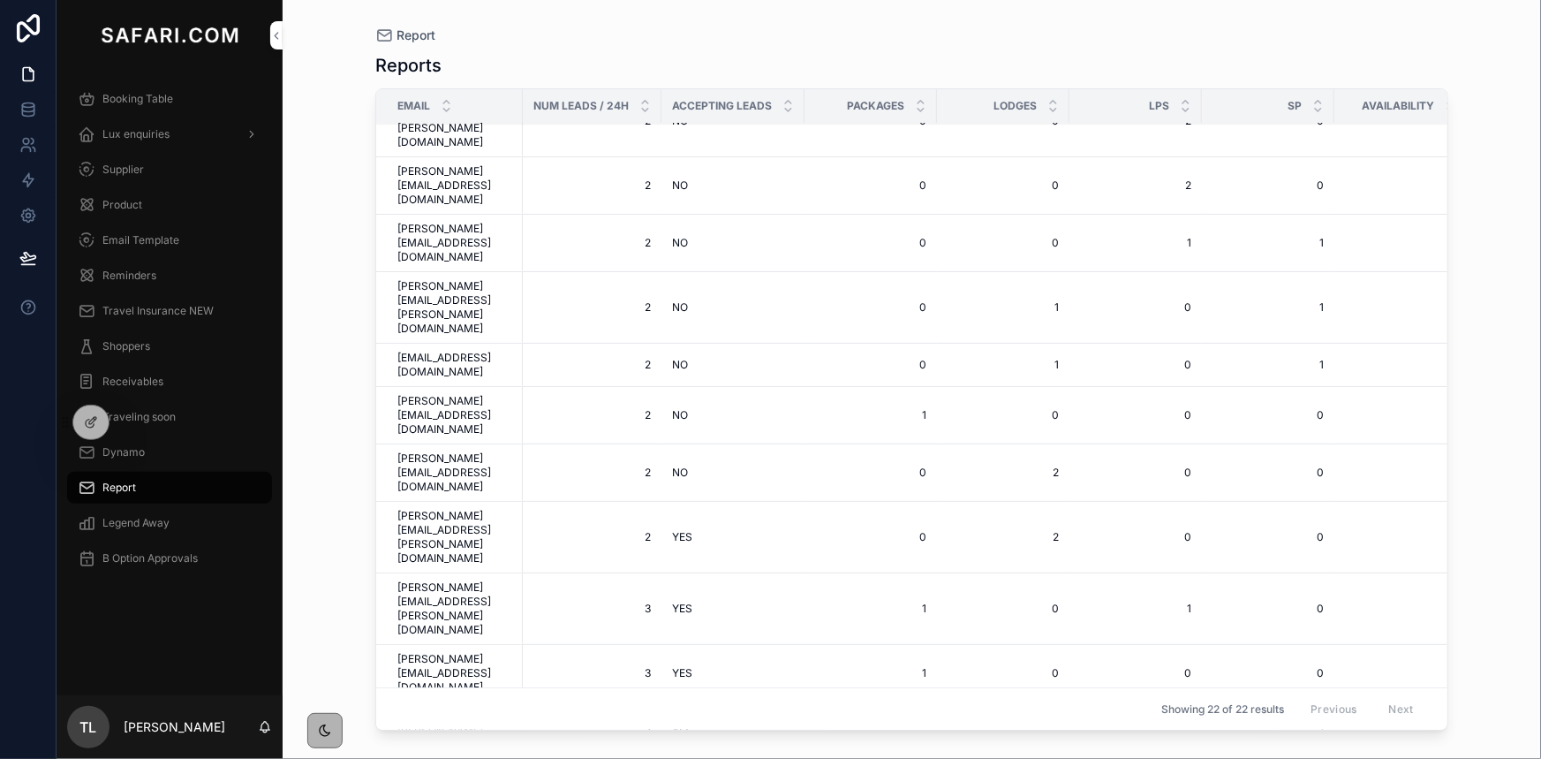
click at [135, 127] on span "Lux enquiries" at bounding box center [135, 134] width 67 height 14
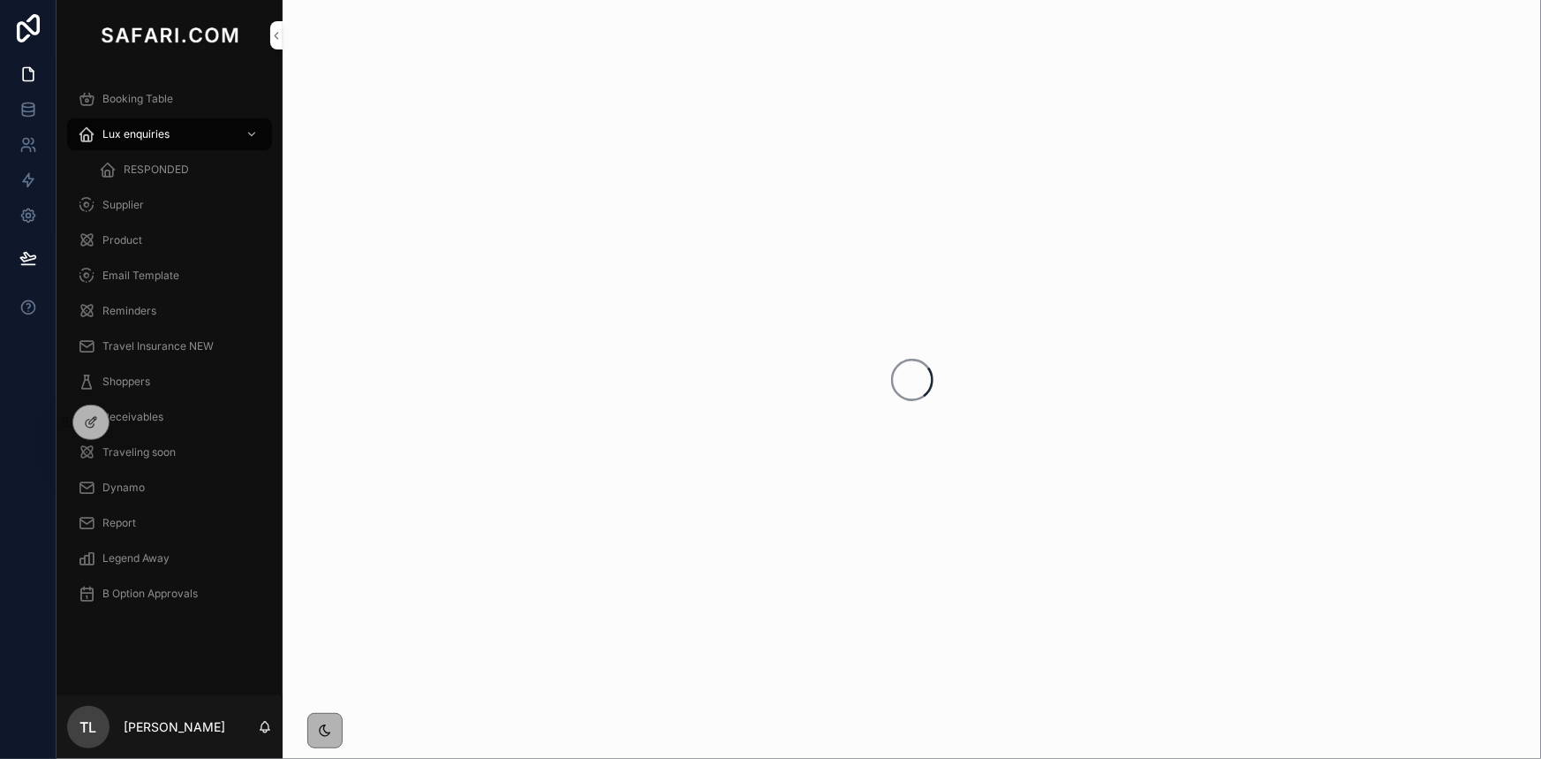
click at [156, 168] on span "RESPONDED" at bounding box center [156, 170] width 65 height 14
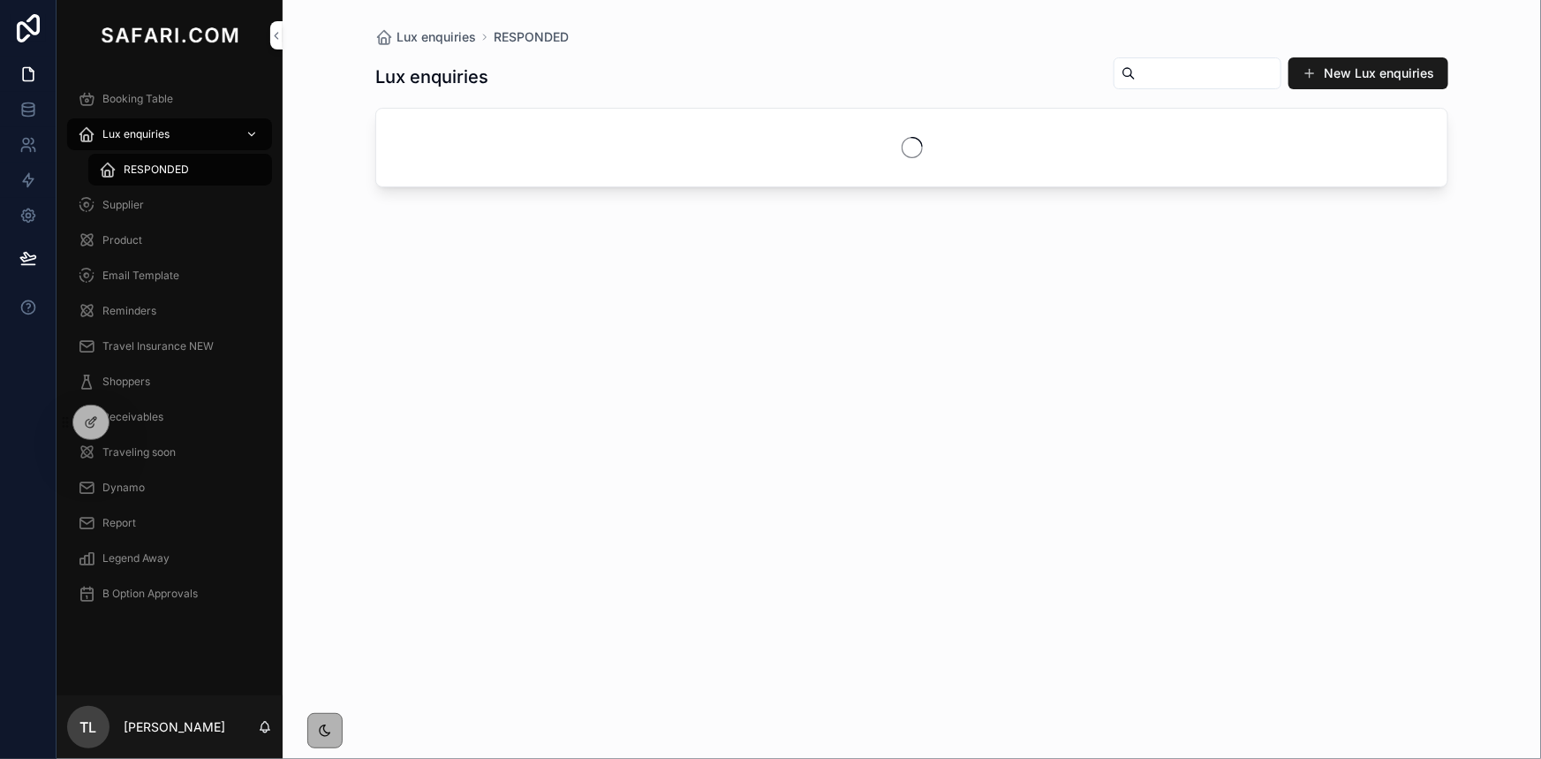
click at [147, 143] on div "Lux enquiries" at bounding box center [170, 134] width 184 height 28
click at [1363, 79] on span "scrollable content" at bounding box center [1364, 73] width 14 height 14
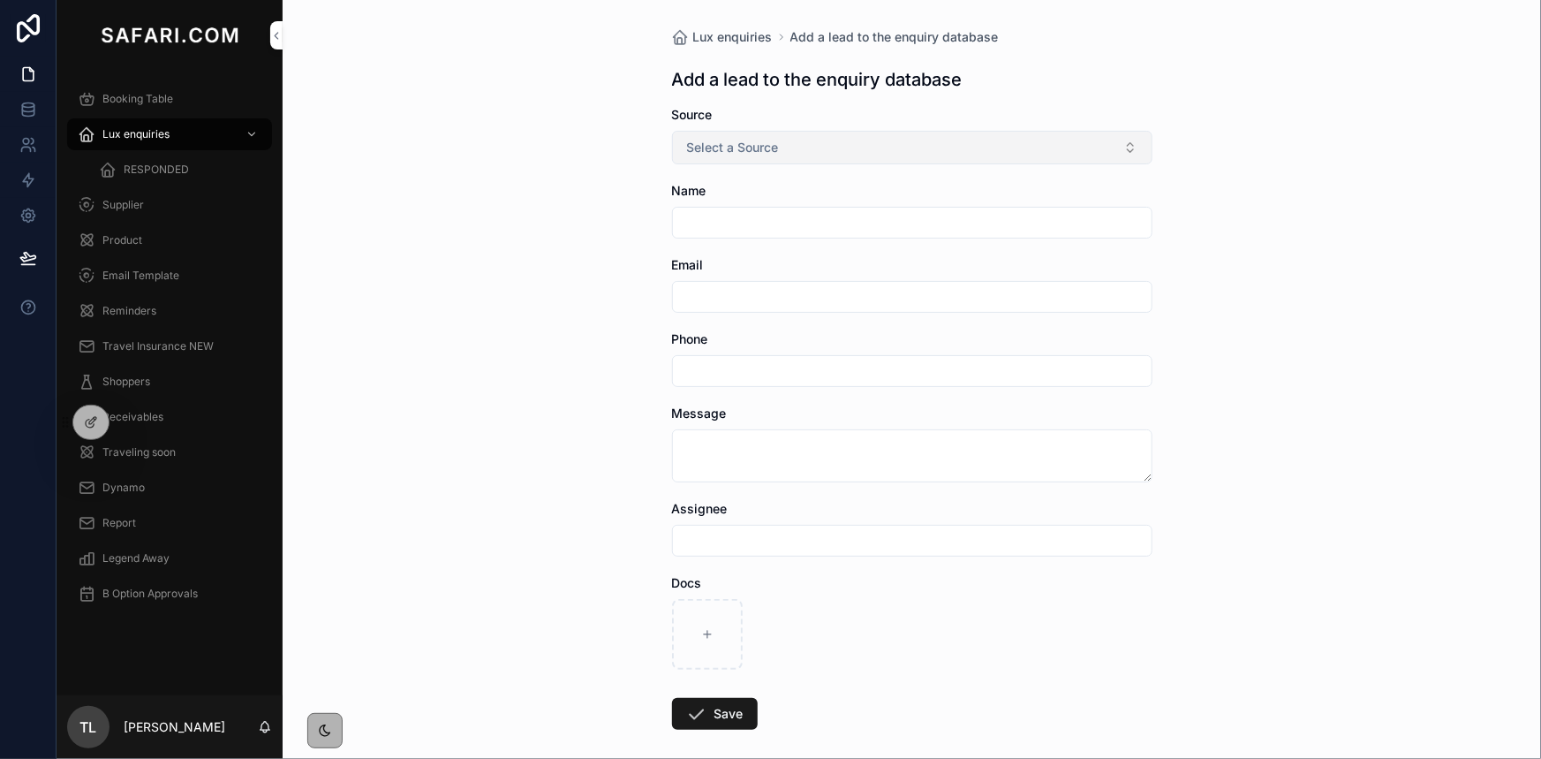
click at [812, 140] on button "Select a Source" at bounding box center [912, 148] width 480 height 34
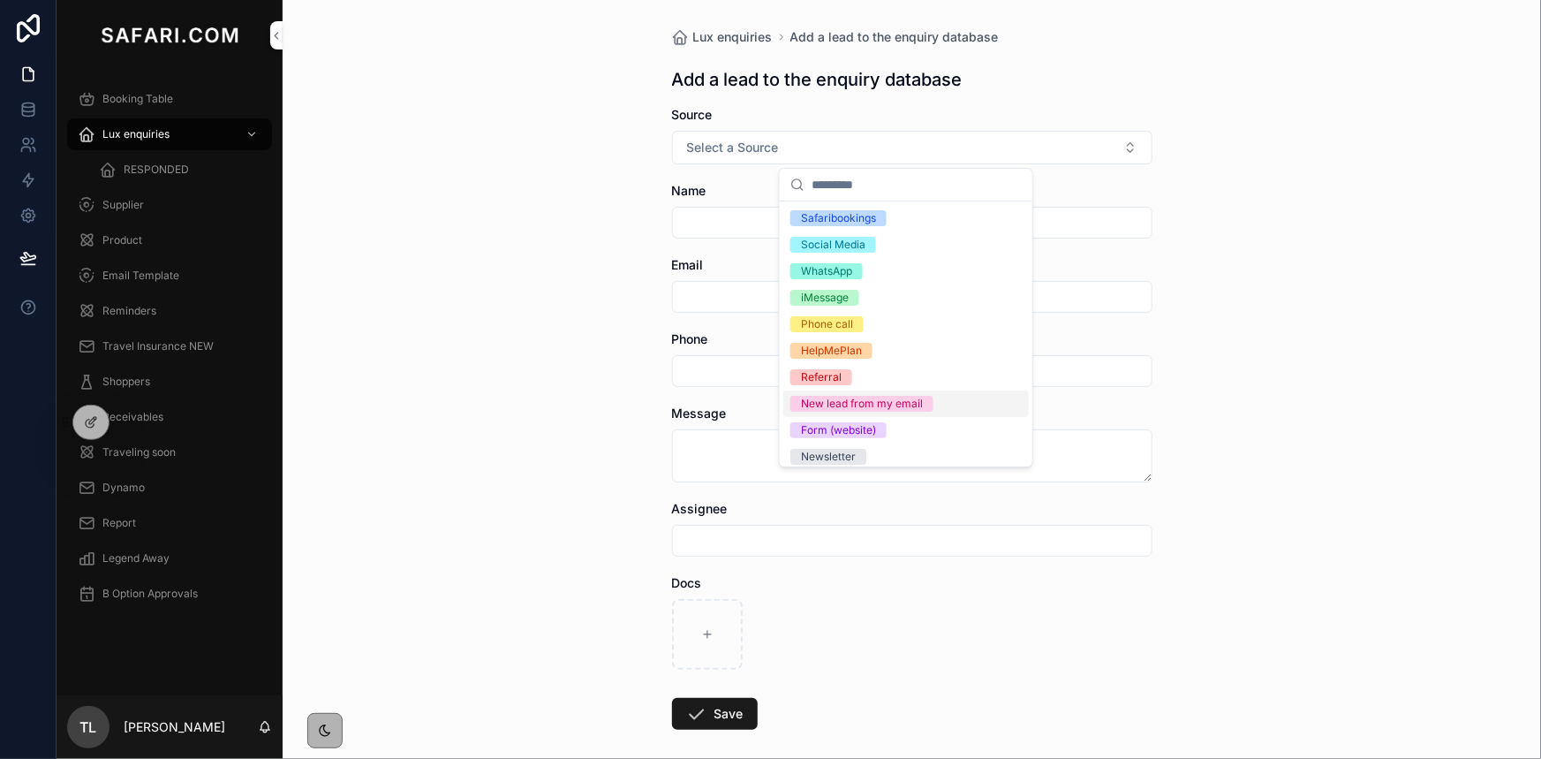
click at [887, 401] on div "New lead from my email" at bounding box center [862, 404] width 122 height 16
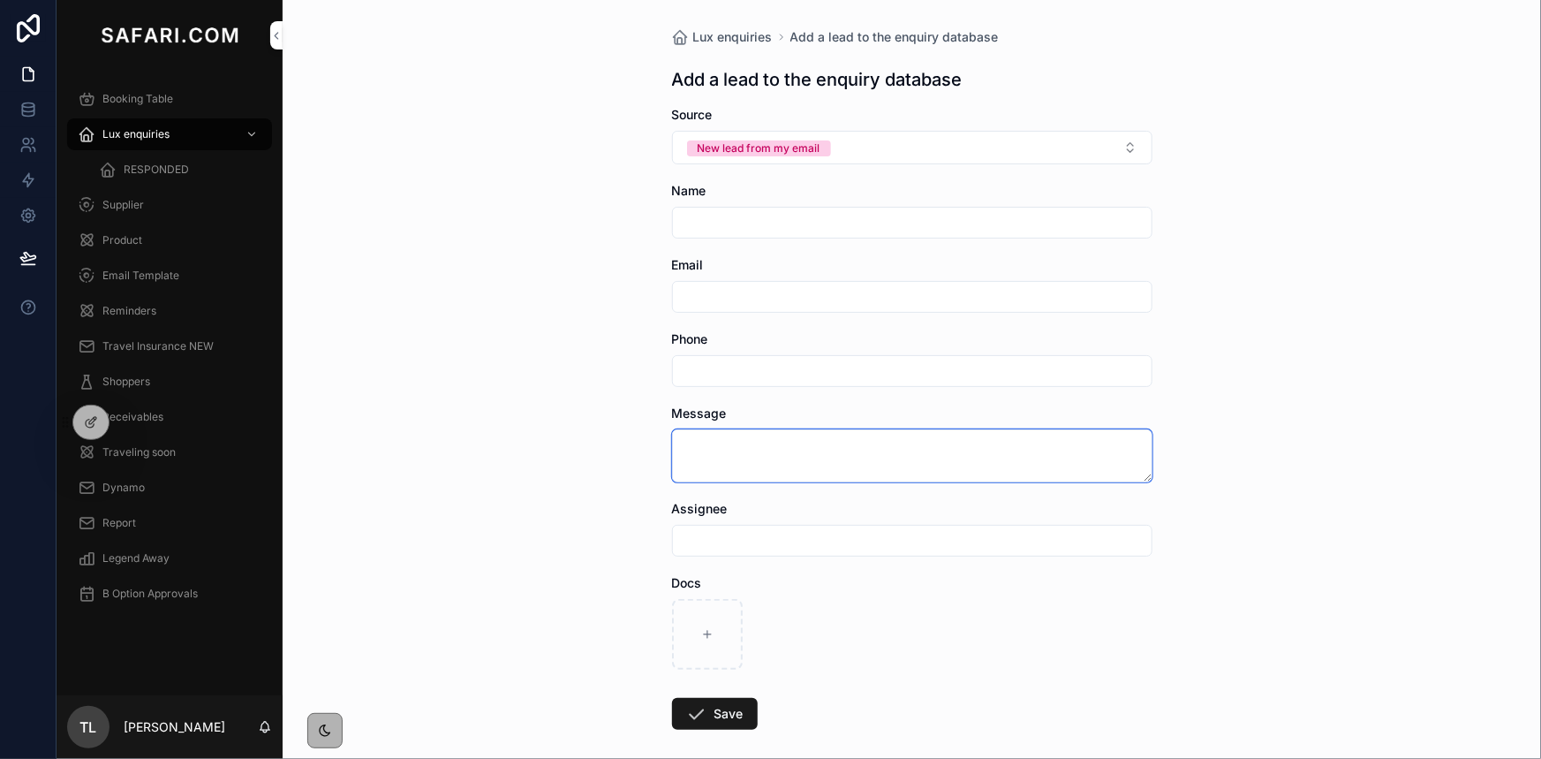
click at [712, 439] on textarea "scrollable content" at bounding box center [912, 455] width 480 height 53
paste textarea "**********"
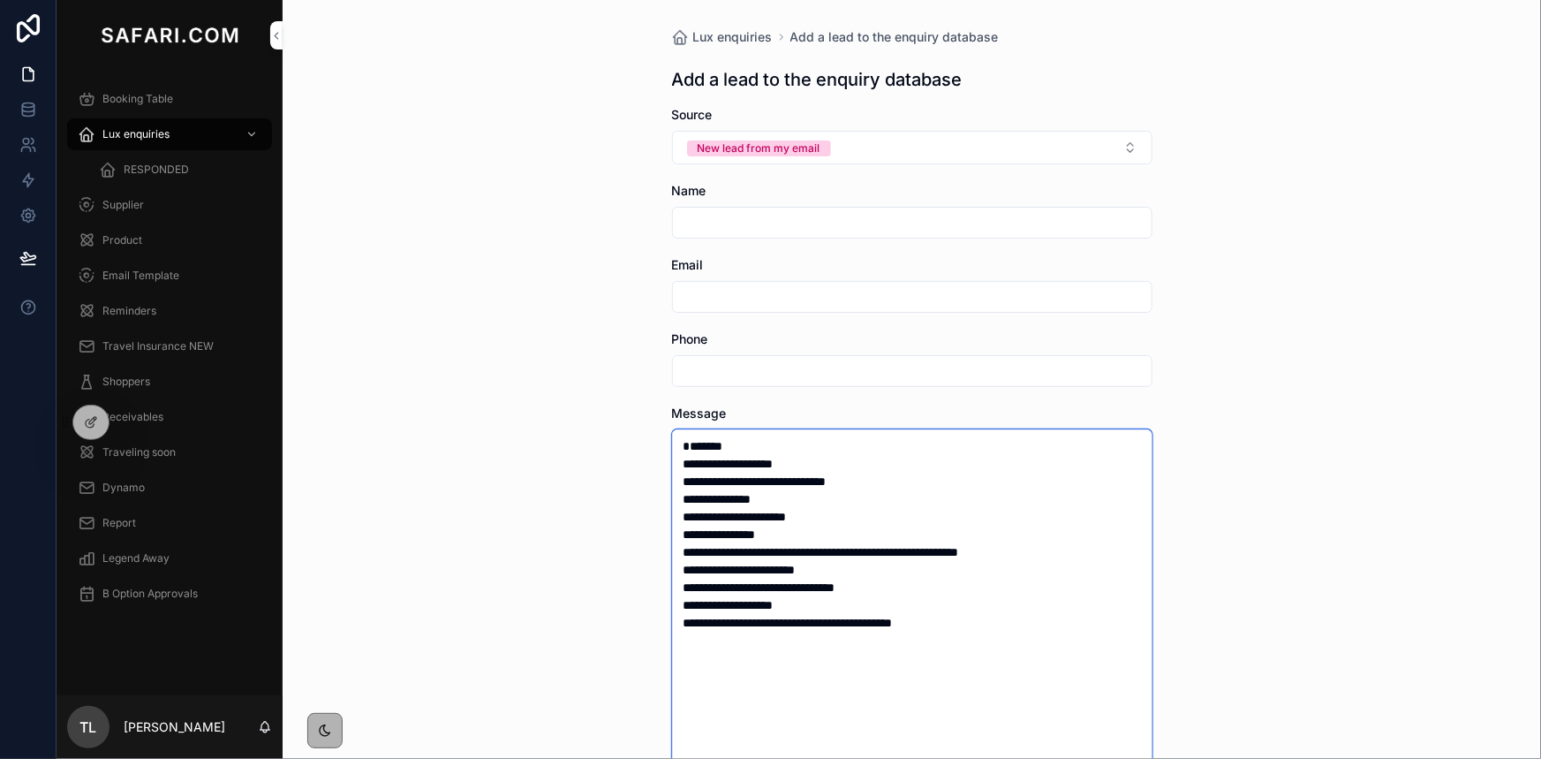
drag, startPoint x: 820, startPoint y: 483, endPoint x: 720, endPoint y: 486, distance: 100.7
click at [720, 486] on textarea "**********" at bounding box center [912, 639] width 480 height 421
type textarea "**********"
click at [723, 233] on input "scrollable content" at bounding box center [912, 222] width 479 height 25
paste input "**********"
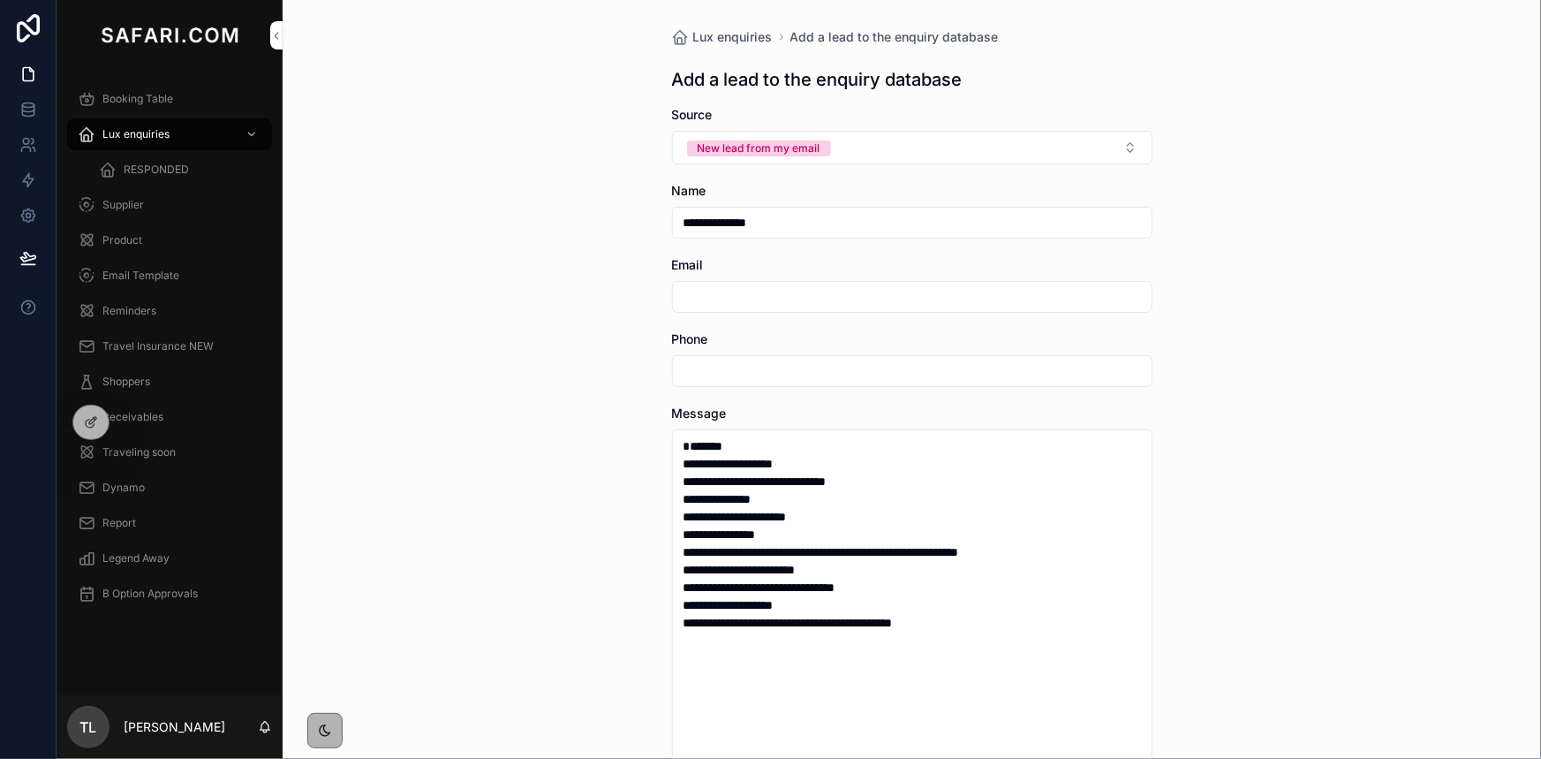
type input "**********"
drag, startPoint x: 891, startPoint y: 503, endPoint x: 718, endPoint y: 495, distance: 173.3
click at [718, 495] on textarea "**********" at bounding box center [912, 639] width 480 height 421
click at [777, 299] on input "scrollable content" at bounding box center [912, 296] width 479 height 25
paste input "**********"
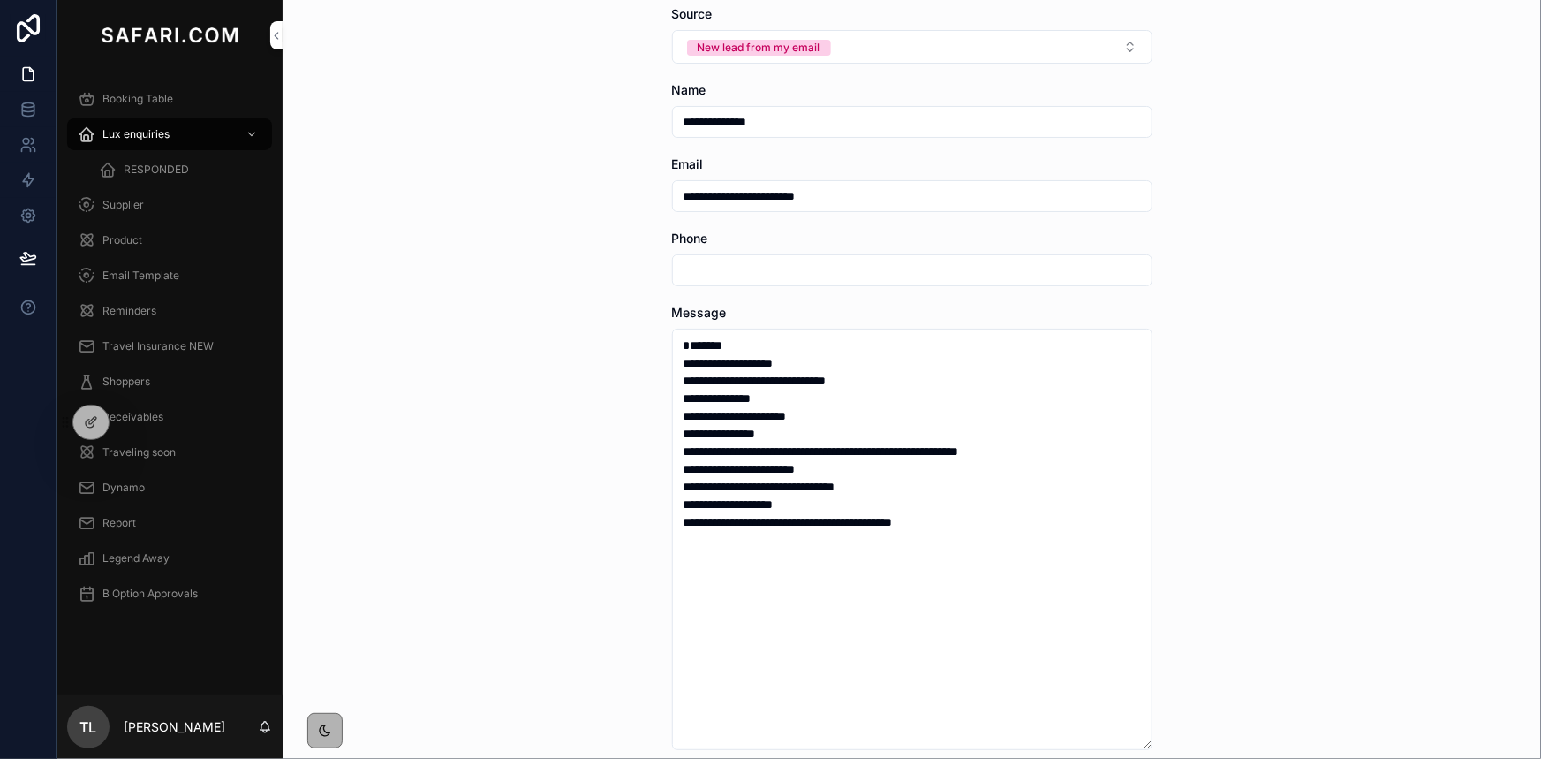
scroll to position [321, 0]
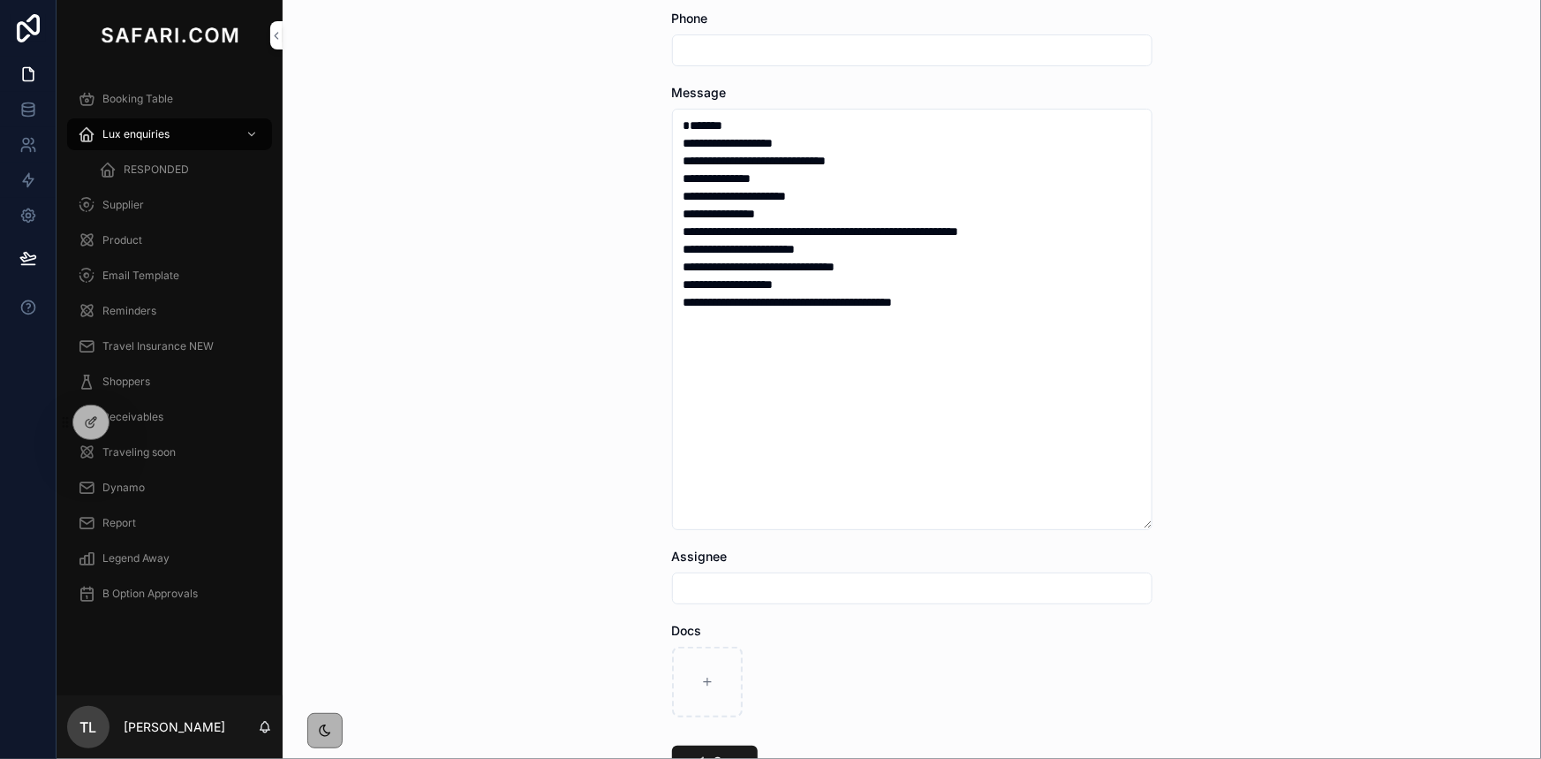
type input "**********"
click at [743, 576] on input "scrollable content" at bounding box center [912, 588] width 479 height 25
type input "**********"
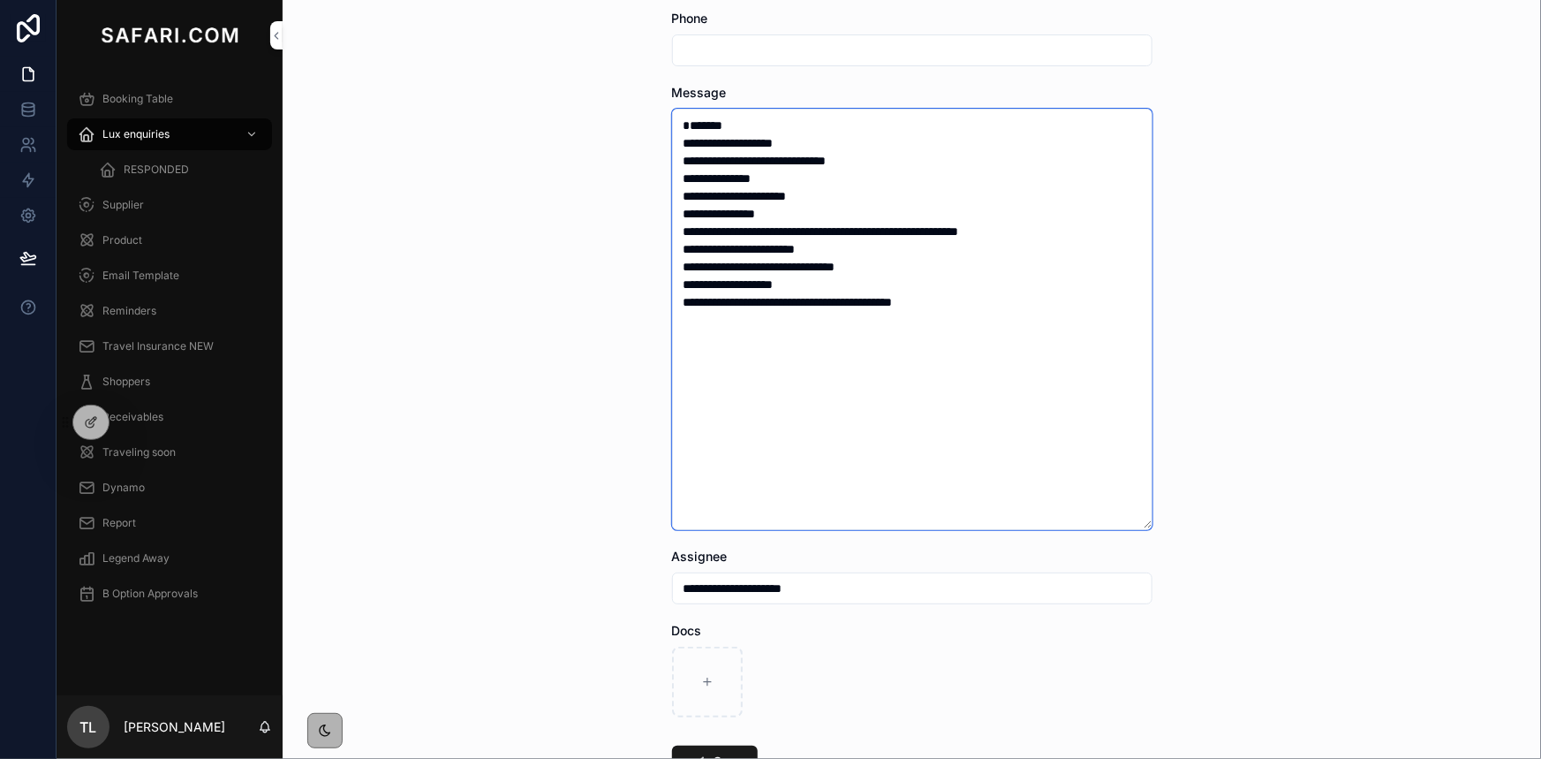
click at [910, 286] on textarea "**********" at bounding box center [912, 319] width 480 height 421
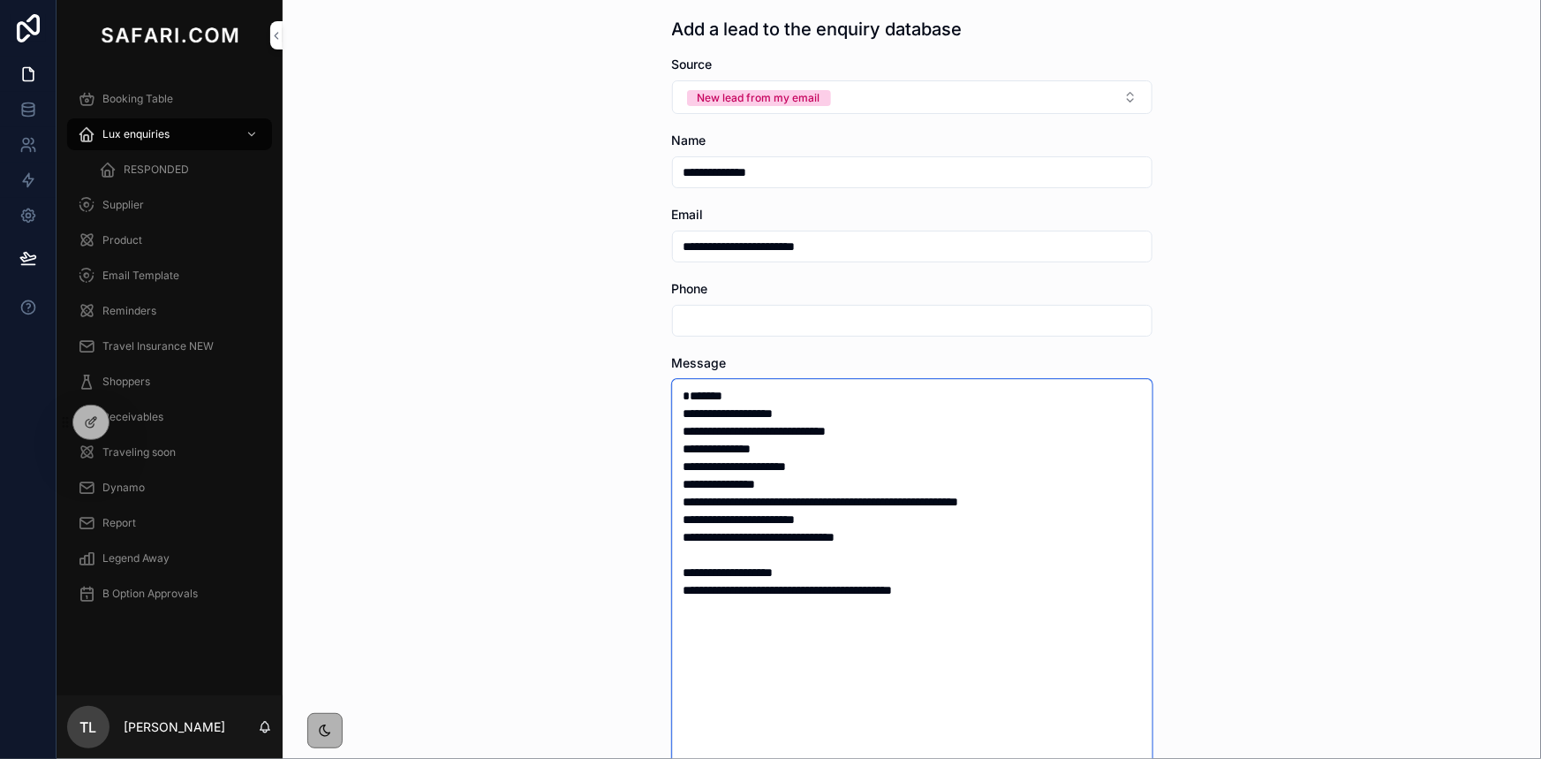
scroll to position [0, 0]
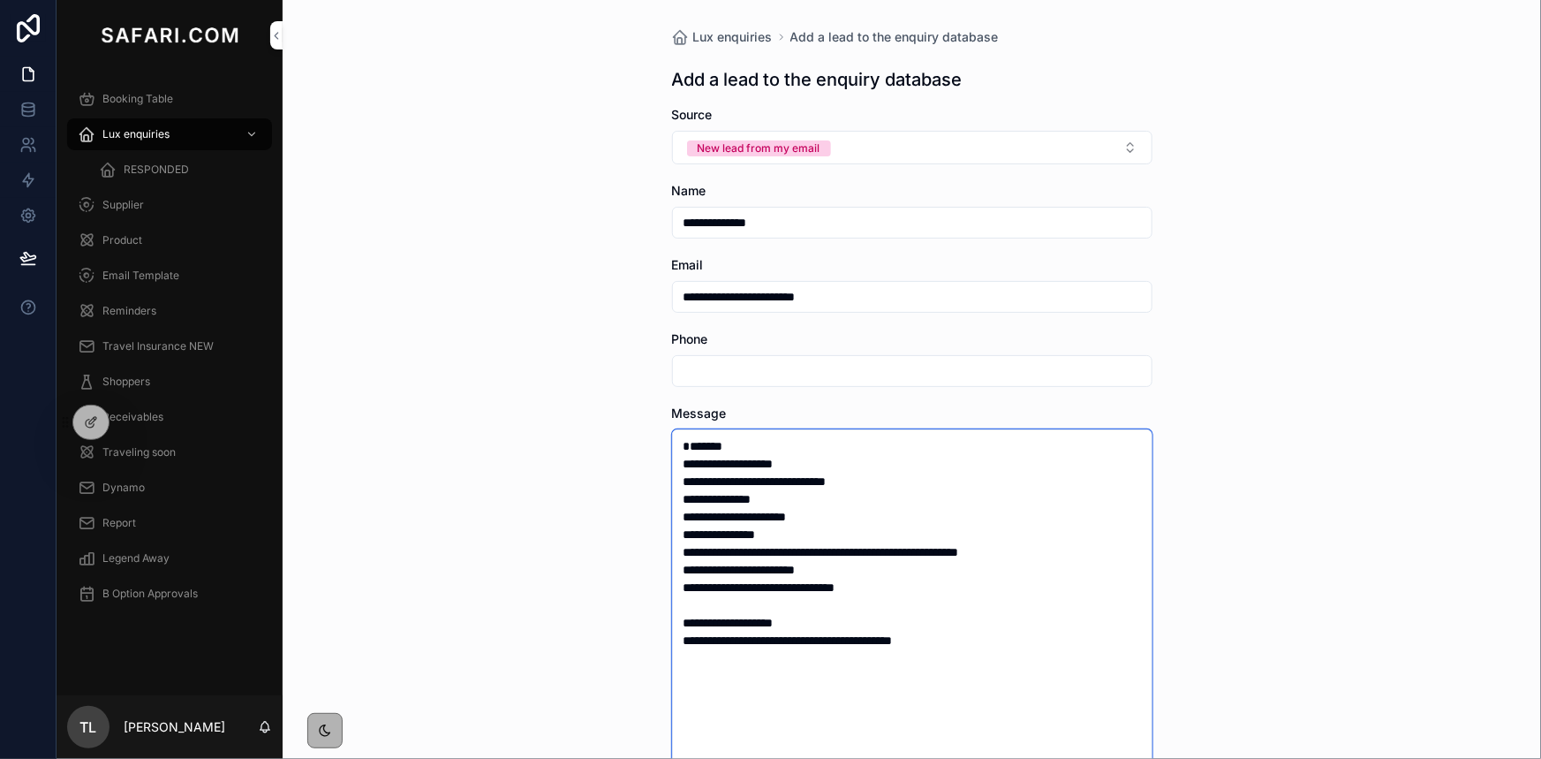
drag, startPoint x: 851, startPoint y: 533, endPoint x: 746, endPoint y: 530, distance: 105.1
click at [746, 530] on textarea "**********" at bounding box center [912, 648] width 480 height 439
type textarea "**********"
click at [756, 379] on div "scrollable content" at bounding box center [912, 371] width 480 height 32
click at [740, 376] on input "scrollable content" at bounding box center [912, 371] width 479 height 25
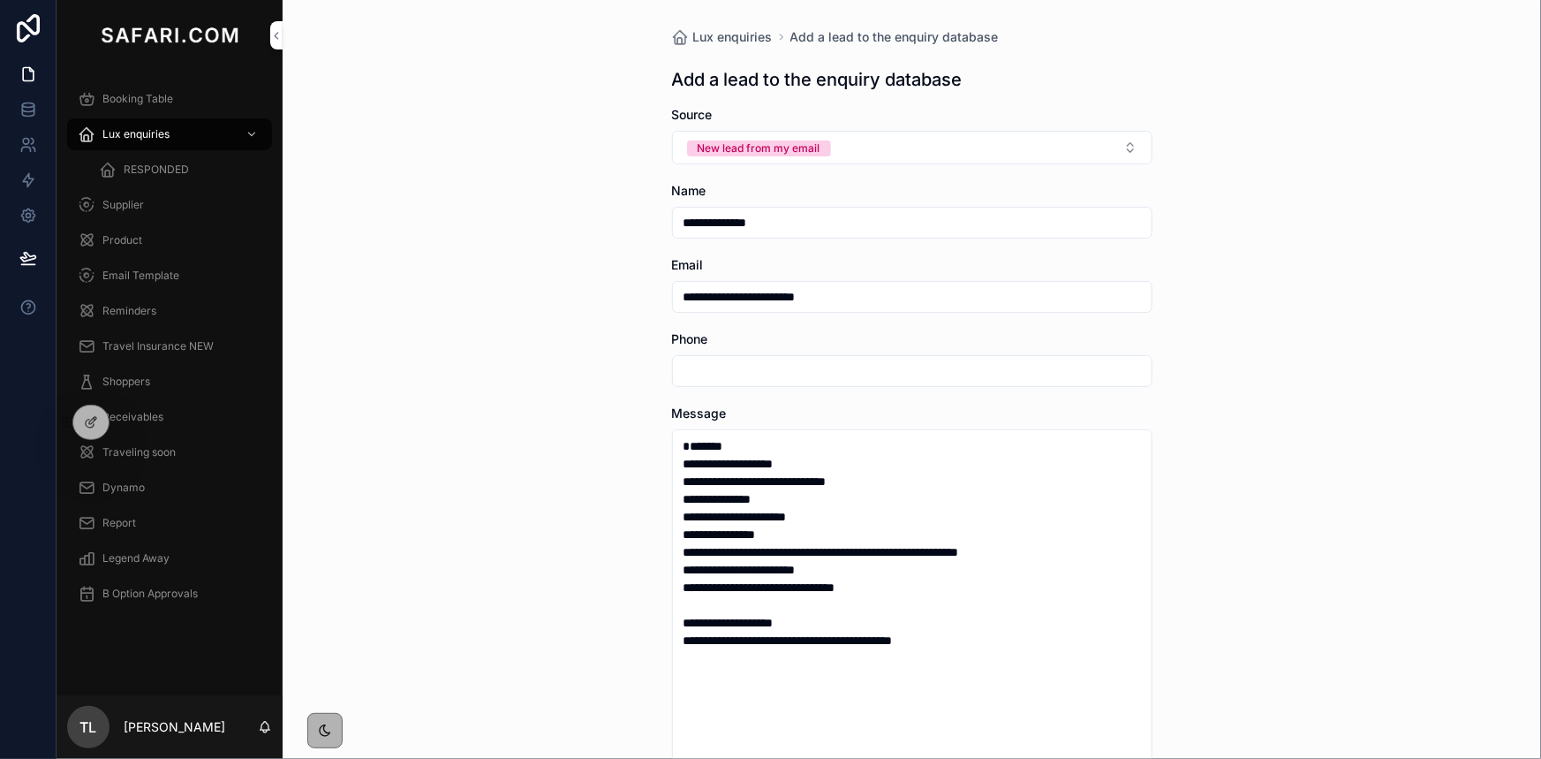
paste input "**********"
type input "**********"
click at [529, 429] on div "**********" at bounding box center [912, 379] width 1259 height 759
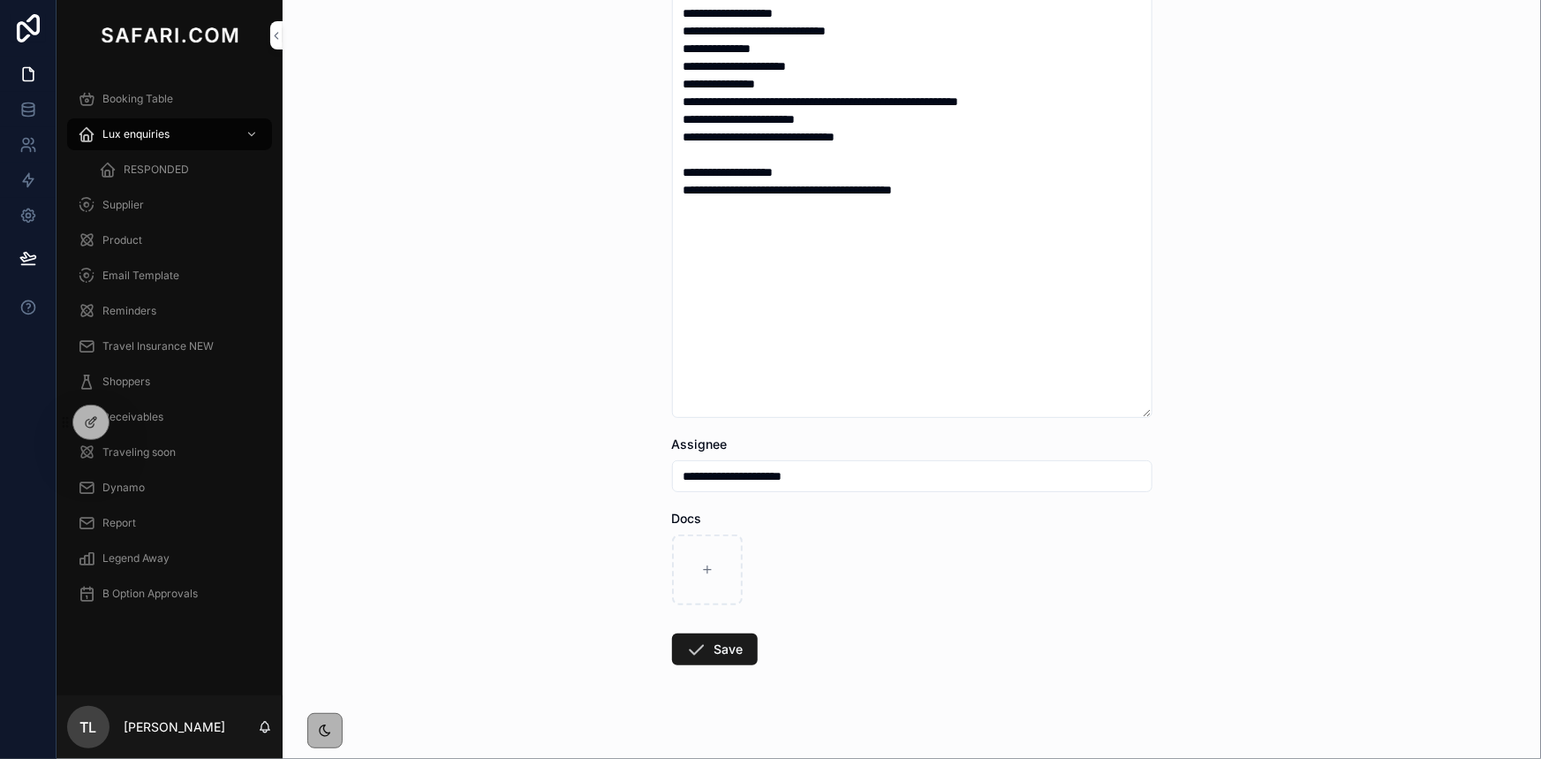
scroll to position [469, 0]
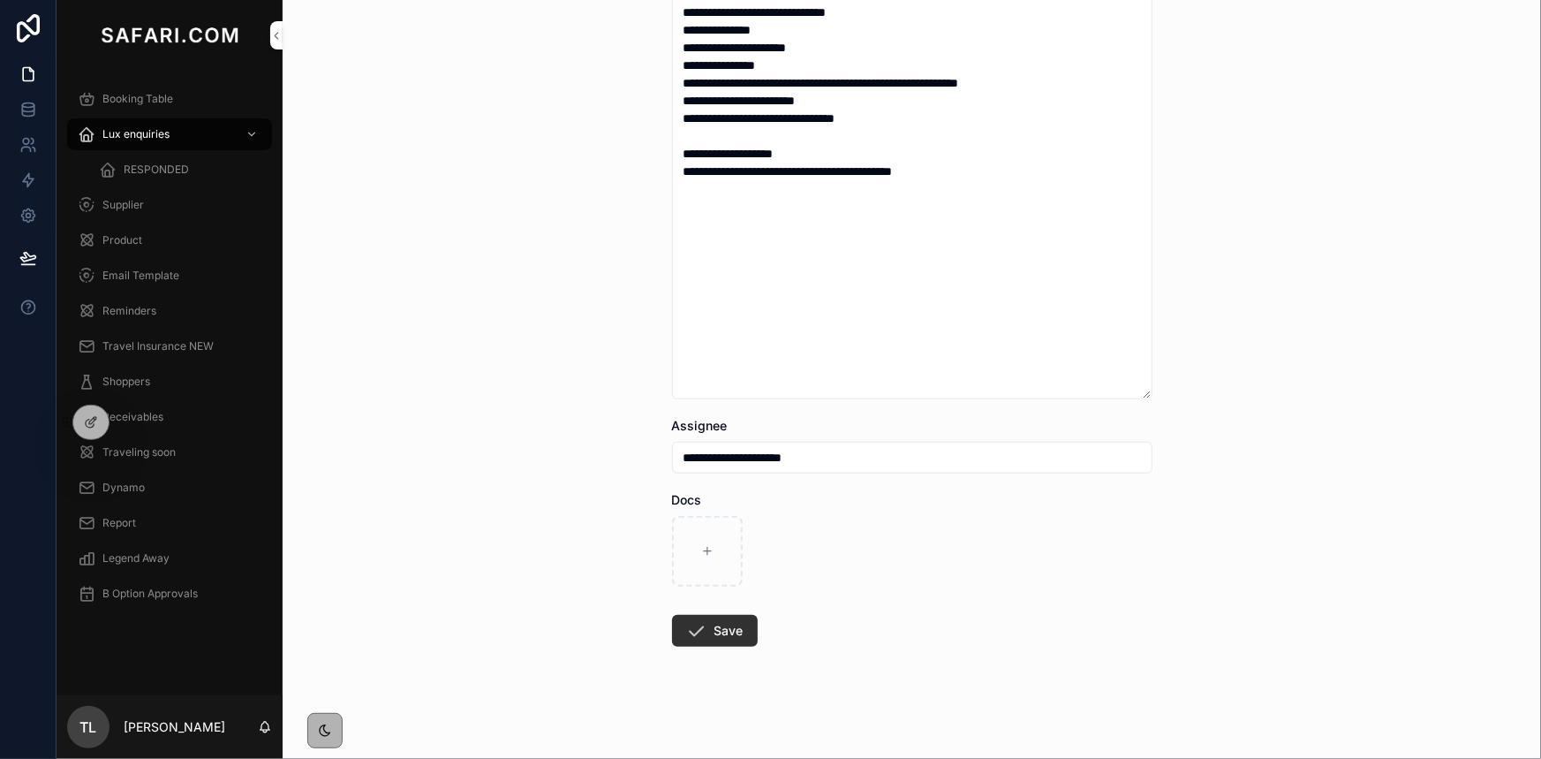
click at [715, 638] on button "Save" at bounding box center [715, 631] width 86 height 32
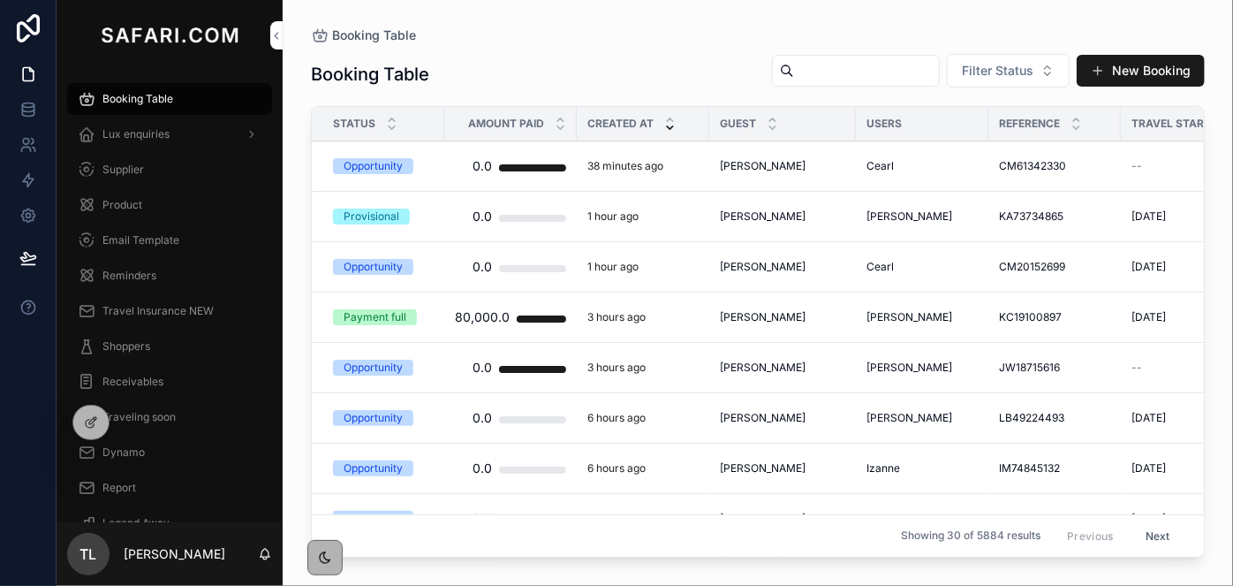
drag, startPoint x: 775, startPoint y: 83, endPoint x: 786, endPoint y: 67, distance: 19.6
paste input "**********"
type input "**********"
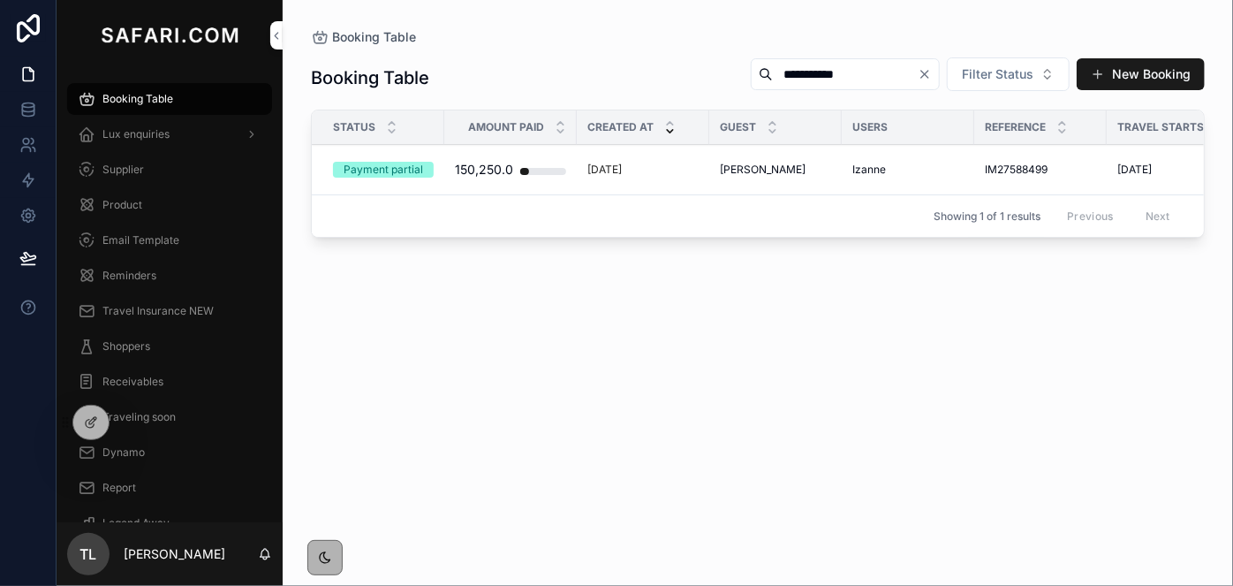
click at [752, 171] on span "DEBORA BEAULIEU" at bounding box center [763, 170] width 86 height 14
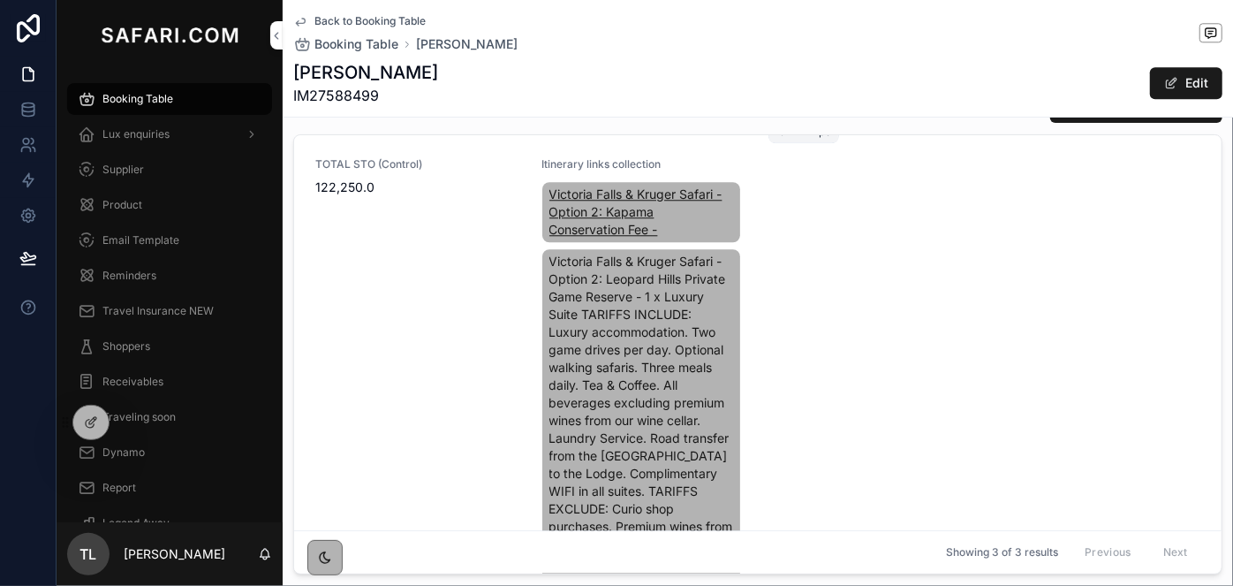
scroll to position [2408, 0]
click at [773, 140] on span "29-Aug---Beaulieu-x-2" at bounding box center [794, 133] width 43 height 14
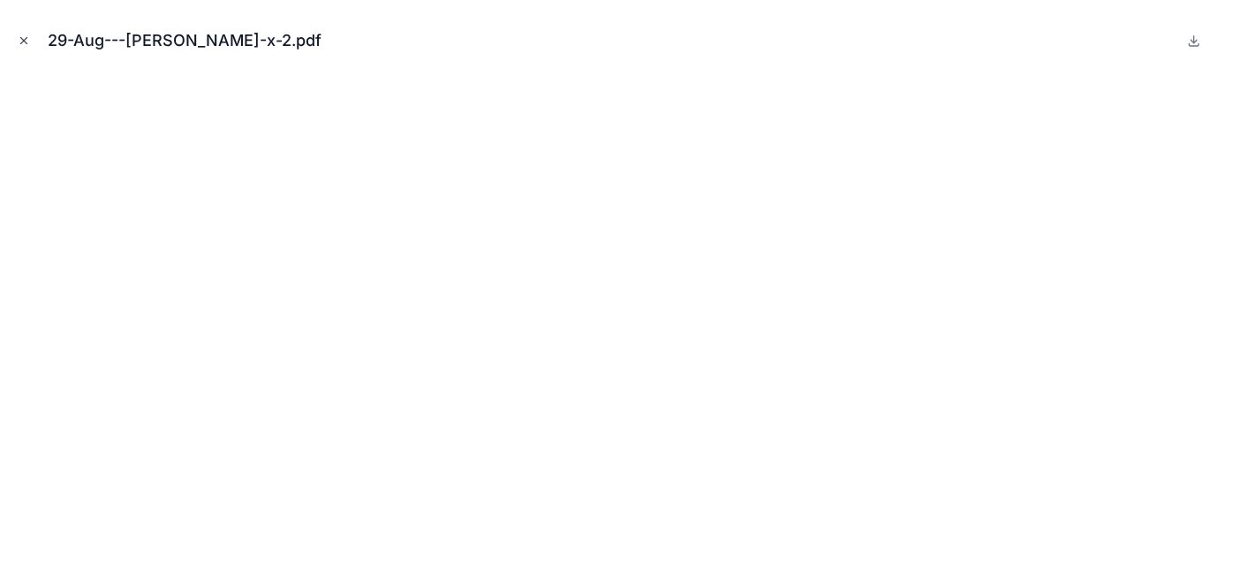
click at [25, 38] on icon "Close modal" at bounding box center [24, 40] width 12 height 12
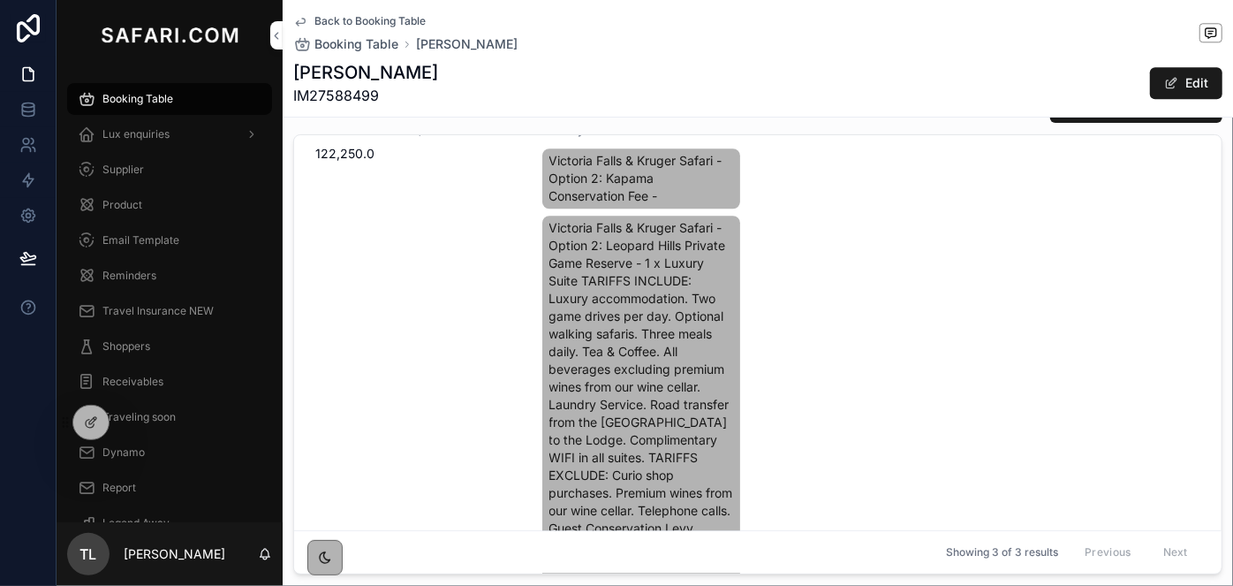
scroll to position [2479, 0]
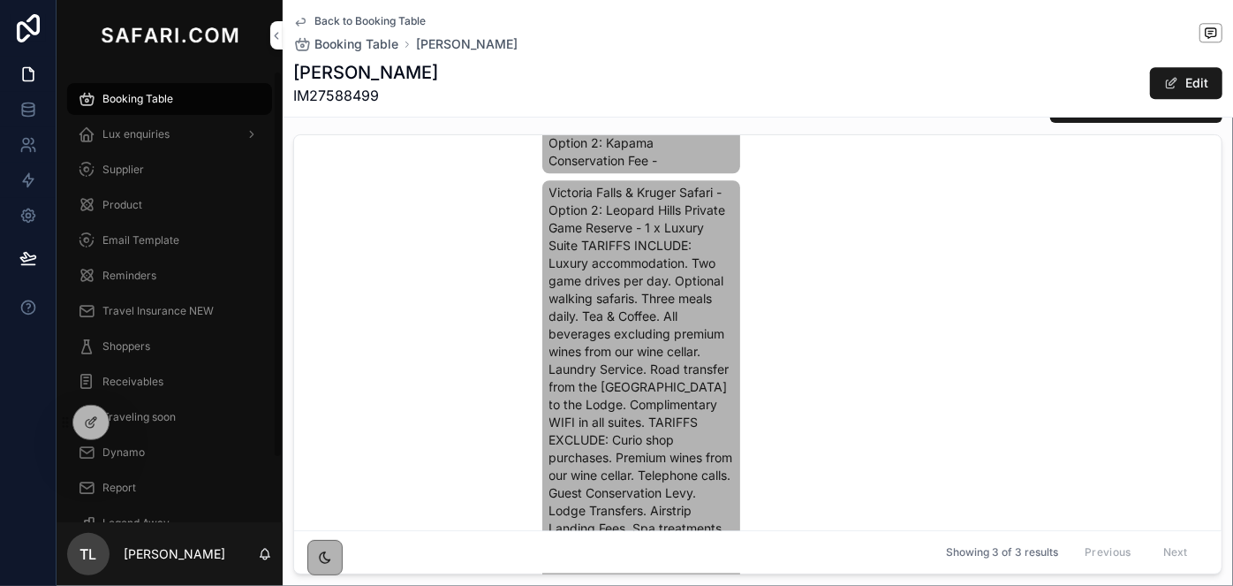
click at [784, 294] on div "Invoice number -- Notes Deposit due to lodge please Attachment 29-Aug---Beaulie…" at bounding box center [757, 360] width 885 height 756
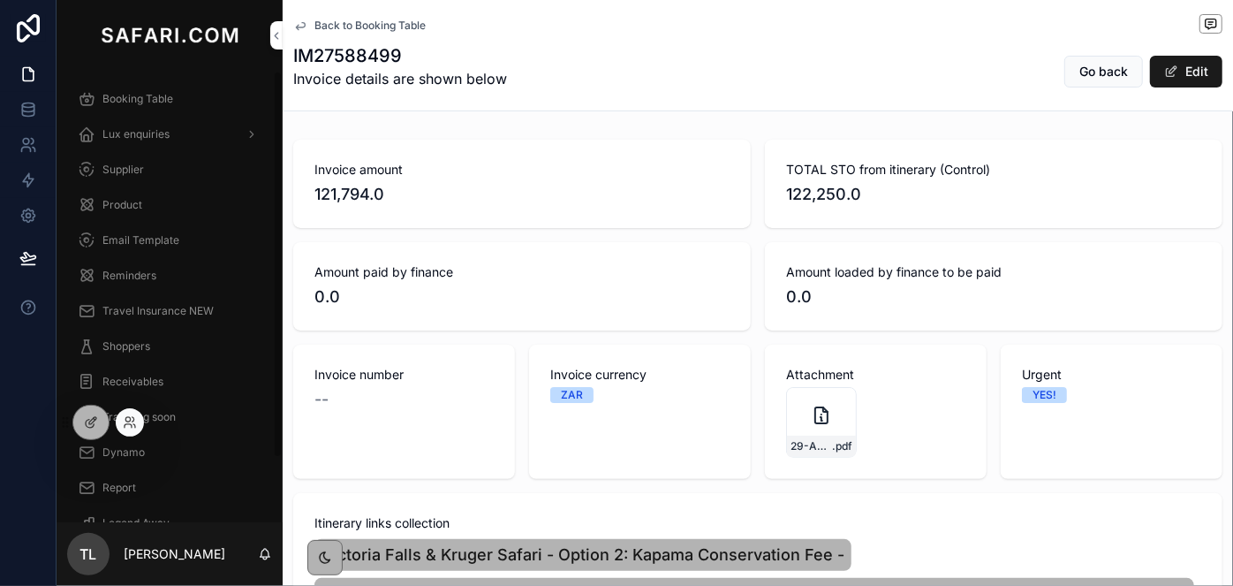
click at [121, 424] on div at bounding box center [130, 422] width 28 height 28
click at [131, 424] on icon at bounding box center [128, 426] width 7 height 4
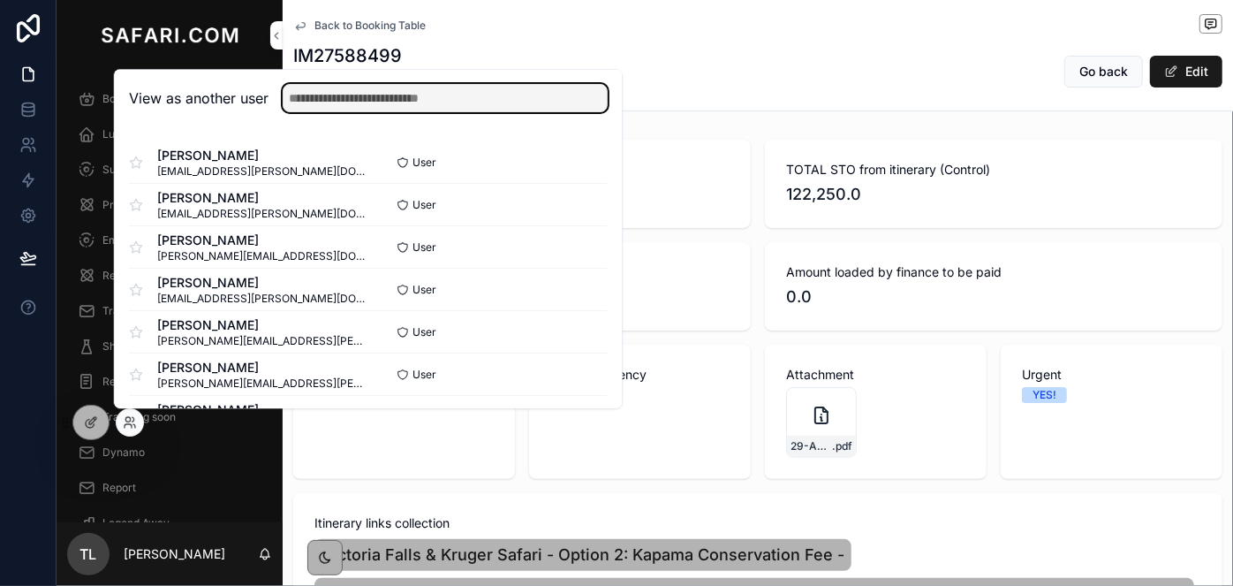
click at [339, 105] on input "text" at bounding box center [445, 98] width 325 height 28
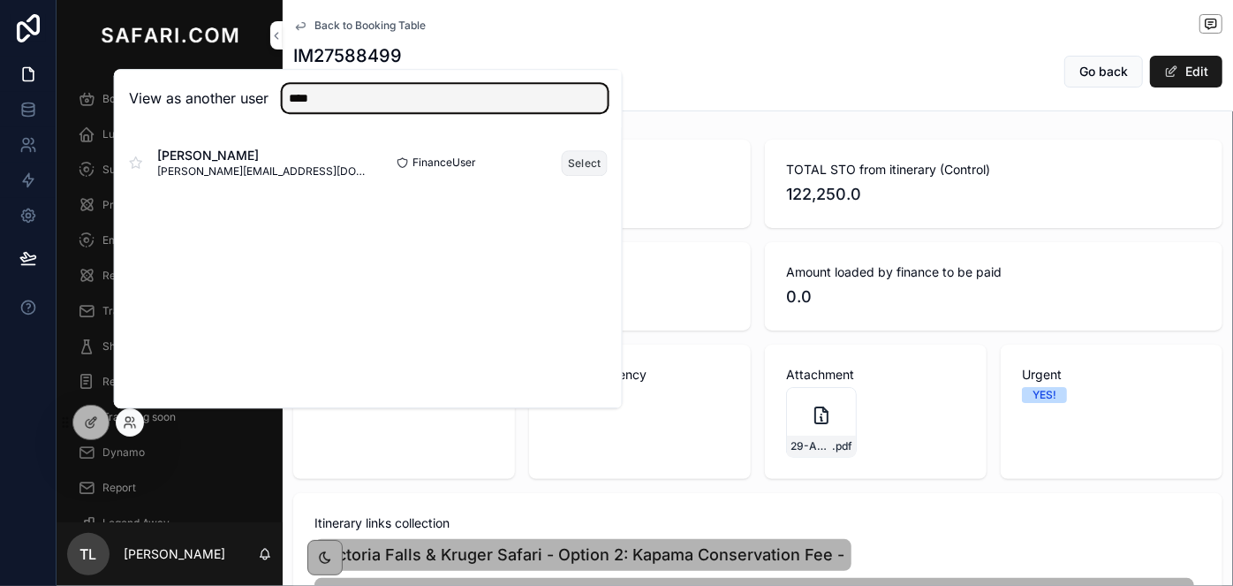
type input "****"
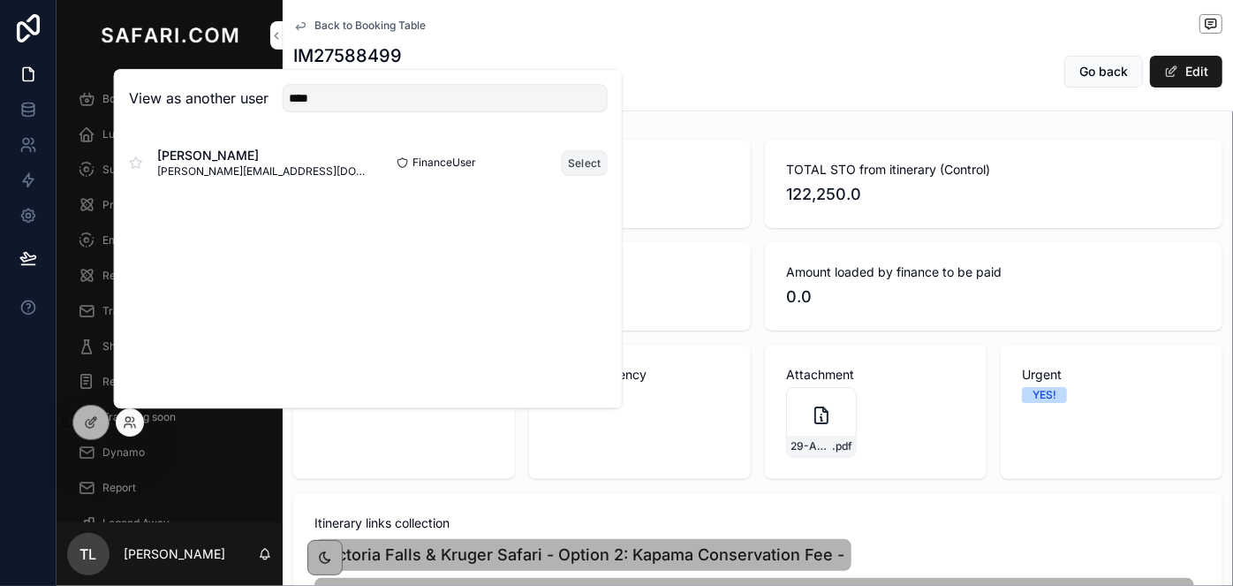
click at [573, 165] on button "Select" at bounding box center [585, 163] width 46 height 26
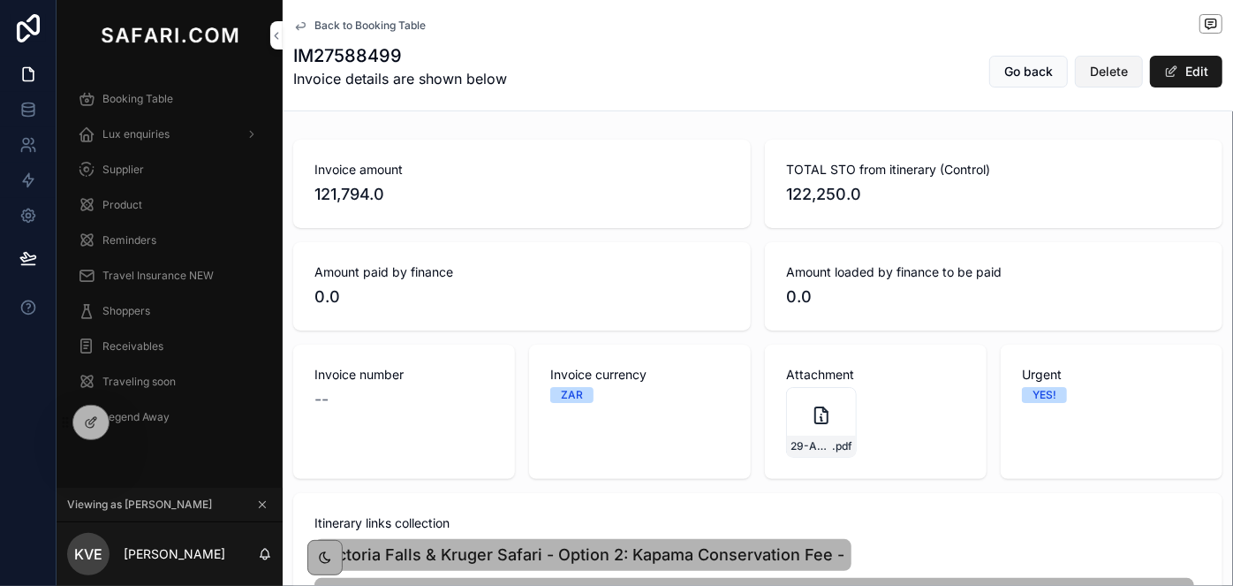
click at [1090, 80] on span "Delete" at bounding box center [1109, 72] width 38 height 18
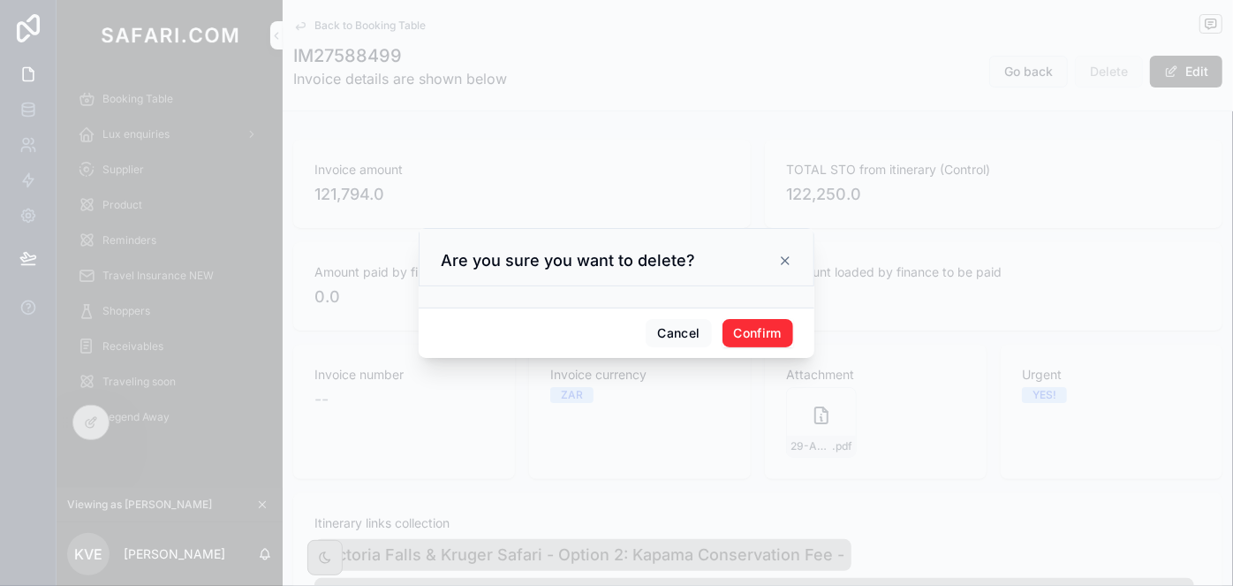
click at [765, 324] on button "Confirm" at bounding box center [757, 333] width 71 height 28
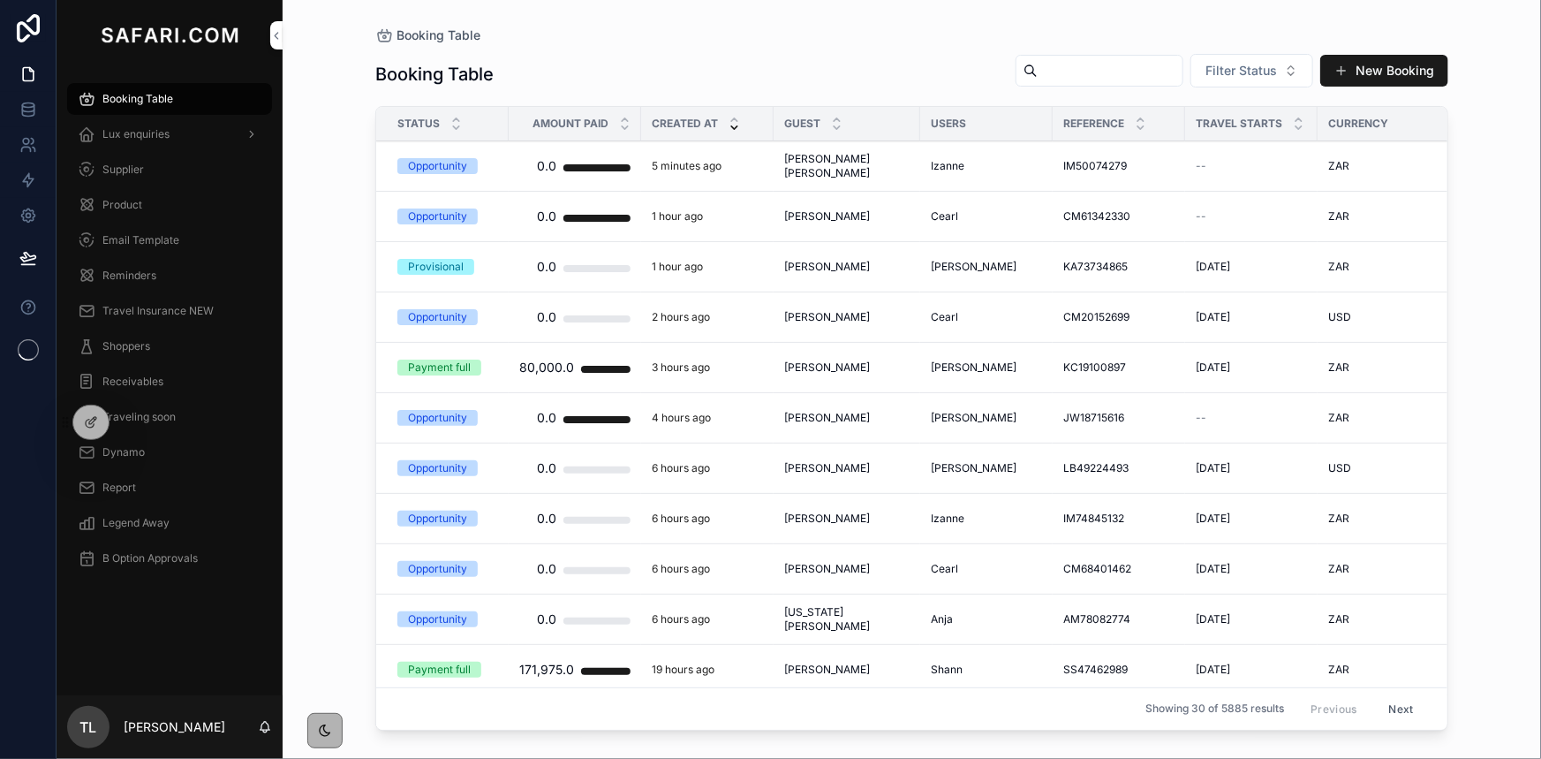
click at [144, 127] on span "Lux enquiries" at bounding box center [135, 134] width 67 height 14
